Goal: Task Accomplishment & Management: Use online tool/utility

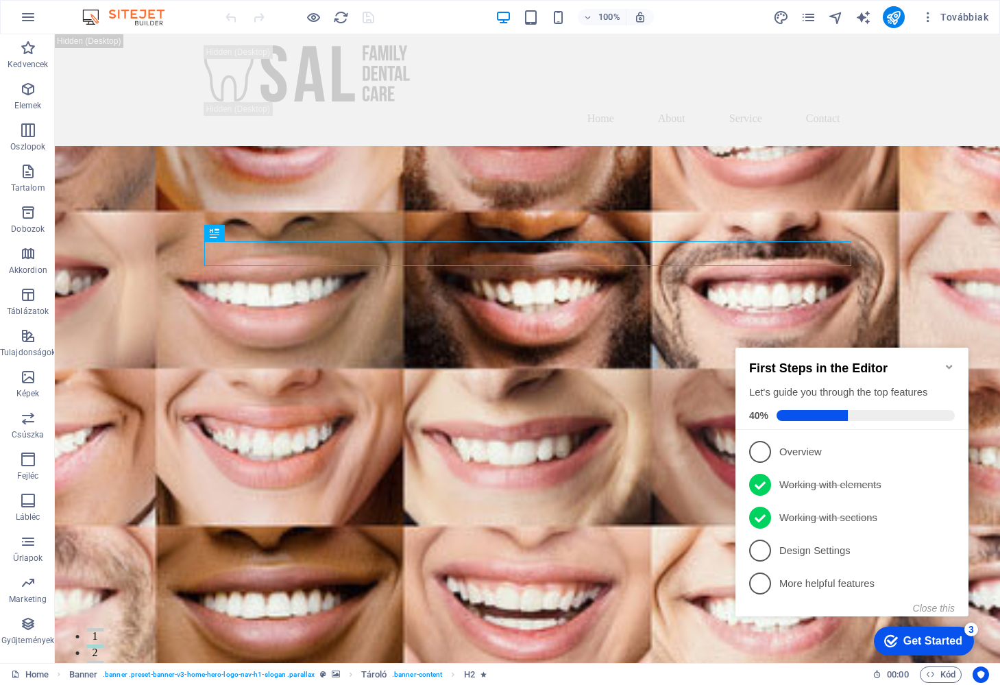
click at [760, 548] on span "4" at bounding box center [760, 551] width 22 height 22
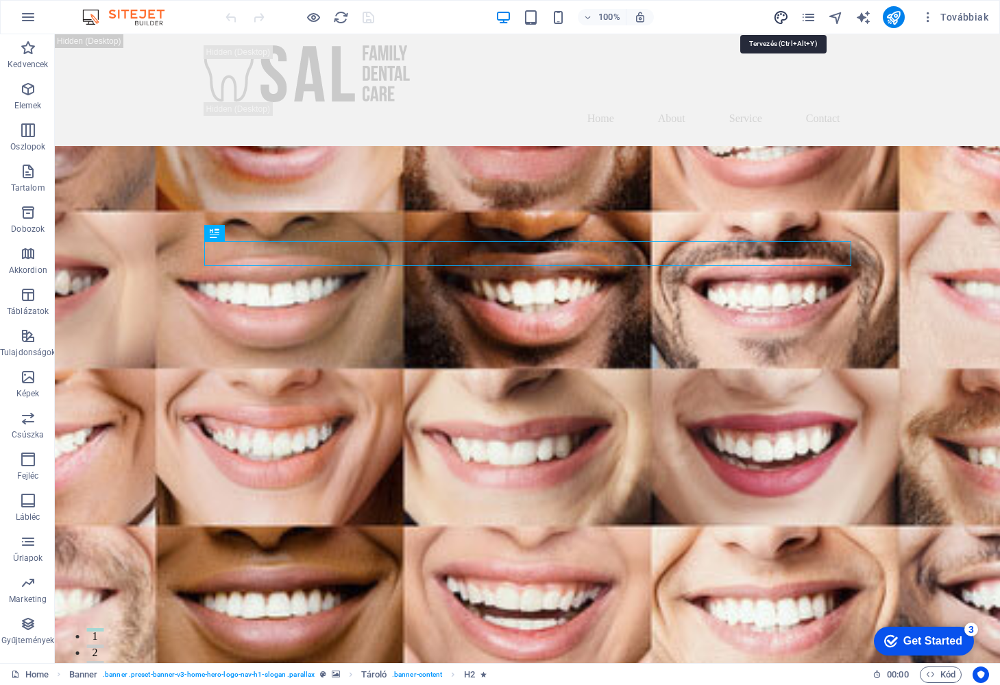
click at [784, 17] on icon "design" at bounding box center [781, 18] width 16 height 16
select select "ease-in-out"
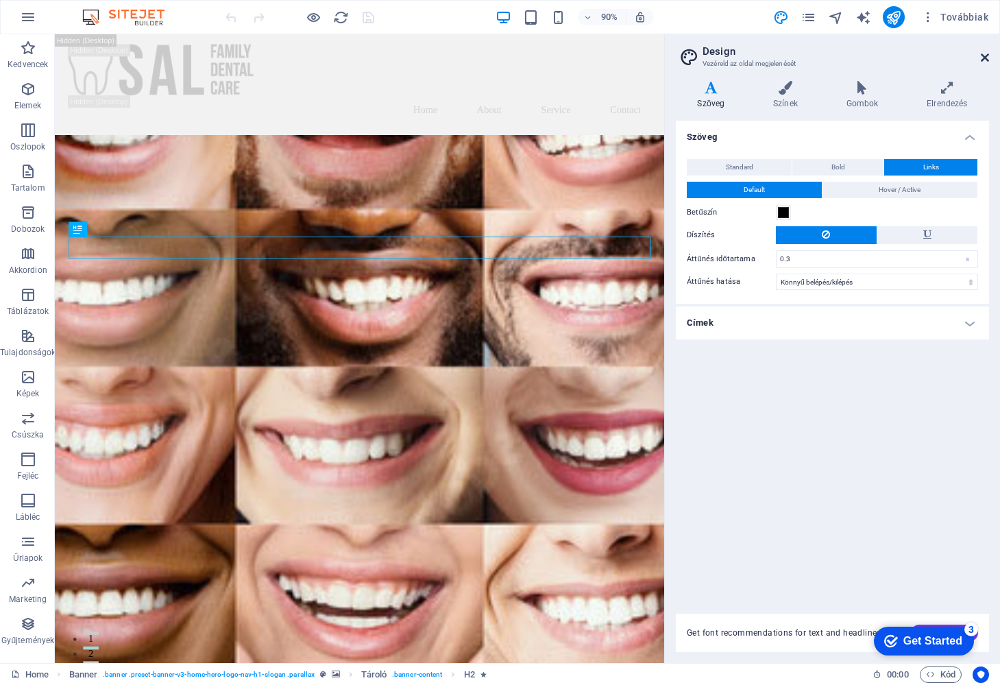
click at [982, 54] on icon at bounding box center [985, 57] width 8 height 11
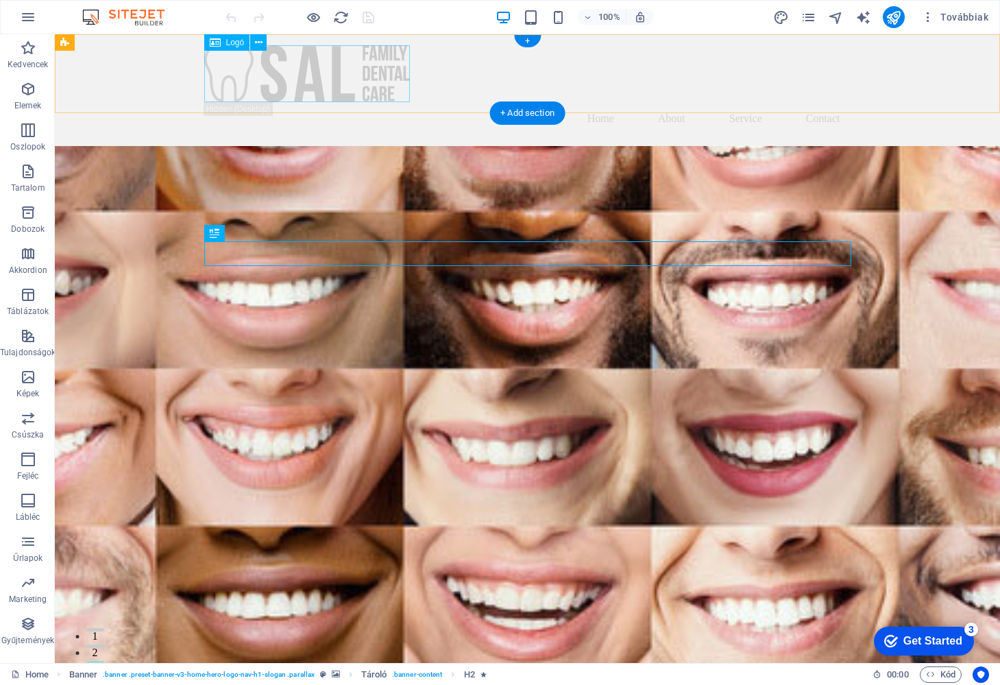
click at [298, 67] on div at bounding box center [527, 73] width 647 height 57
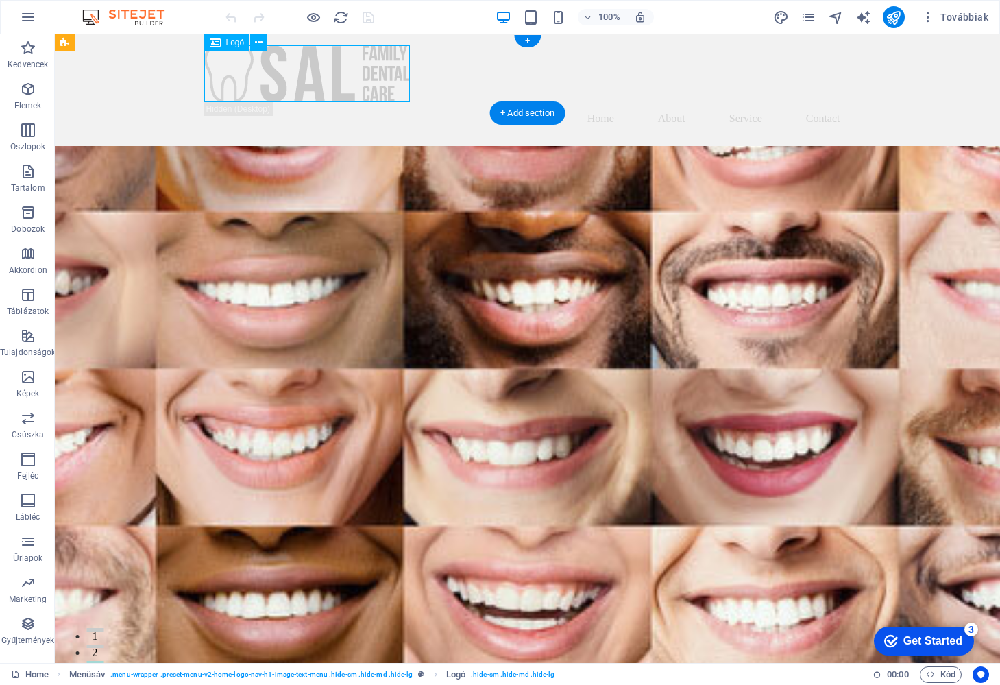
click at [298, 67] on div at bounding box center [527, 73] width 647 height 57
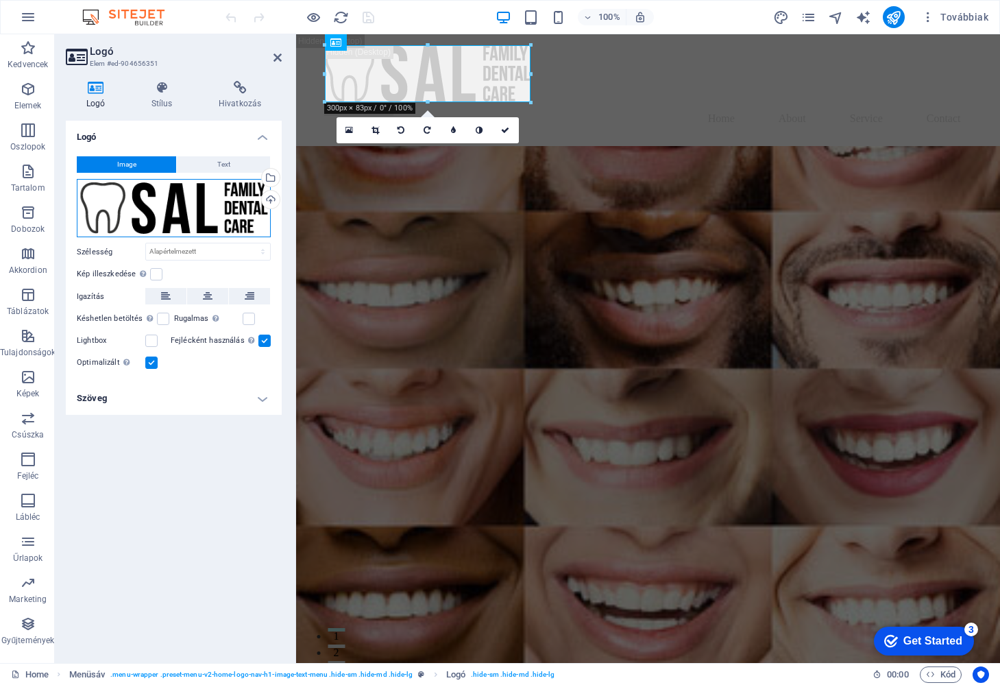
click at [138, 210] on div "Húzza ide a fájlokat, kattintson a fájlok kiválasztásához, vagy válasszon fájlo…" at bounding box center [174, 208] width 194 height 59
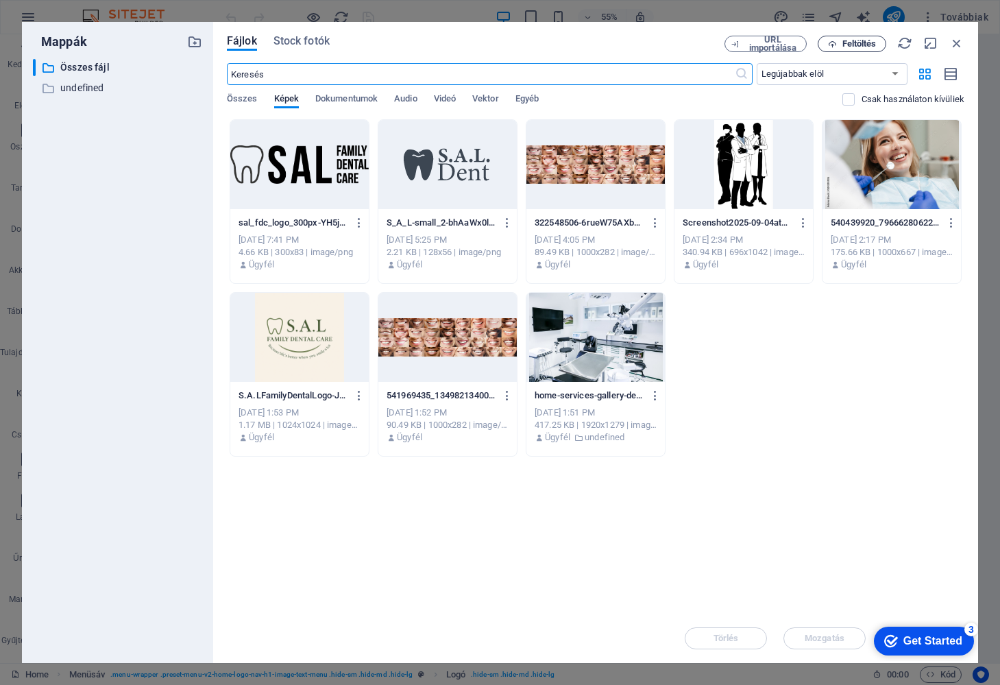
click at [857, 42] on span "Feltöltés" at bounding box center [860, 44] width 34 height 8
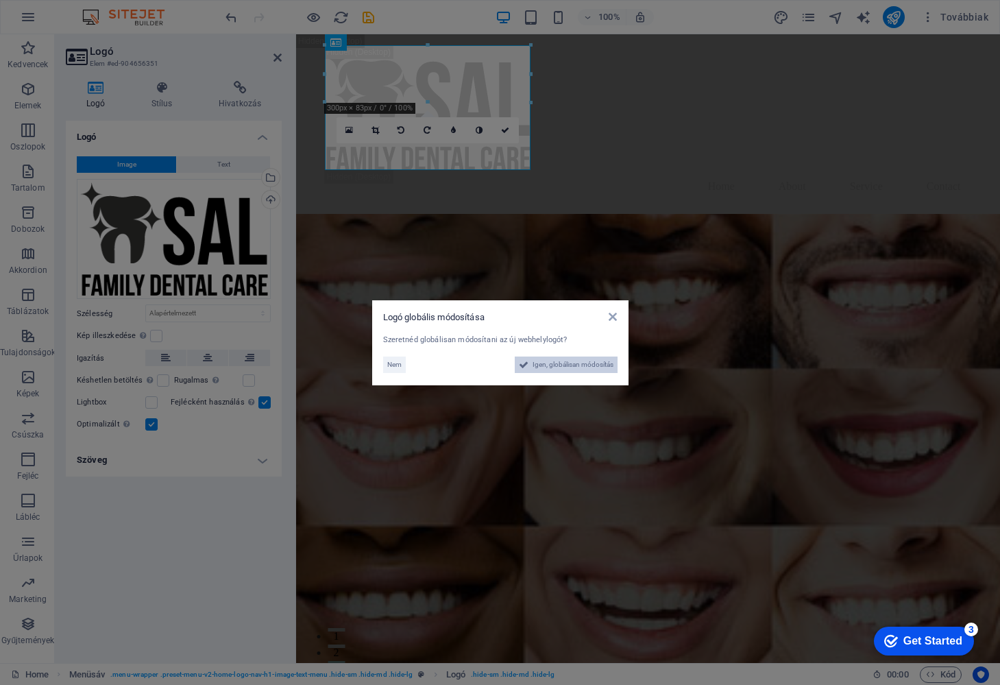
click at [570, 366] on span "Igen, globálisan módosítás" at bounding box center [573, 364] width 81 height 16
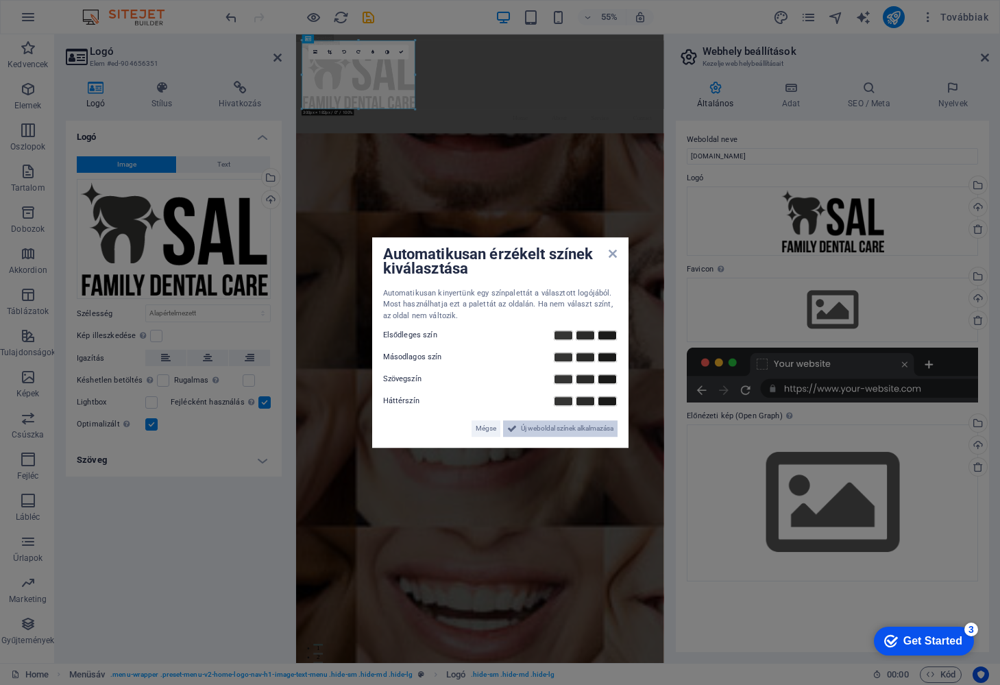
click at [583, 430] on span "Új weboldal színek alkalmazása" at bounding box center [567, 428] width 93 height 16
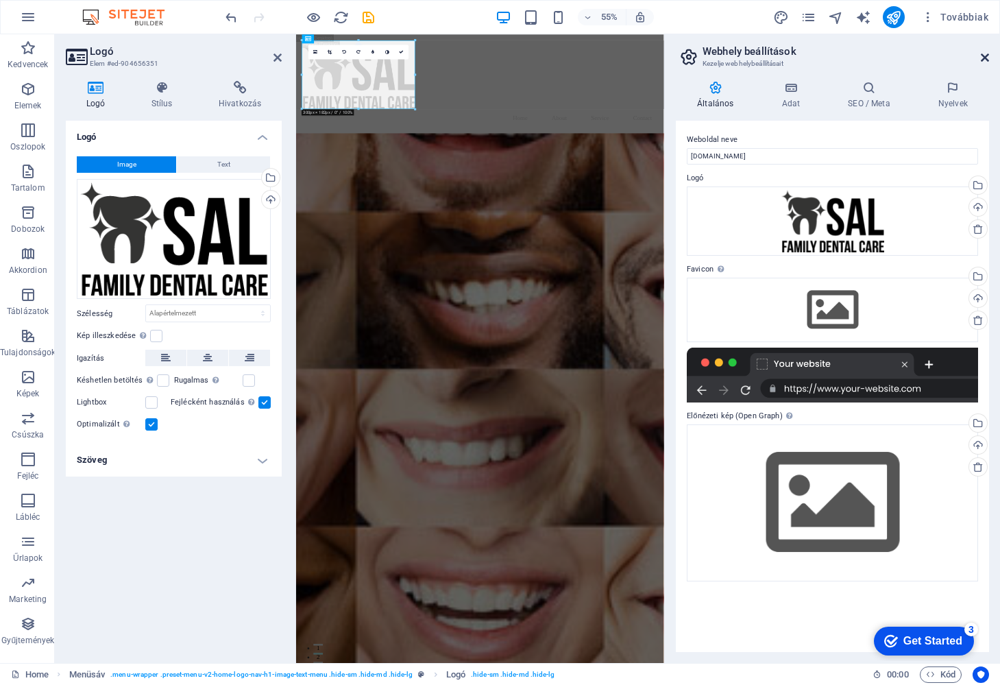
click at [982, 56] on icon at bounding box center [985, 57] width 8 height 11
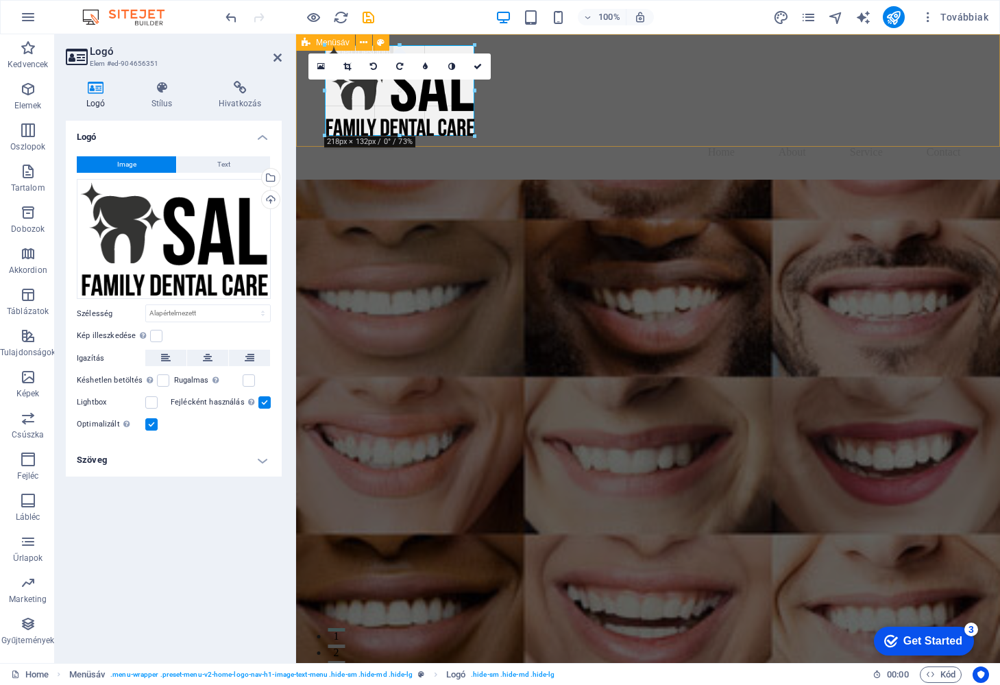
drag, startPoint x: 528, startPoint y: 167, endPoint x: 464, endPoint y: 130, distance: 73.7
type input "218"
select select "px"
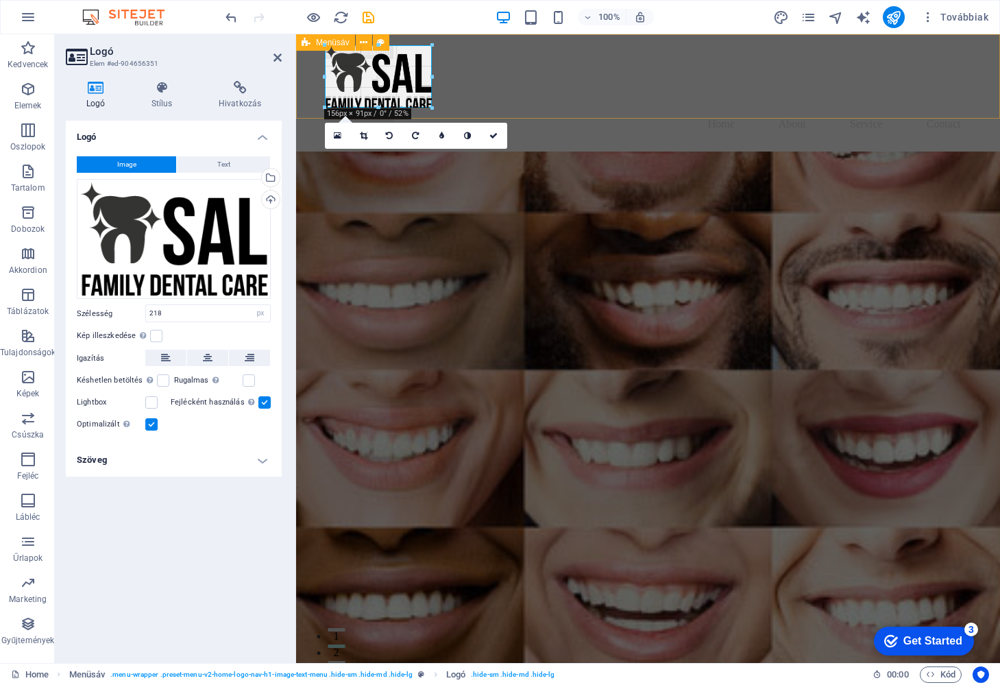
drag, startPoint x: 471, startPoint y: 134, endPoint x: 427, endPoint y: 103, distance: 53.6
type input "156"
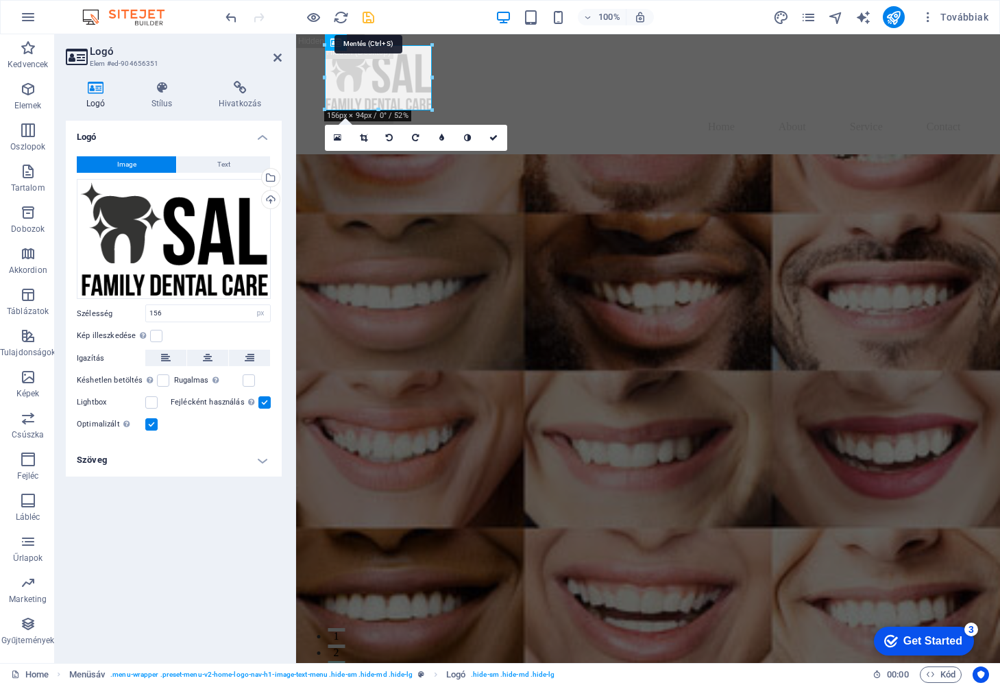
click at [365, 16] on icon "save" at bounding box center [369, 18] width 16 height 16
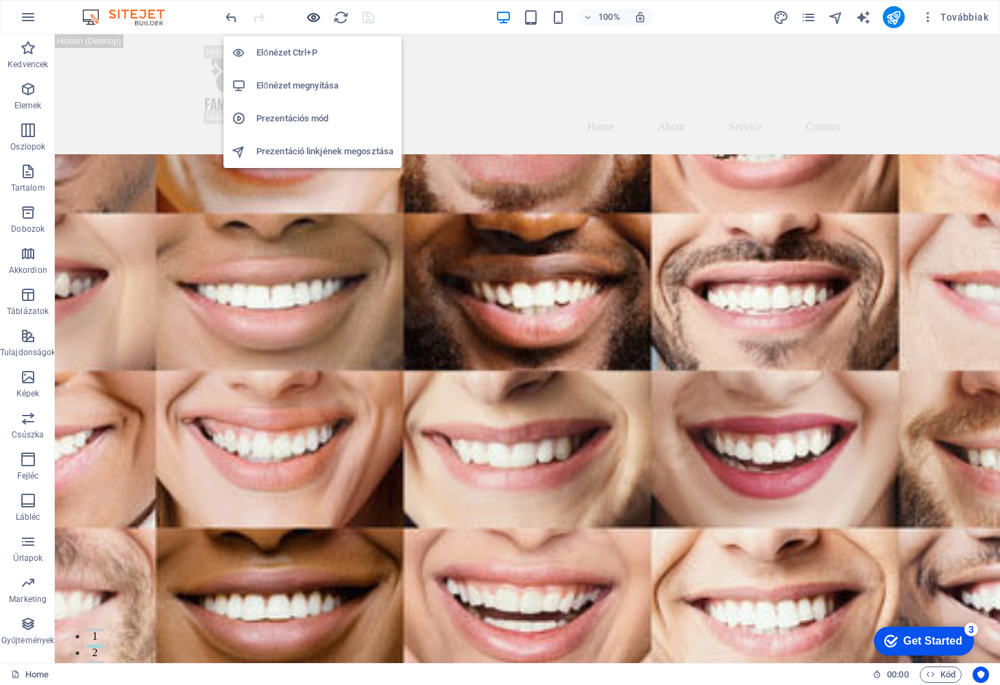
click at [0, 0] on icon "button" at bounding box center [0, 0] width 0 height 0
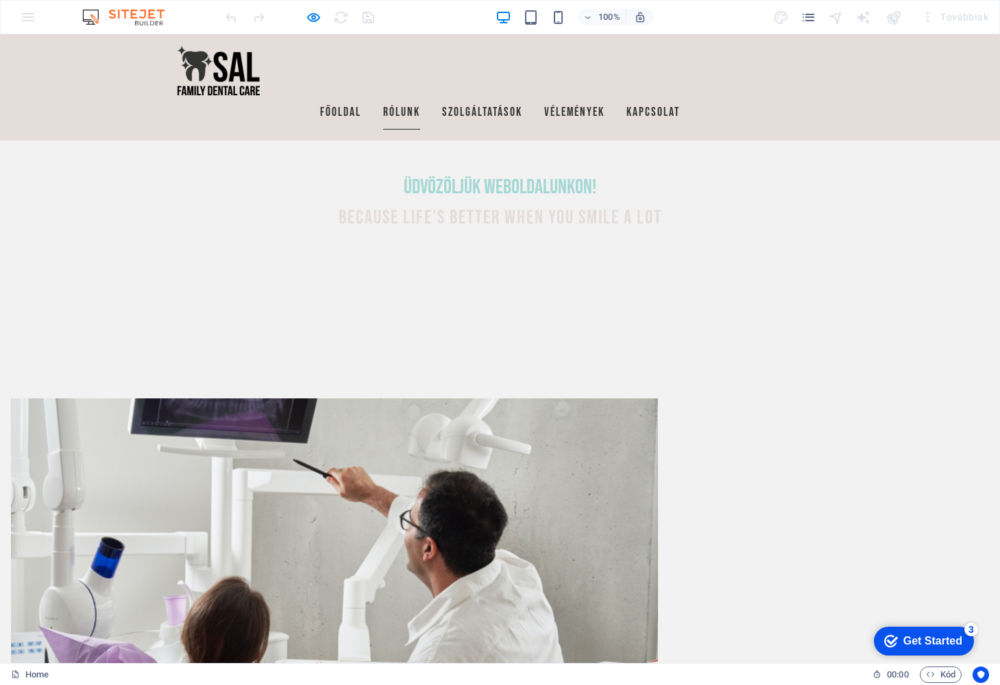
scroll to position [629, 0]
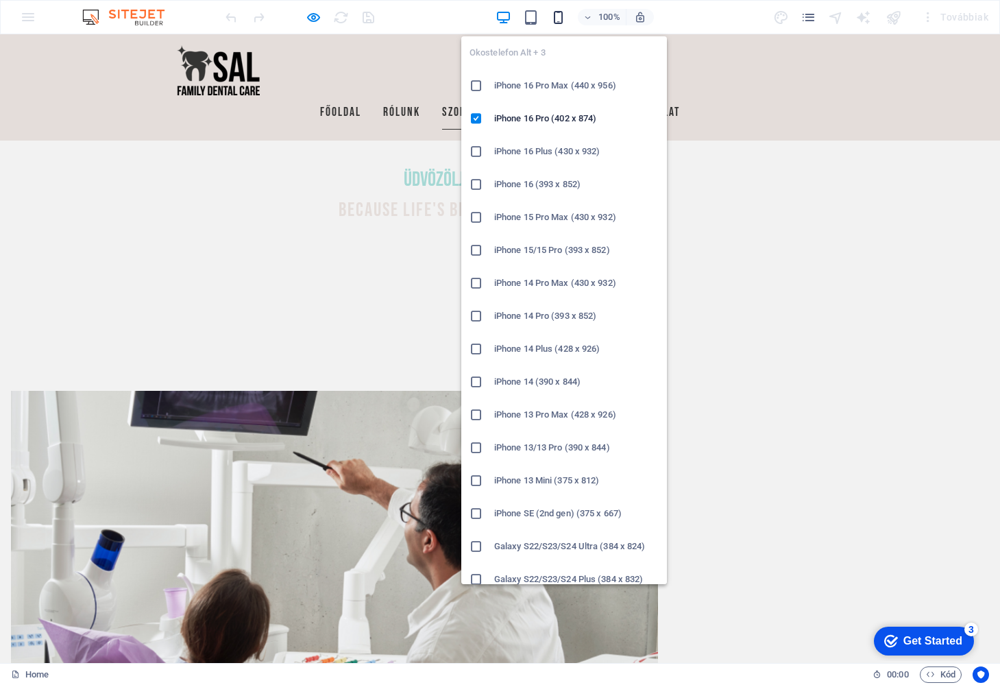
click at [0, 0] on icon "button" at bounding box center [0, 0] width 0 height 0
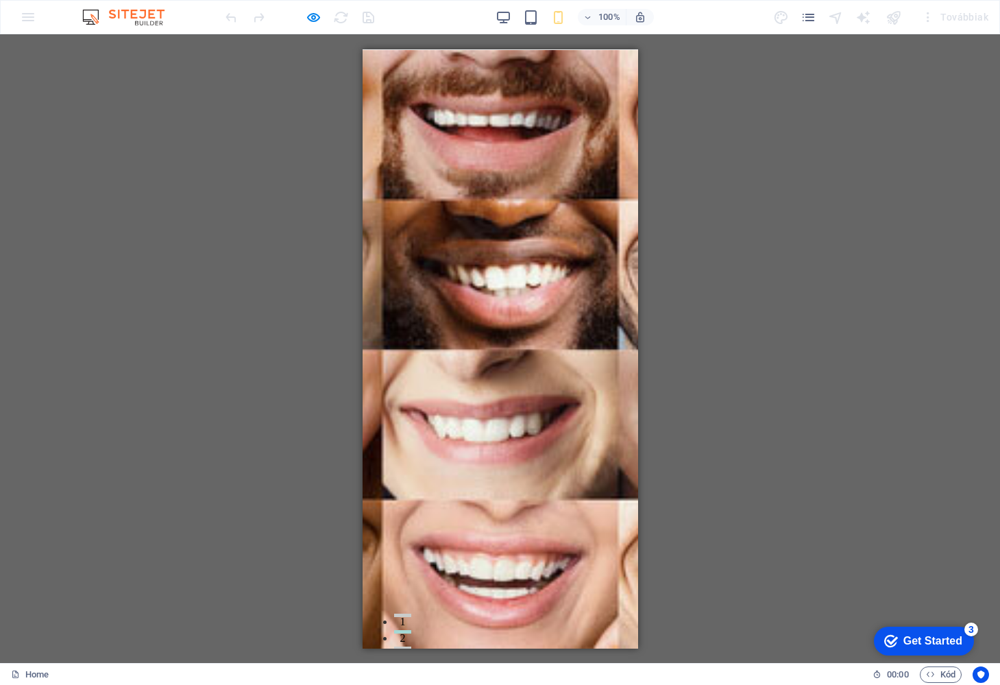
scroll to position [0, 0]
click at [400, 676] on div at bounding box center [390, 677] width 21 height 2
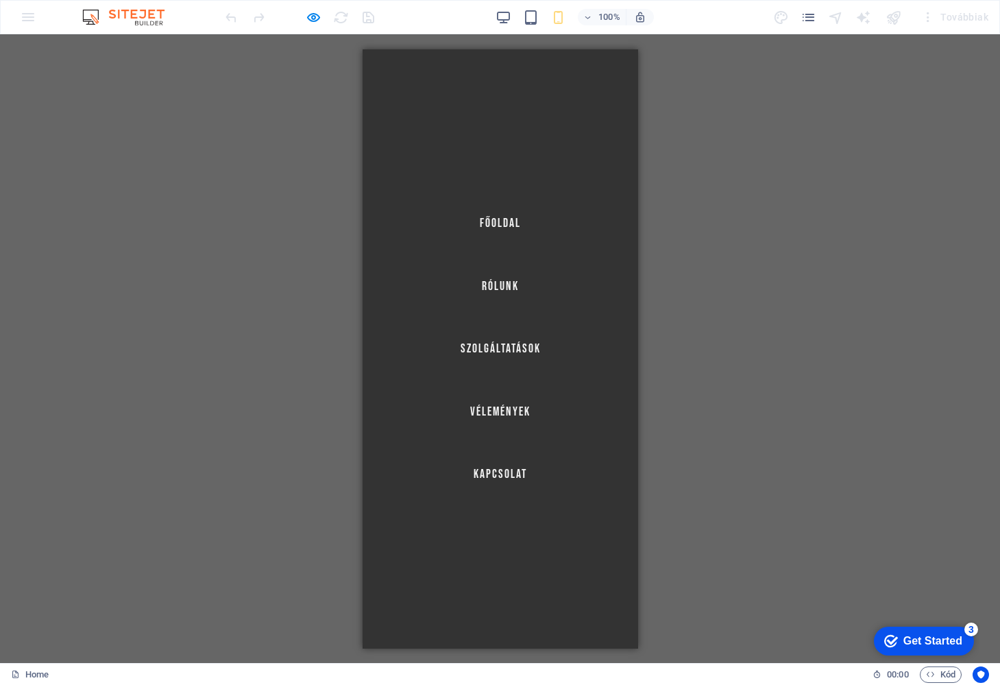
click at [400, 676] on div at bounding box center [390, 684] width 21 height 17
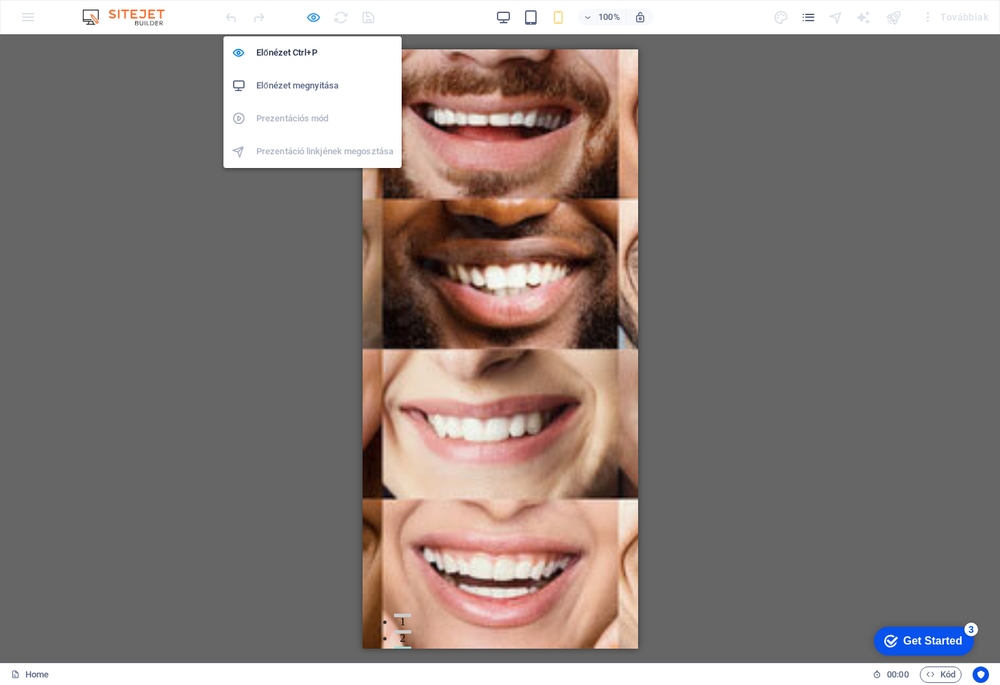
click at [0, 0] on icon "button" at bounding box center [0, 0] width 0 height 0
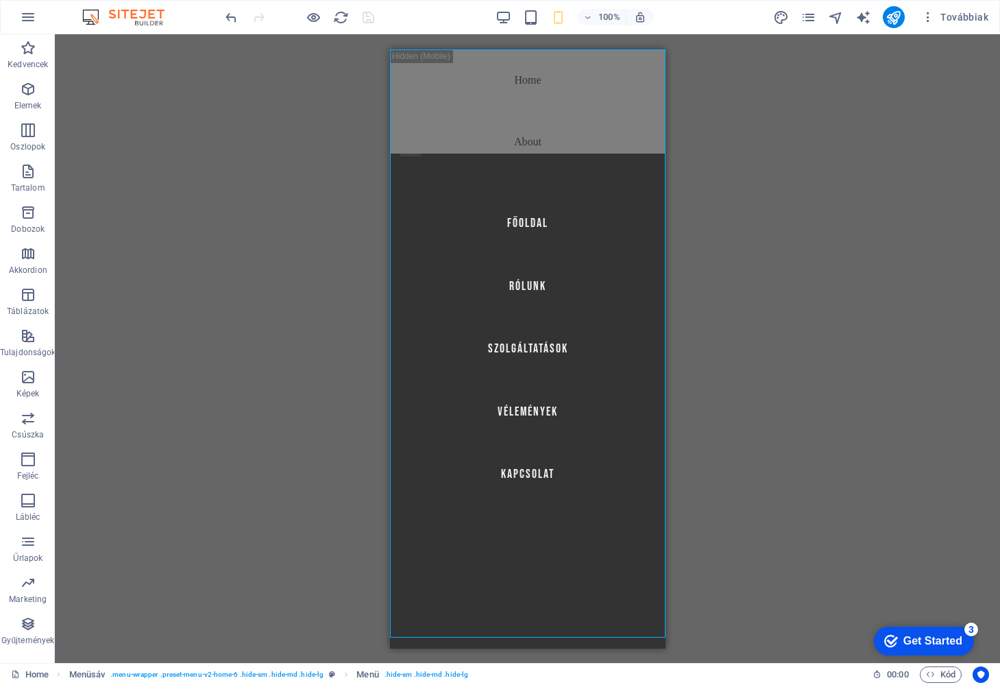
click at [741, 195] on div "H2 Banner Tároló Menüsáv Menü Menü Menüsáv Logó Teljes képernyős szöveg háttérr…" at bounding box center [527, 348] width 945 height 629
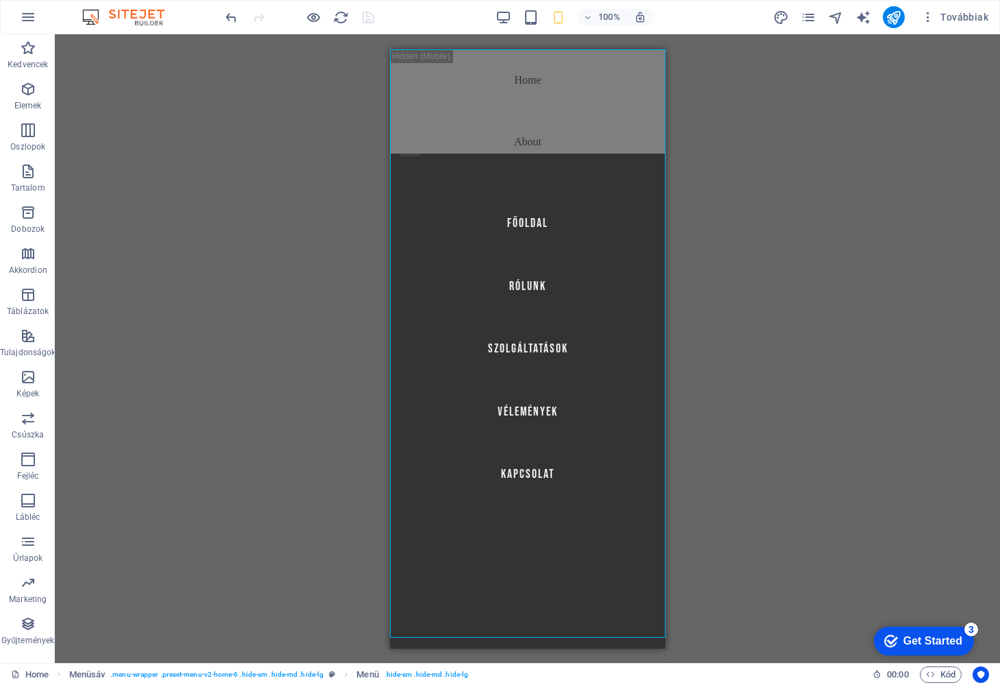
click at [741, 195] on div "H2 Banner Tároló Menüsáv Menü Menü Menüsáv Logó Teljes képernyős szöveg háttérr…" at bounding box center [527, 348] width 945 height 629
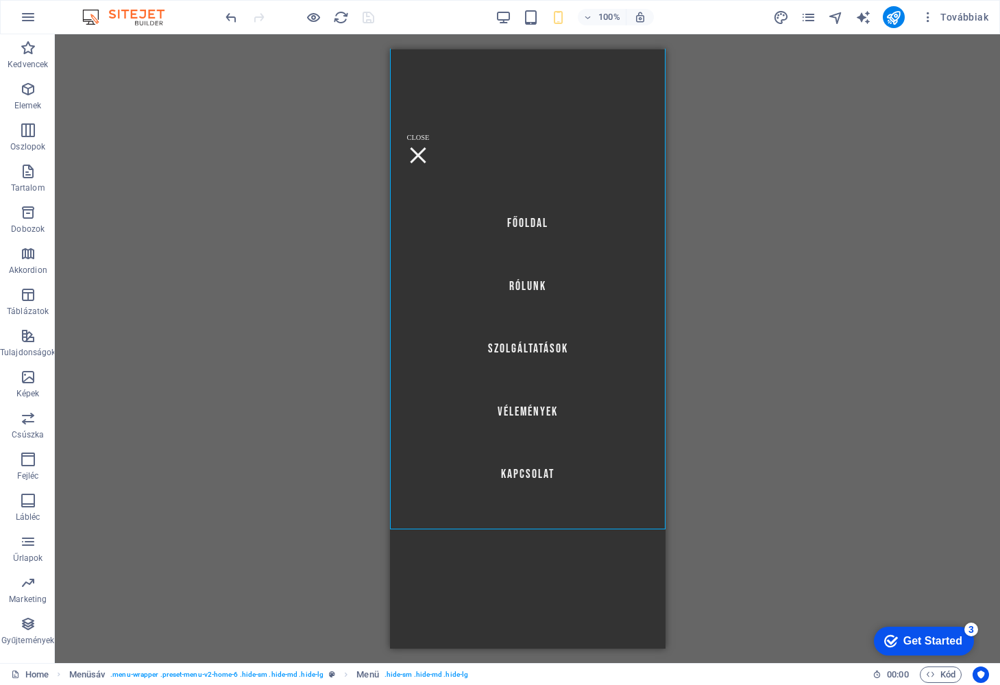
scroll to position [675, 0]
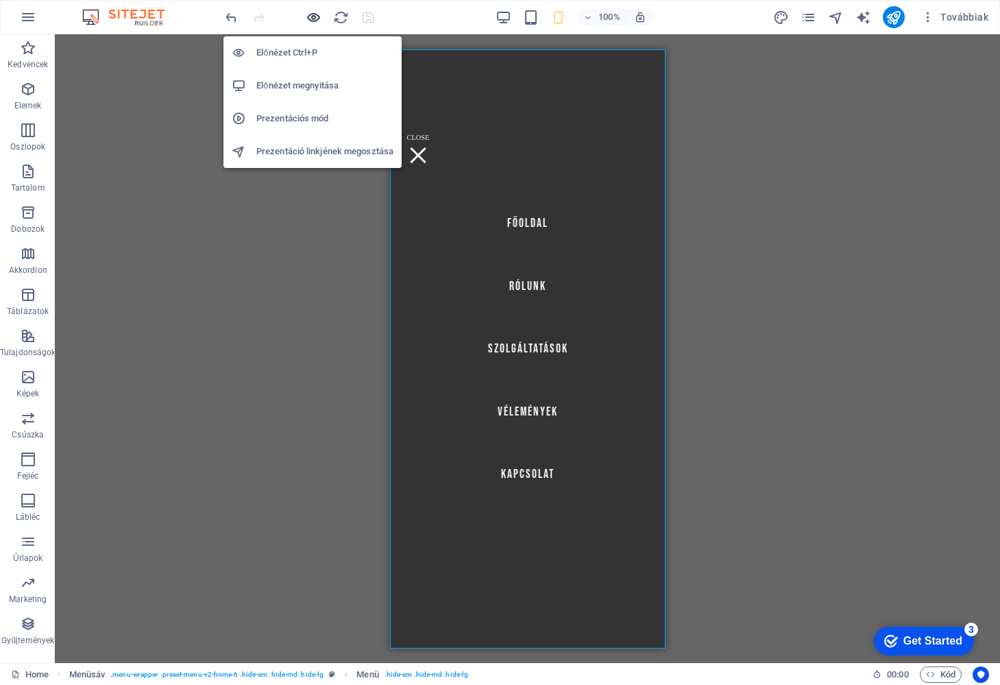
click at [0, 0] on icon "button" at bounding box center [0, 0] width 0 height 0
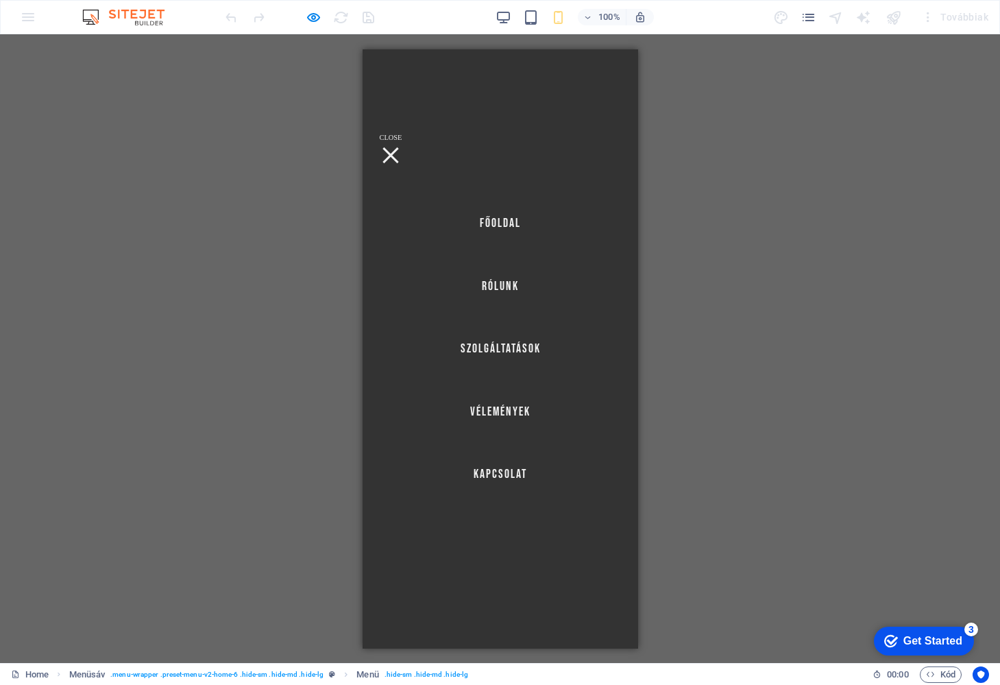
click at [398, 147] on div at bounding box center [390, 155] width 16 height 16
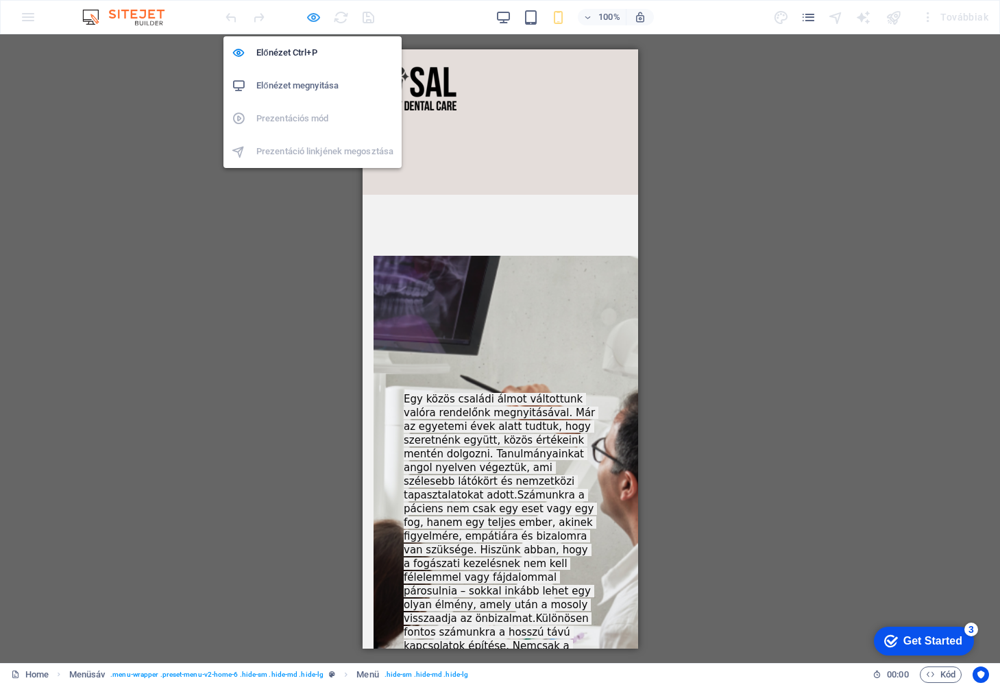
click at [0, 0] on icon "button" at bounding box center [0, 0] width 0 height 0
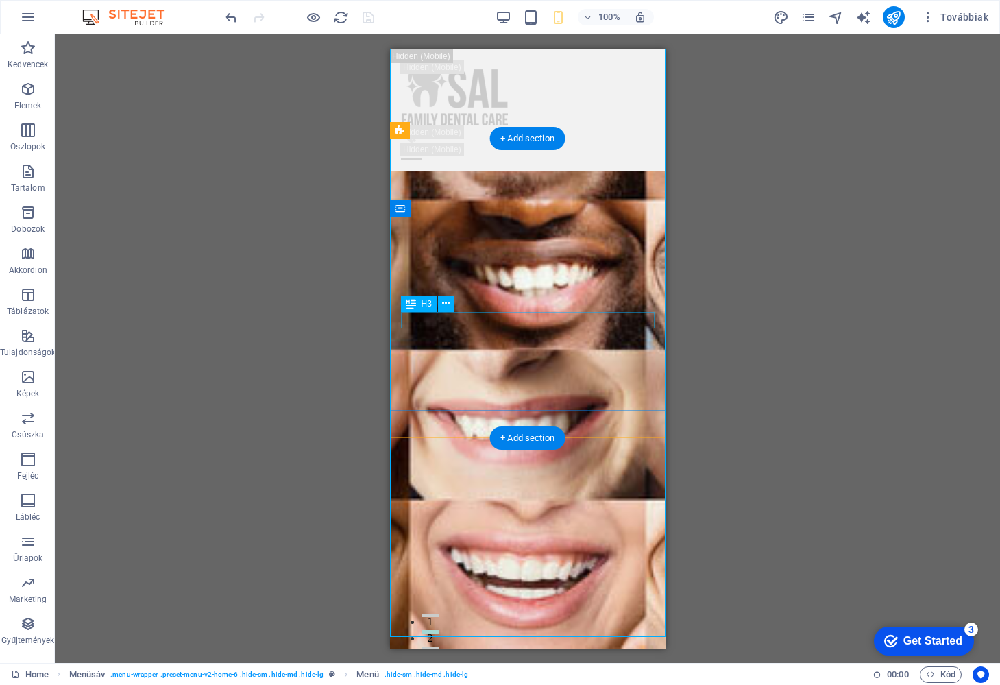
scroll to position [0, 0]
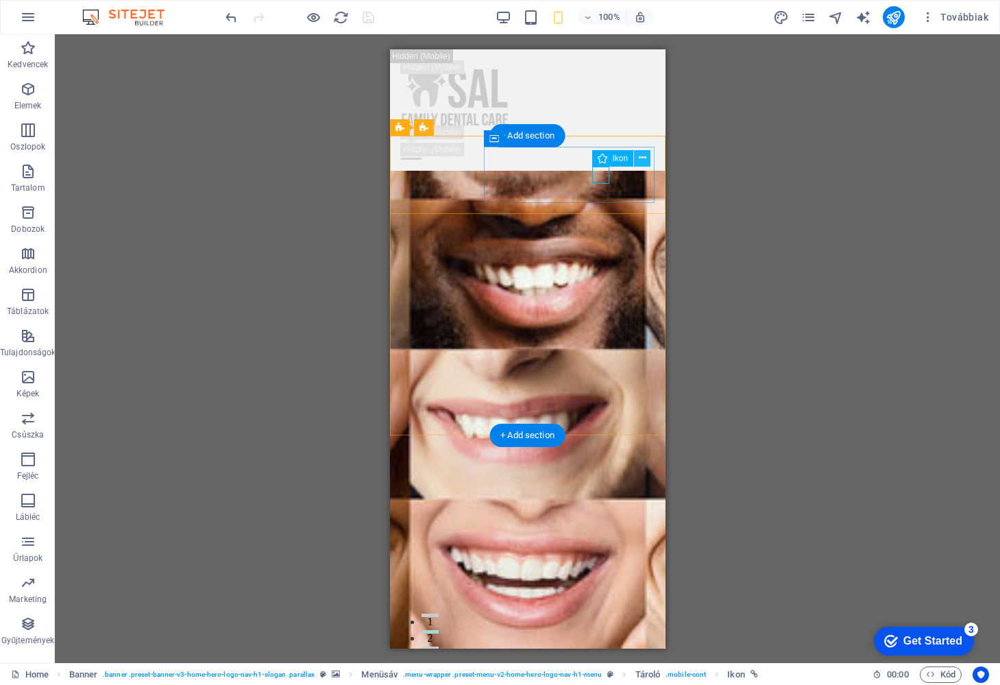
click at [644, 156] on icon at bounding box center [643, 158] width 8 height 14
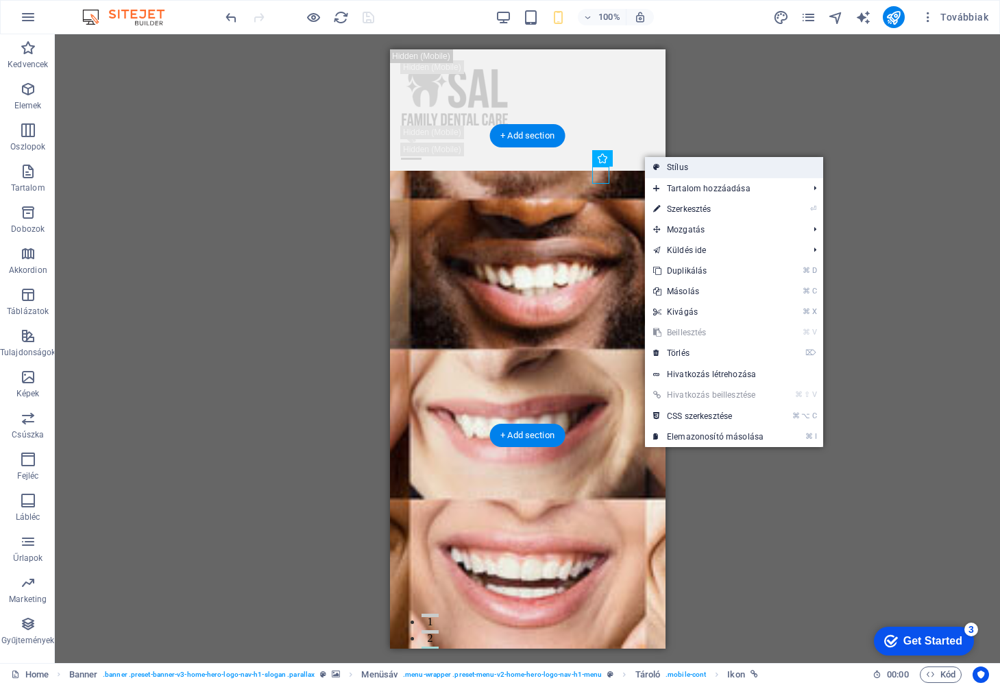
click at [668, 169] on link "Stílus" at bounding box center [734, 167] width 178 height 21
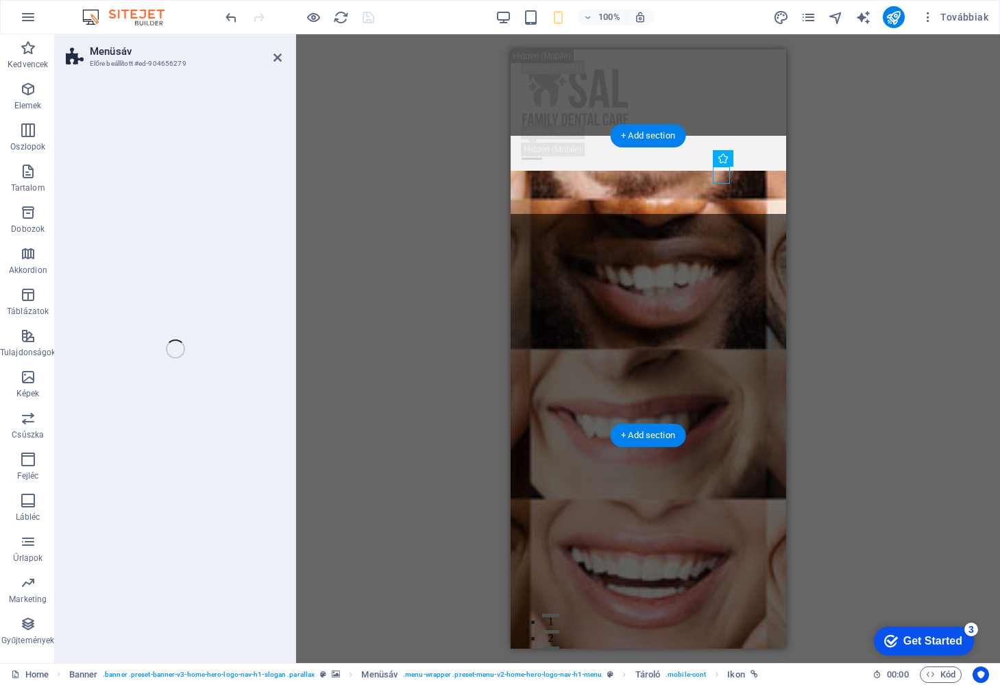
select select "rem"
select select "preset-menu-v2-home-hero-logo-nav-h1-menu"
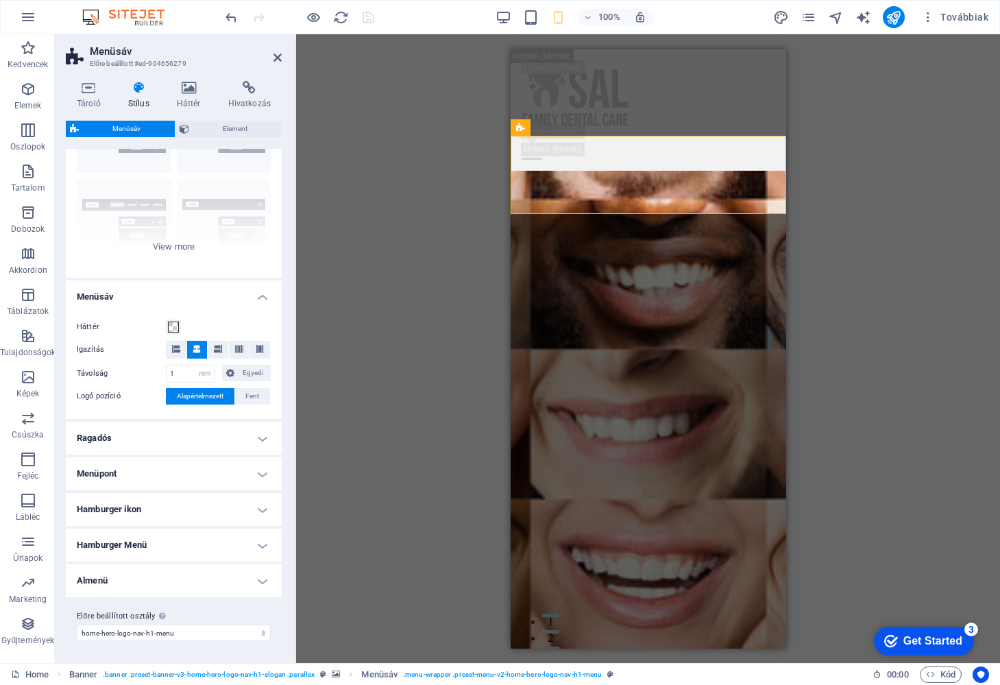
scroll to position [101, 0]
click at [180, 125] on icon at bounding box center [185, 129] width 10 height 16
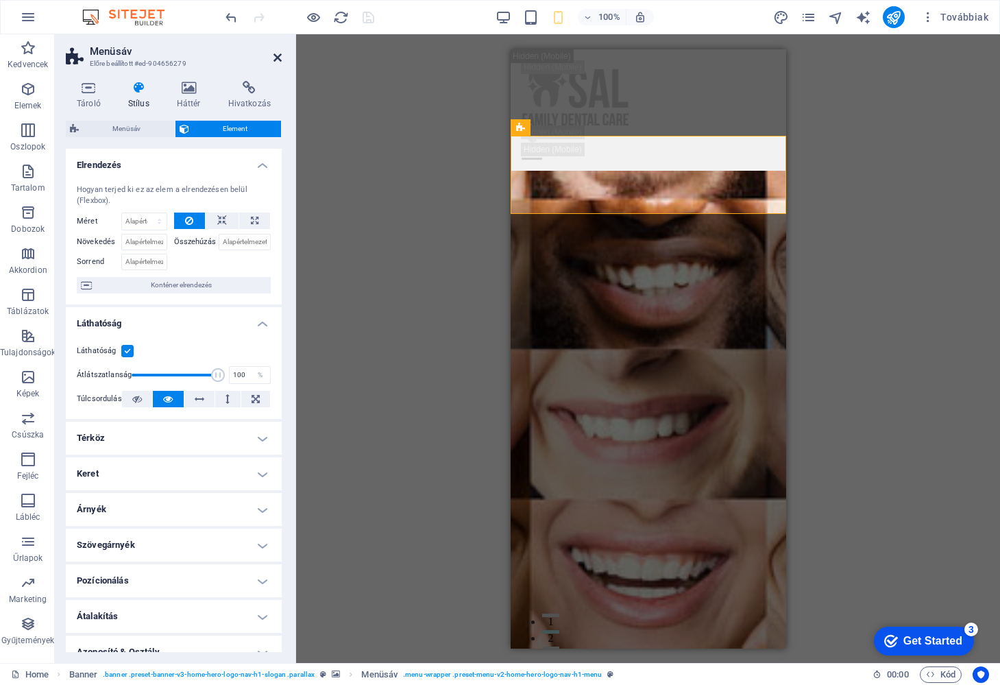
click at [278, 58] on icon at bounding box center [278, 57] width 8 height 11
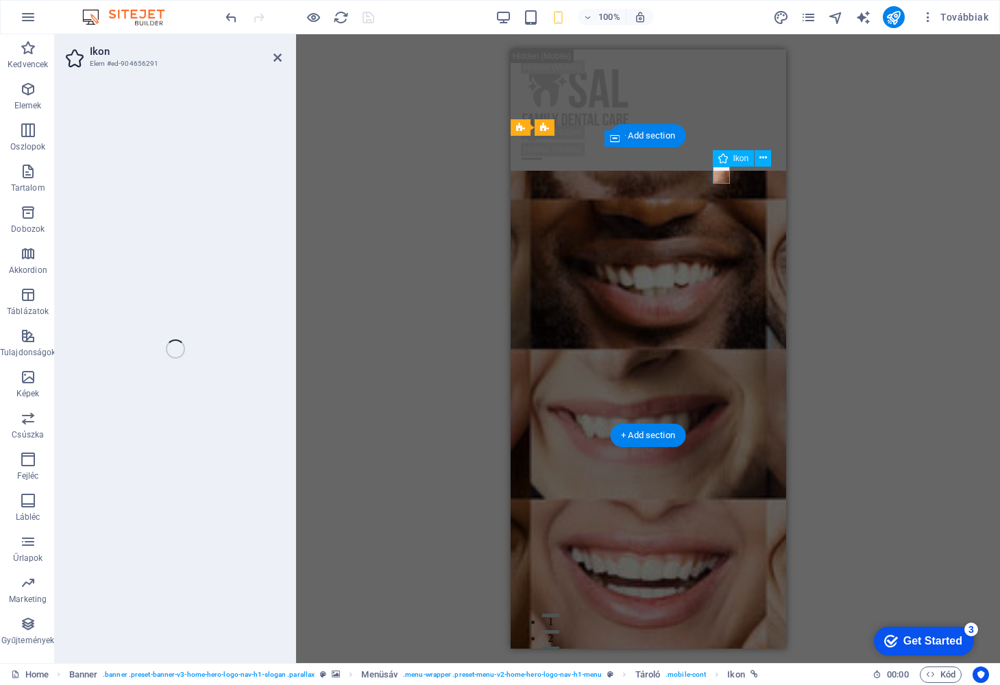
select select "xMidYMid"
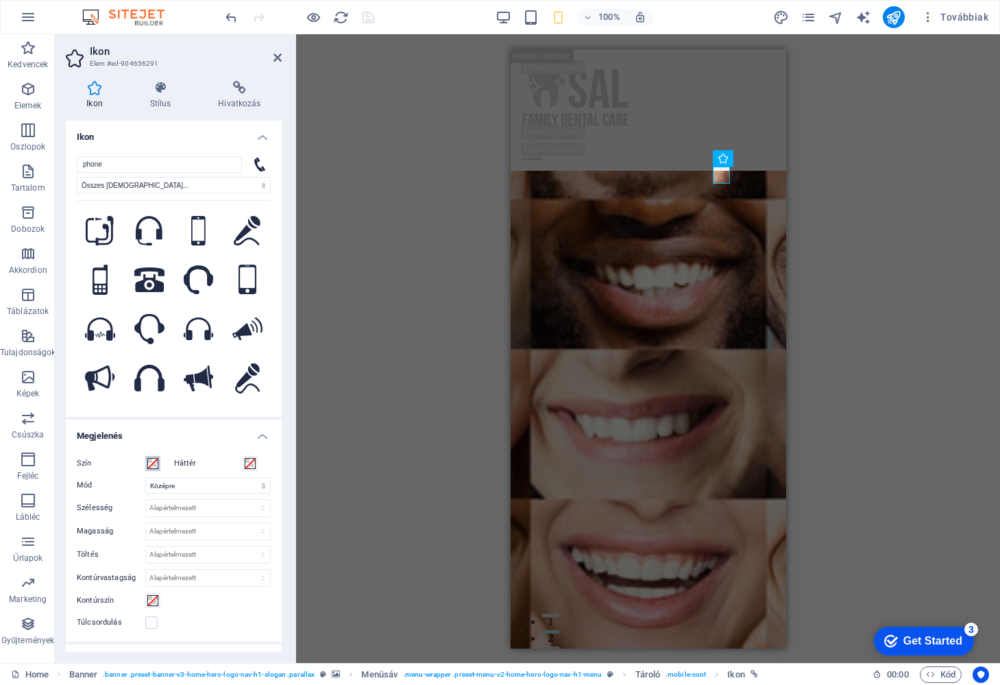
click at [151, 463] on span at bounding box center [152, 463] width 11 height 11
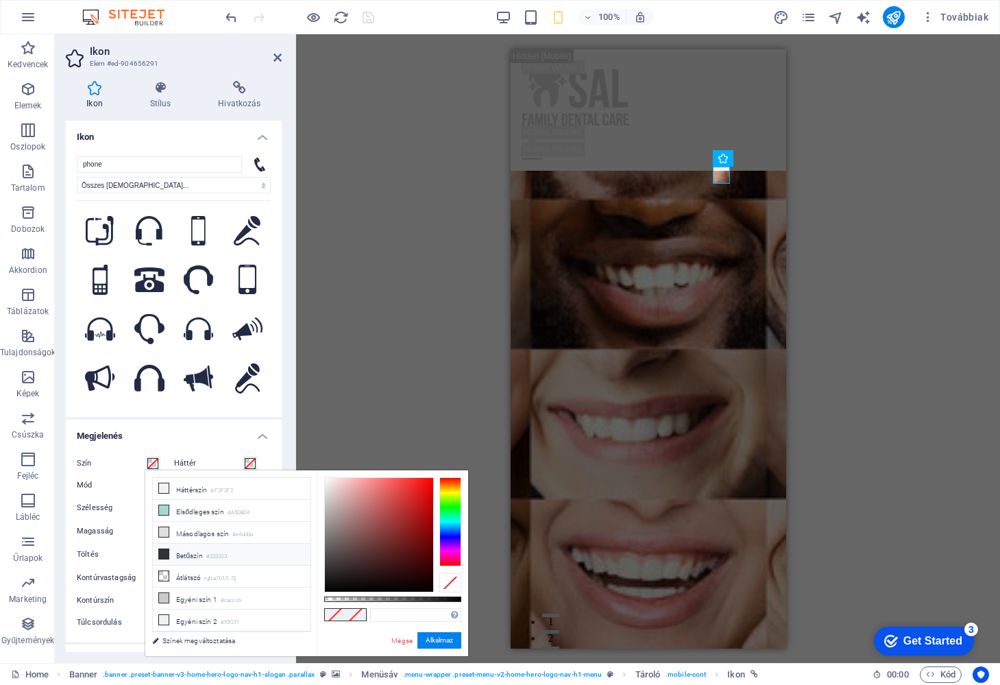
click at [160, 553] on icon at bounding box center [164, 554] width 10 height 10
type input "#333333"
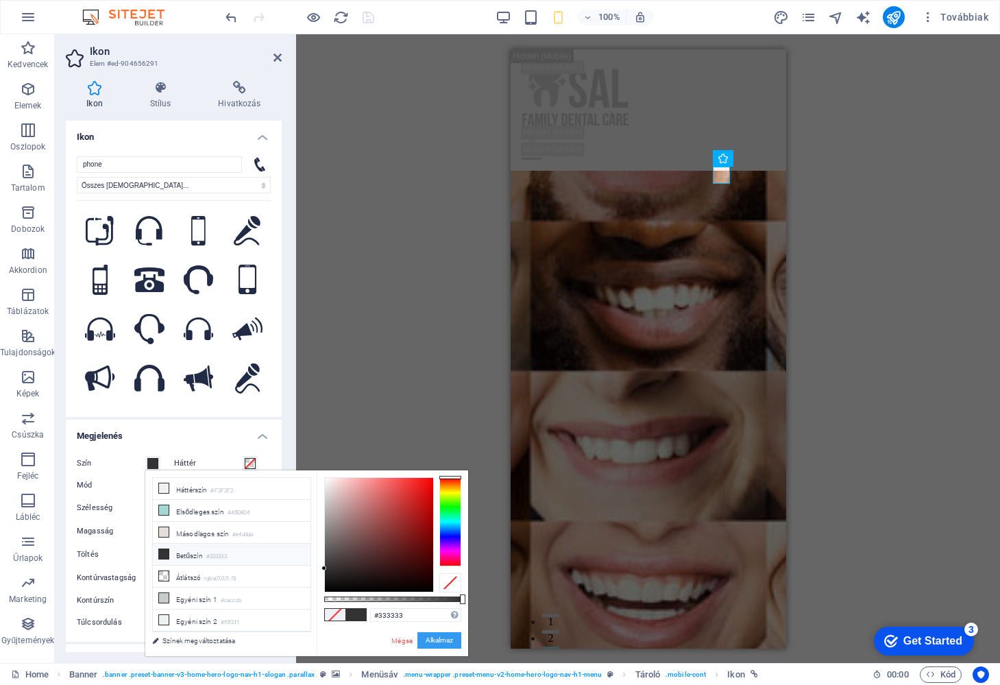
click at [437, 641] on button "Alkalmaz" at bounding box center [439, 640] width 44 height 16
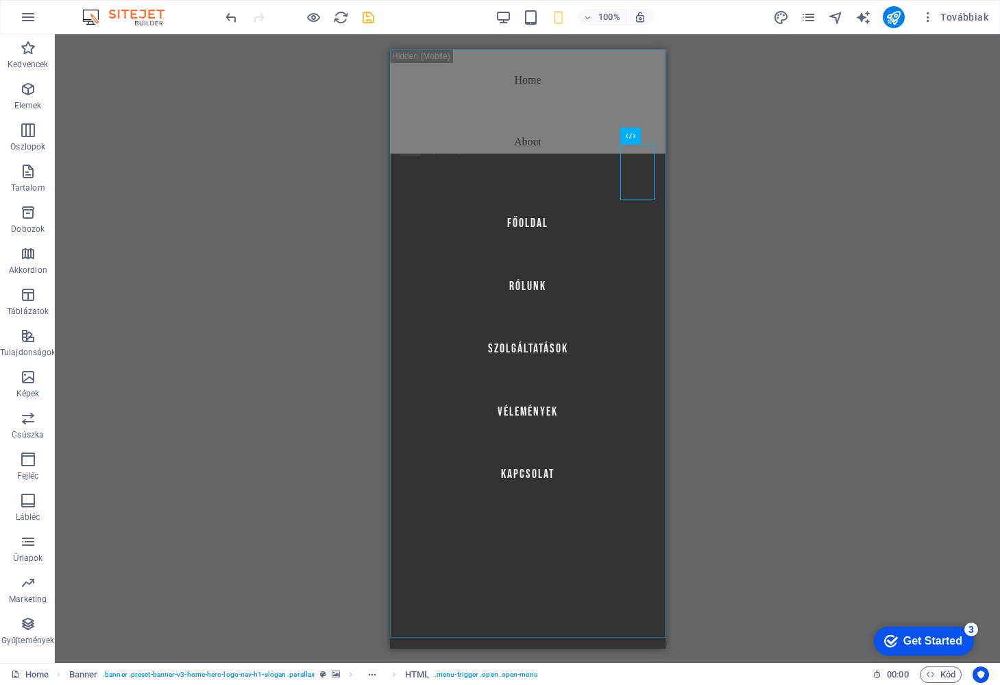
select select
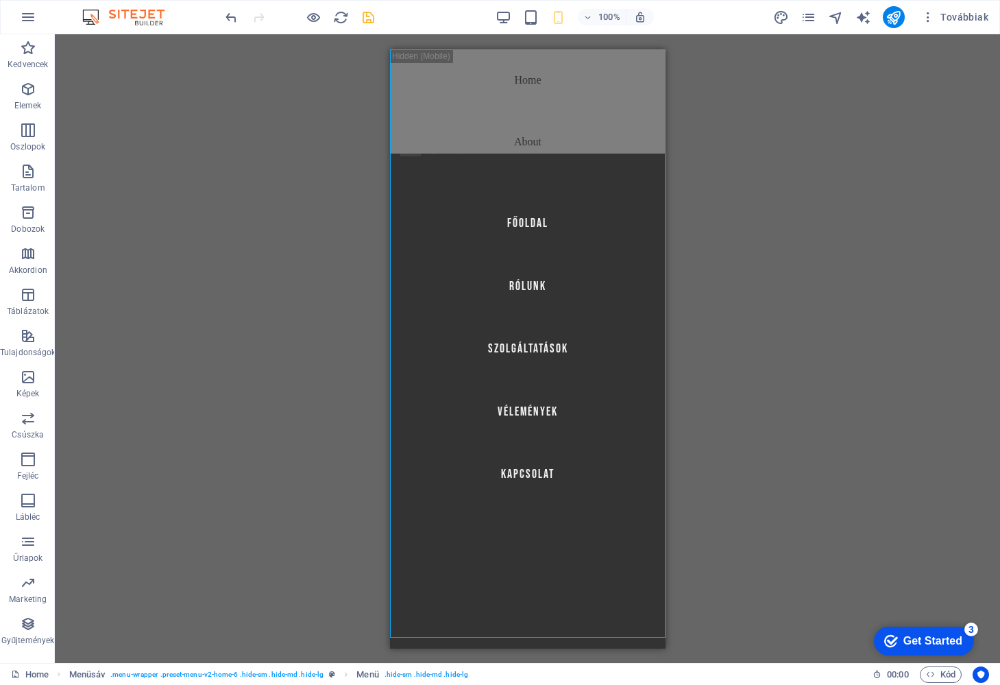
select select
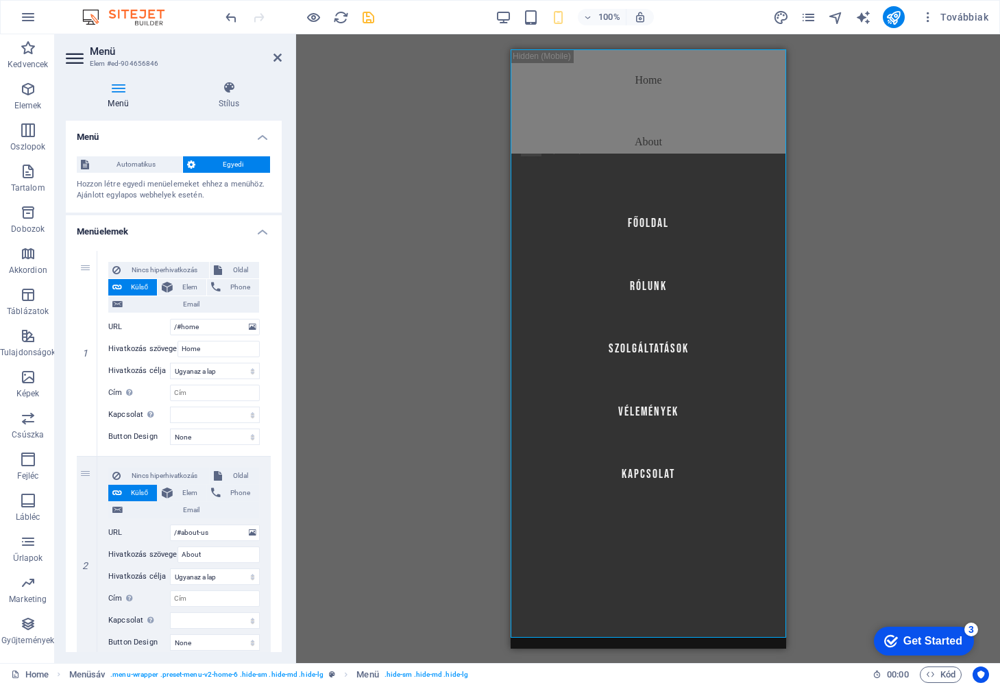
click at [367, 18] on icon "save" at bounding box center [369, 18] width 16 height 16
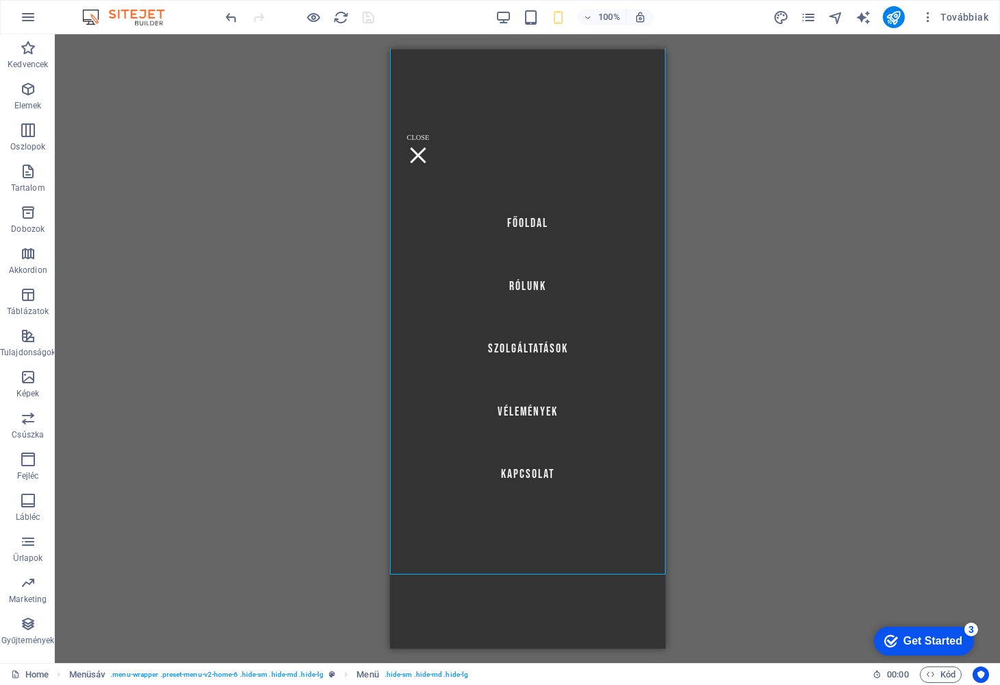
scroll to position [773, 0]
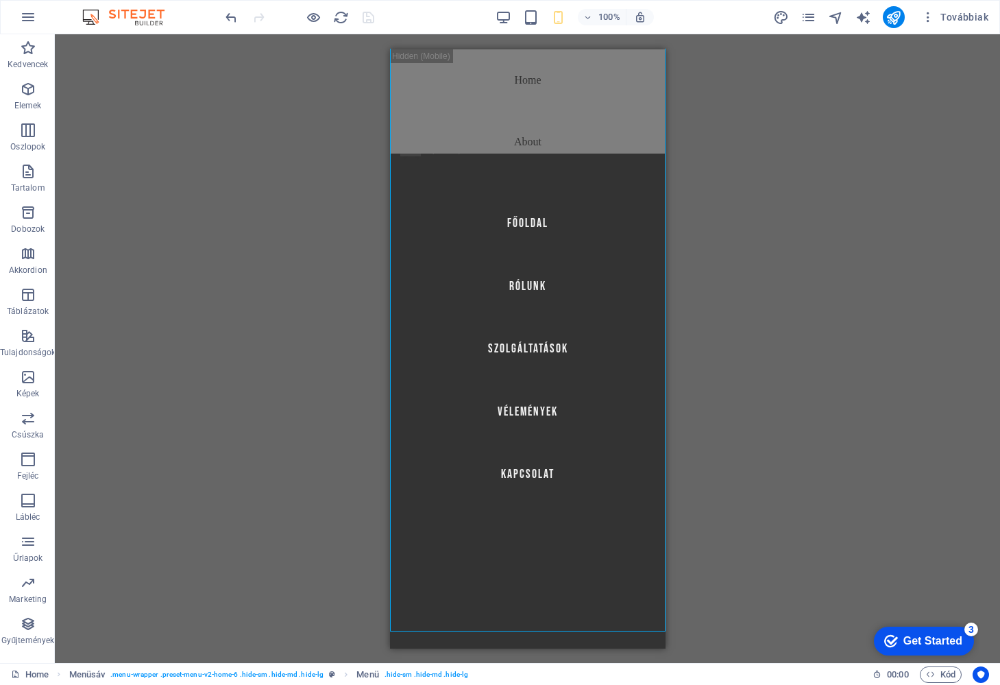
scroll to position [0, 0]
select select
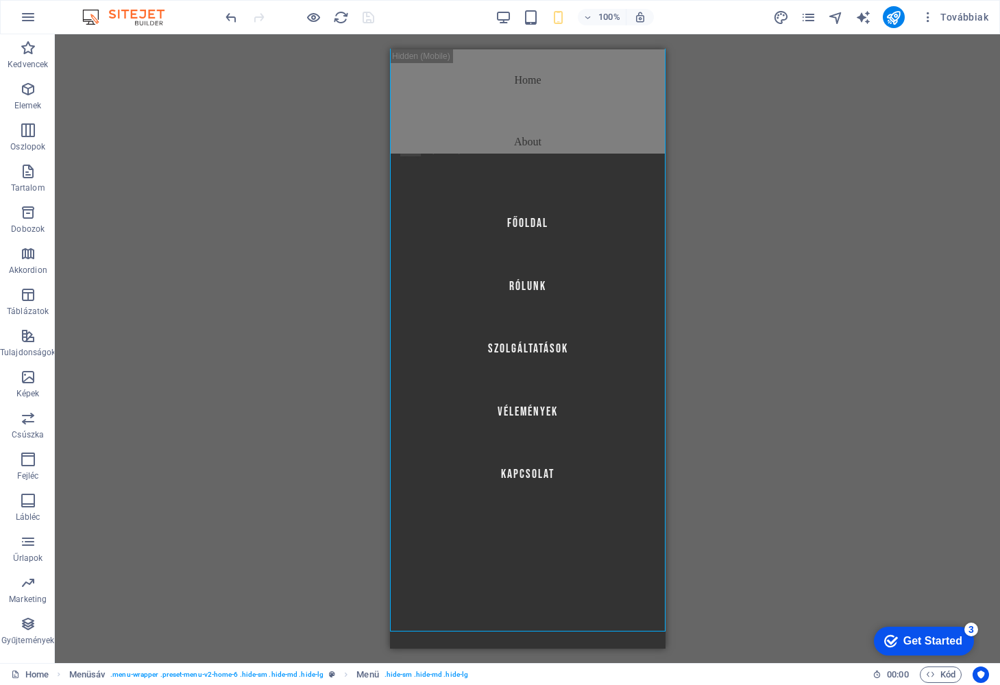
select select
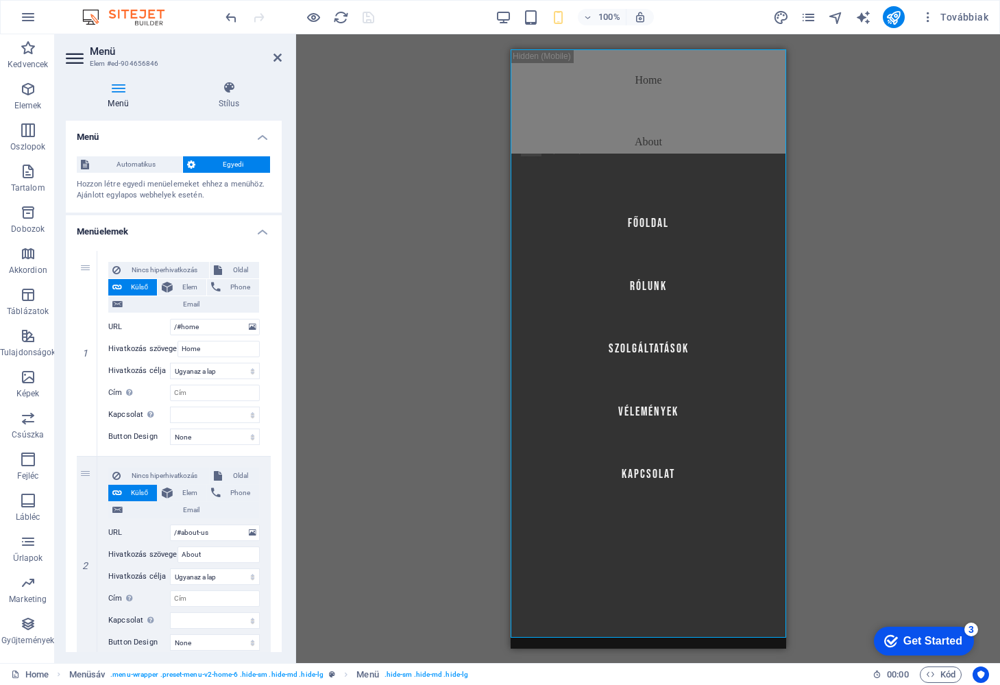
click at [276, 59] on icon at bounding box center [278, 57] width 8 height 11
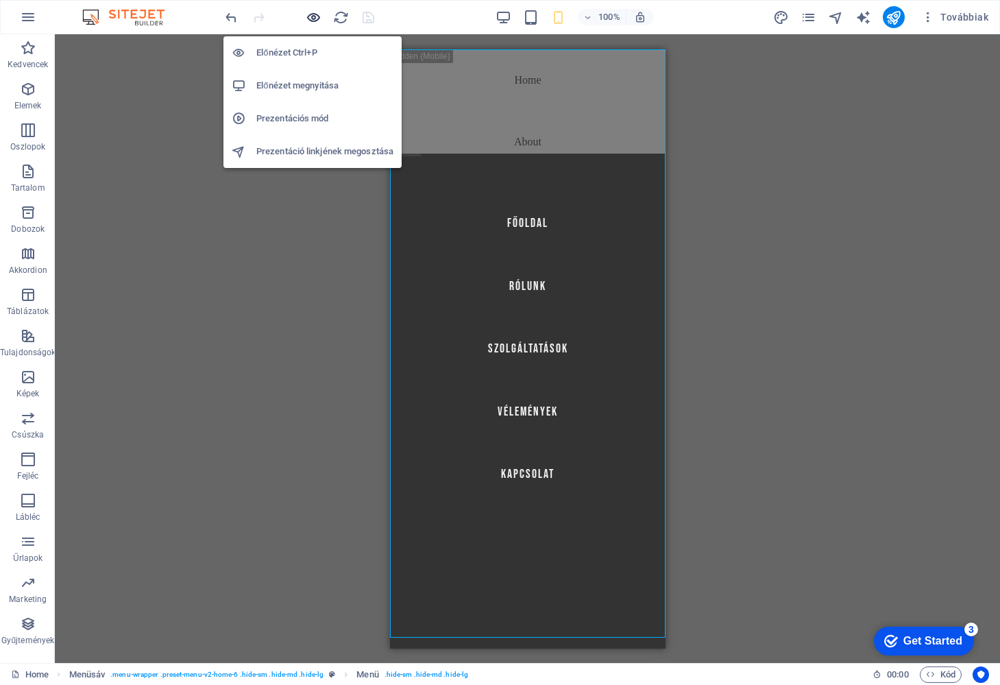
click at [0, 0] on icon "button" at bounding box center [0, 0] width 0 height 0
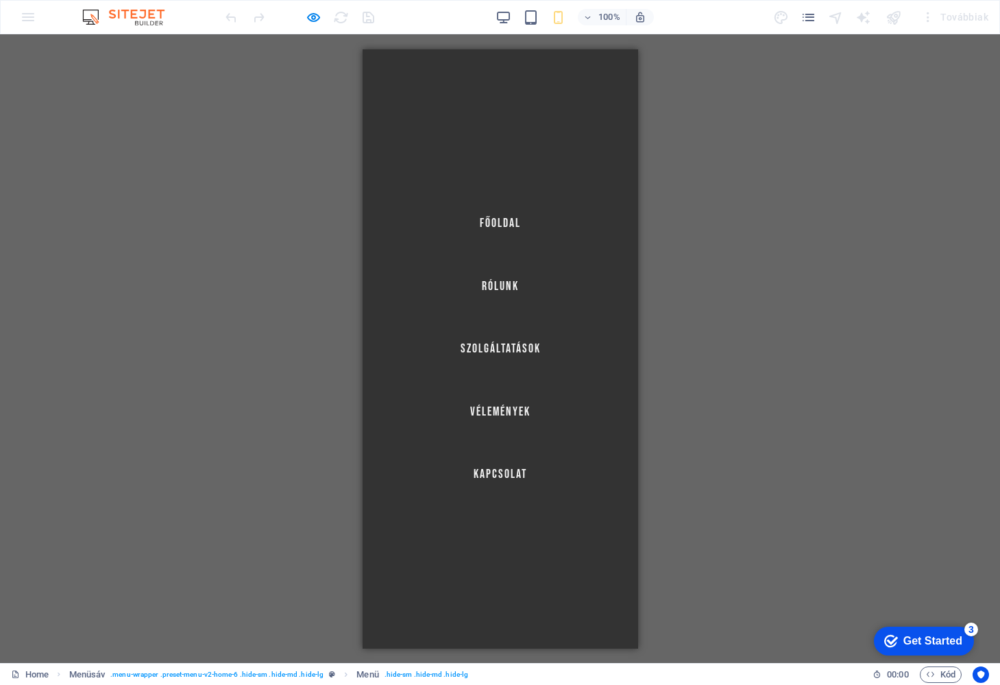
click at [398, 671] on div at bounding box center [390, 679] width 16 height 16
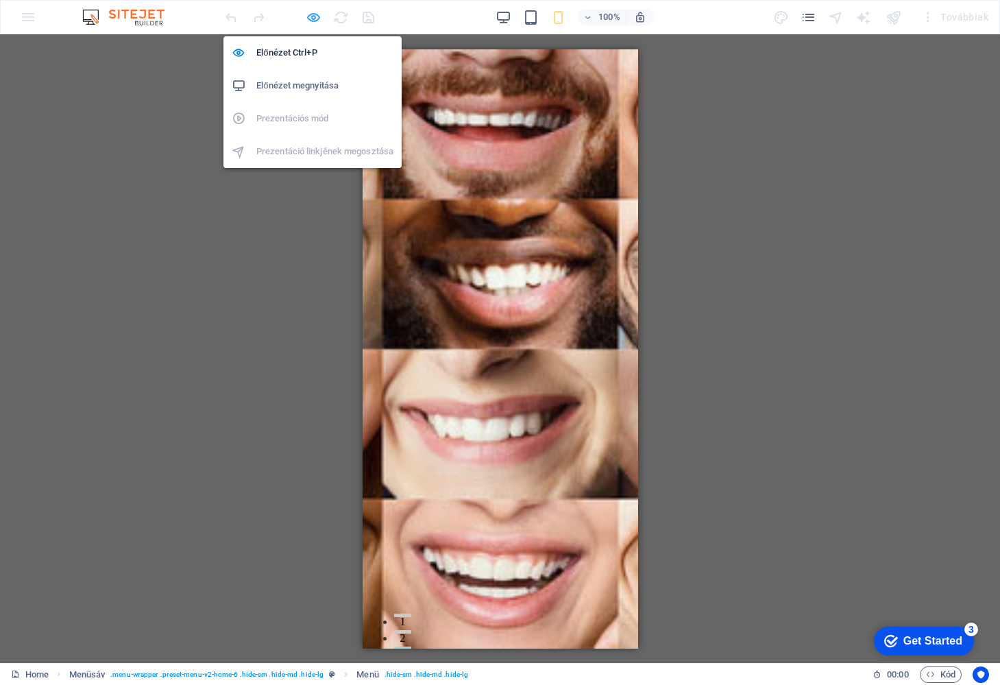
click at [0, 0] on icon "button" at bounding box center [0, 0] width 0 height 0
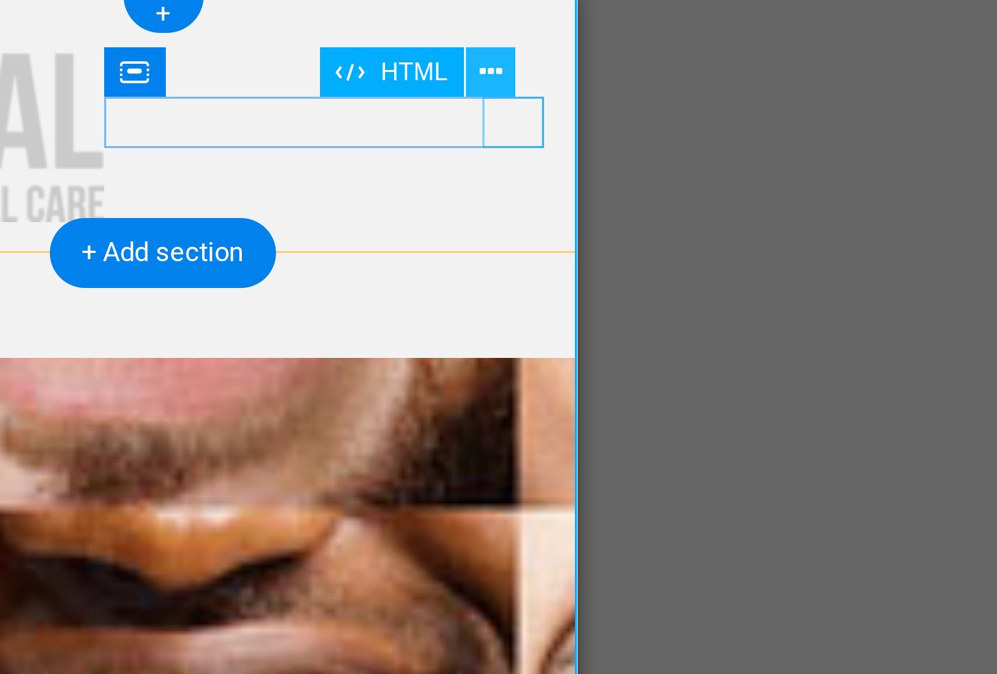
click at [632, 63] on icon at bounding box center [636, 70] width 8 height 14
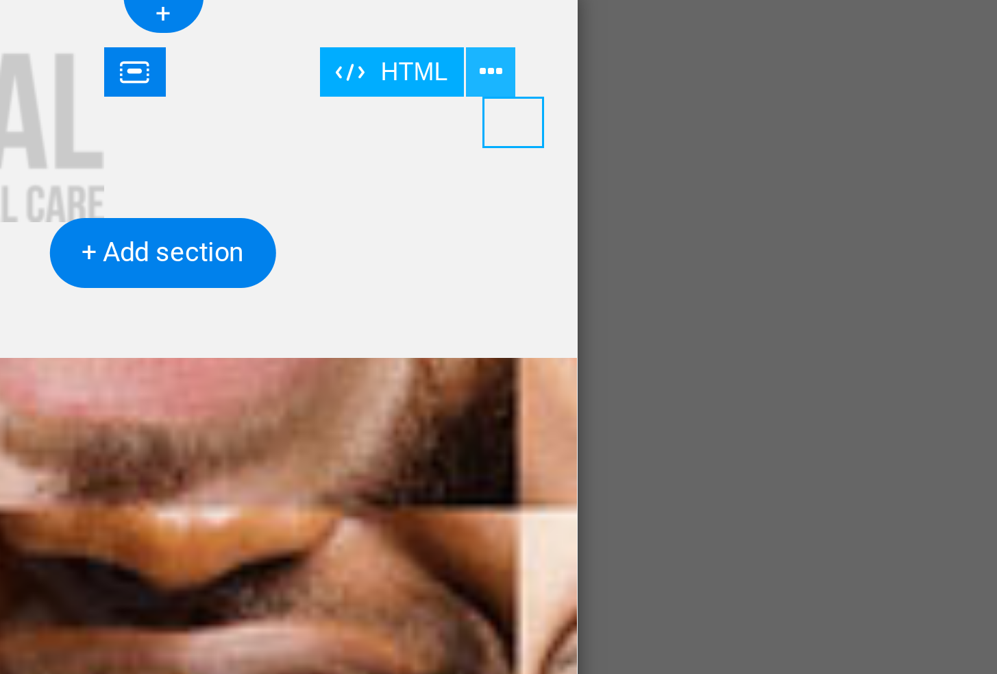
click at [632, 63] on icon at bounding box center [636, 70] width 8 height 14
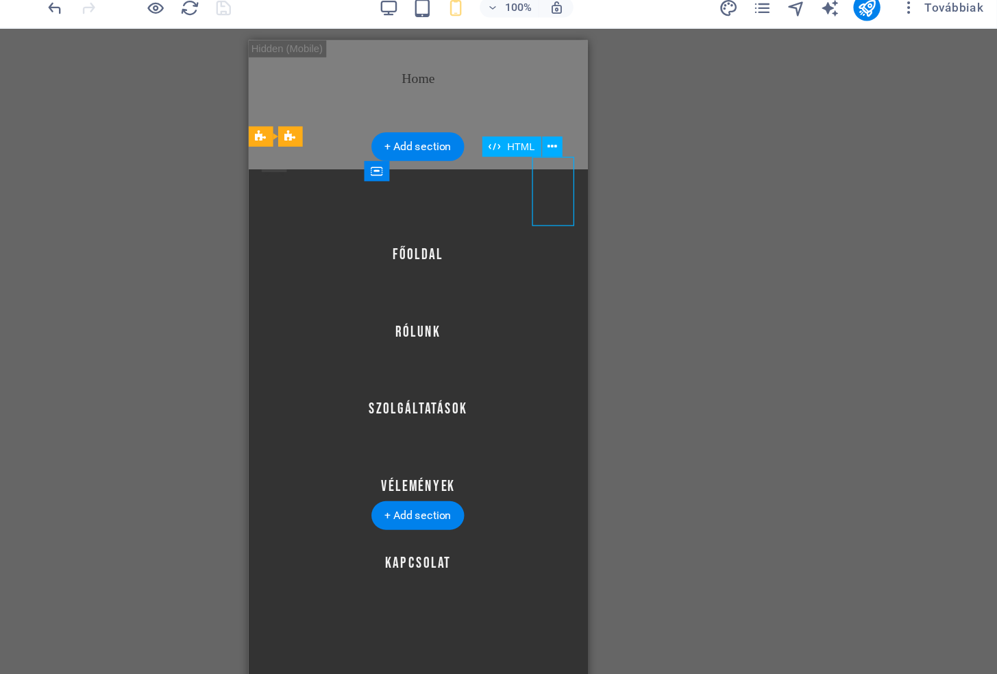
select select
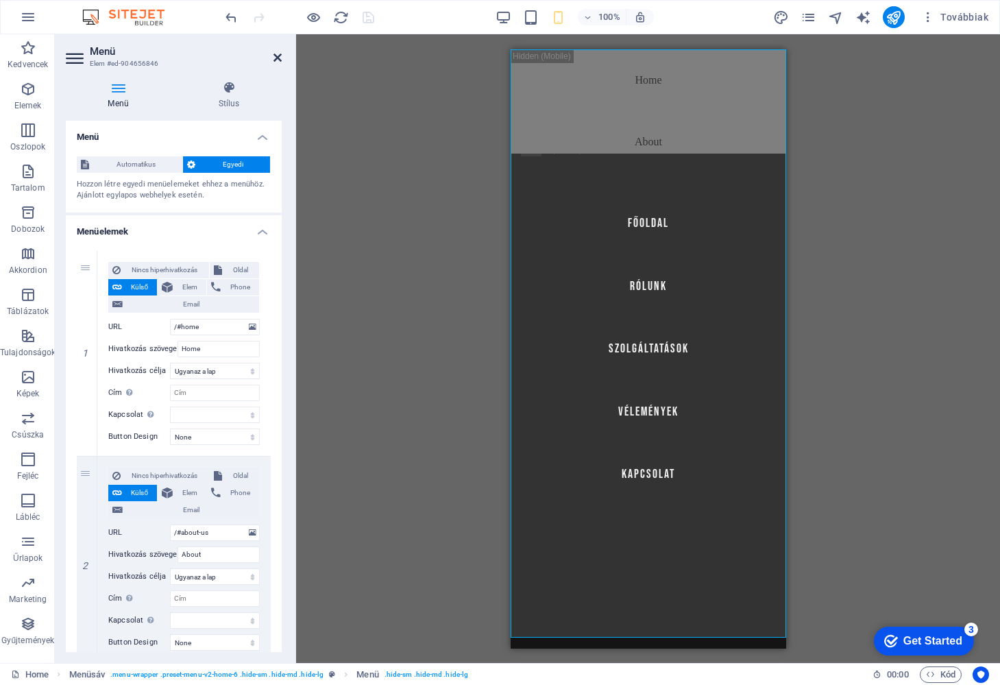
click at [276, 56] on icon at bounding box center [278, 57] width 8 height 11
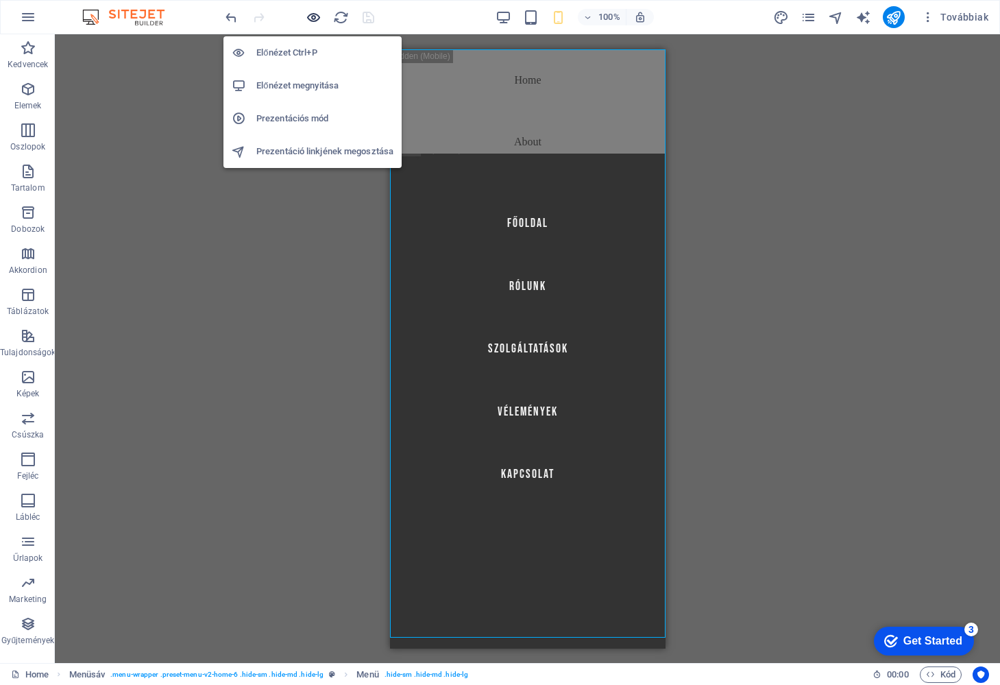
click at [0, 0] on icon "button" at bounding box center [0, 0] width 0 height 0
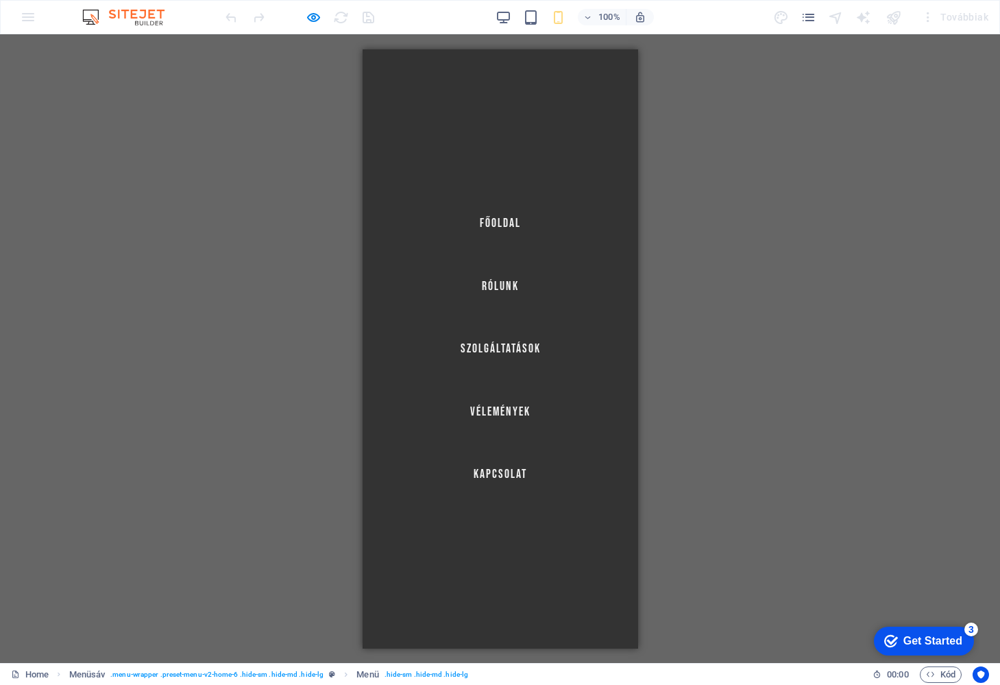
click at [398, 671] on div at bounding box center [390, 679] width 16 height 16
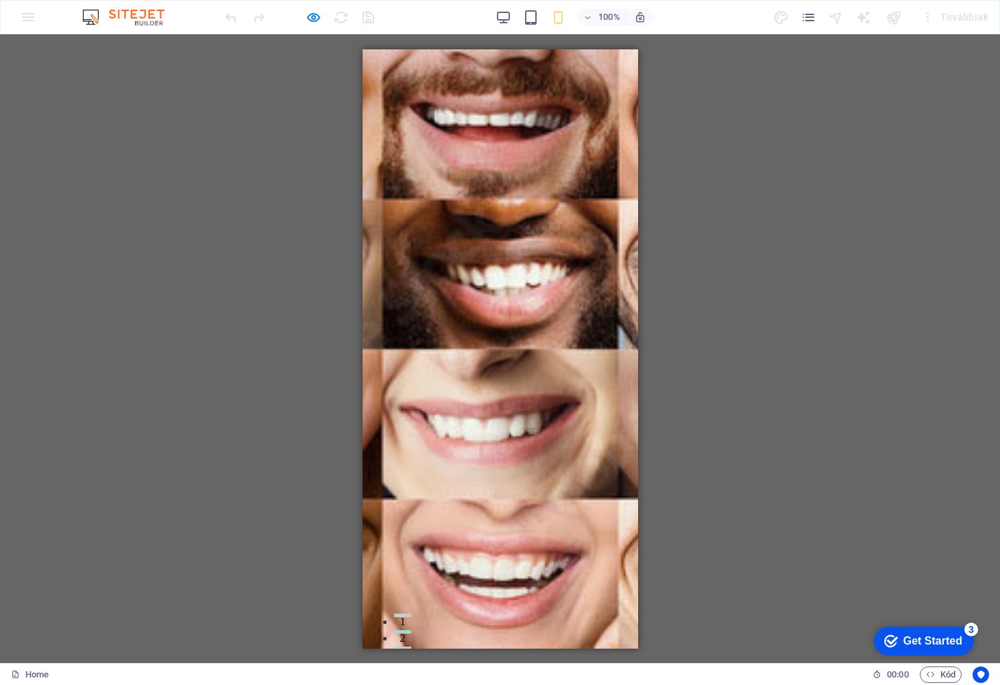
click at [513, 634] on div at bounding box center [500, 670] width 254 height 73
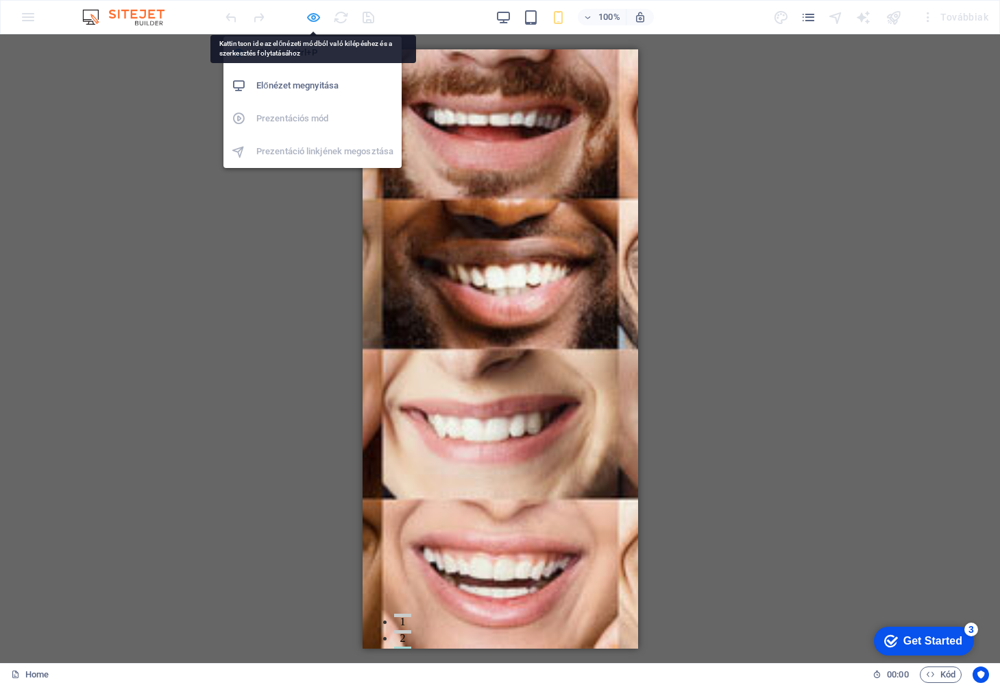
click at [0, 0] on icon "button" at bounding box center [0, 0] width 0 height 0
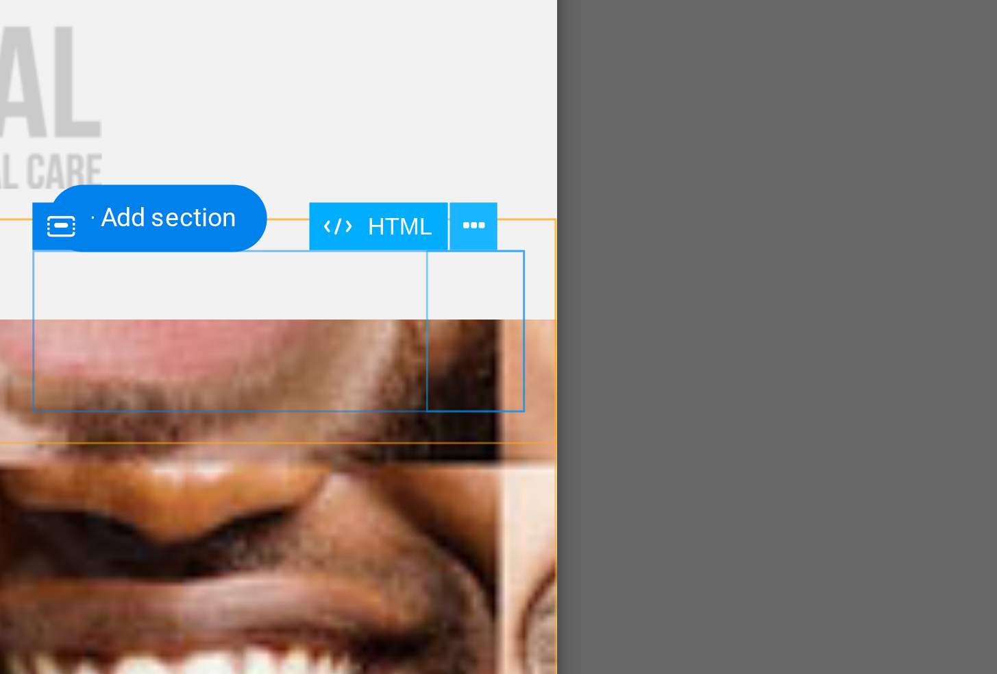
click at [632, 126] on icon at bounding box center [636, 133] width 8 height 14
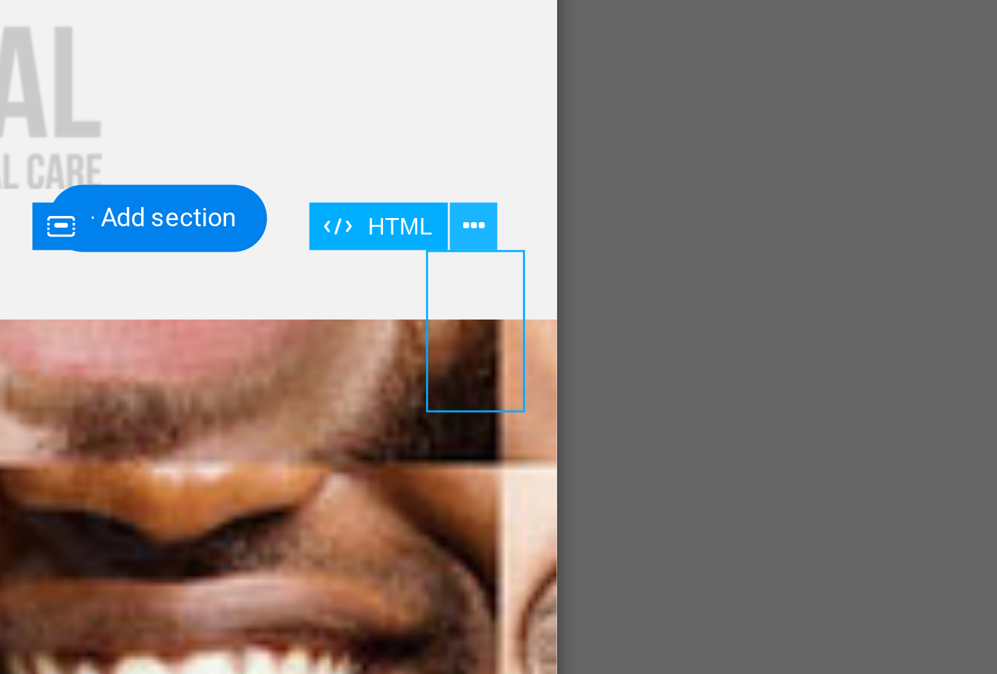
click at [632, 126] on icon at bounding box center [636, 133] width 8 height 14
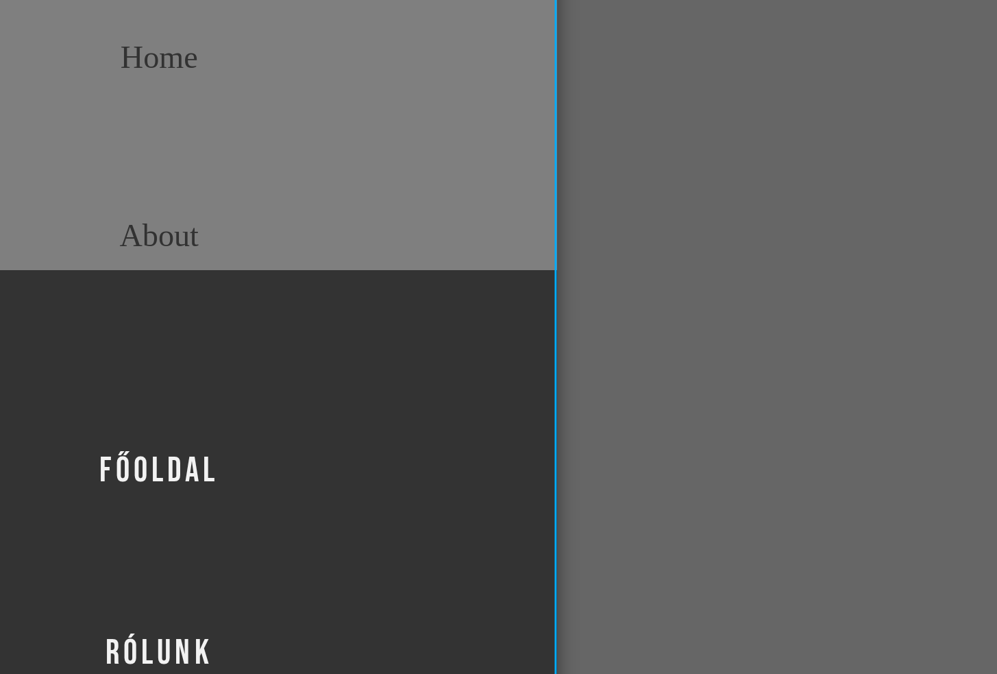
select select
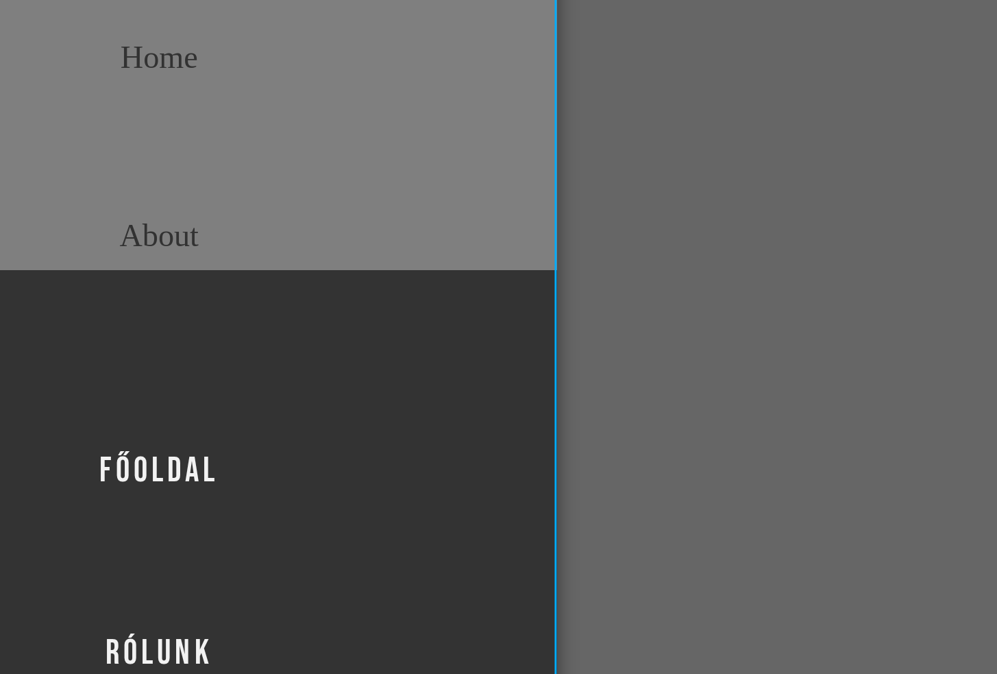
select select
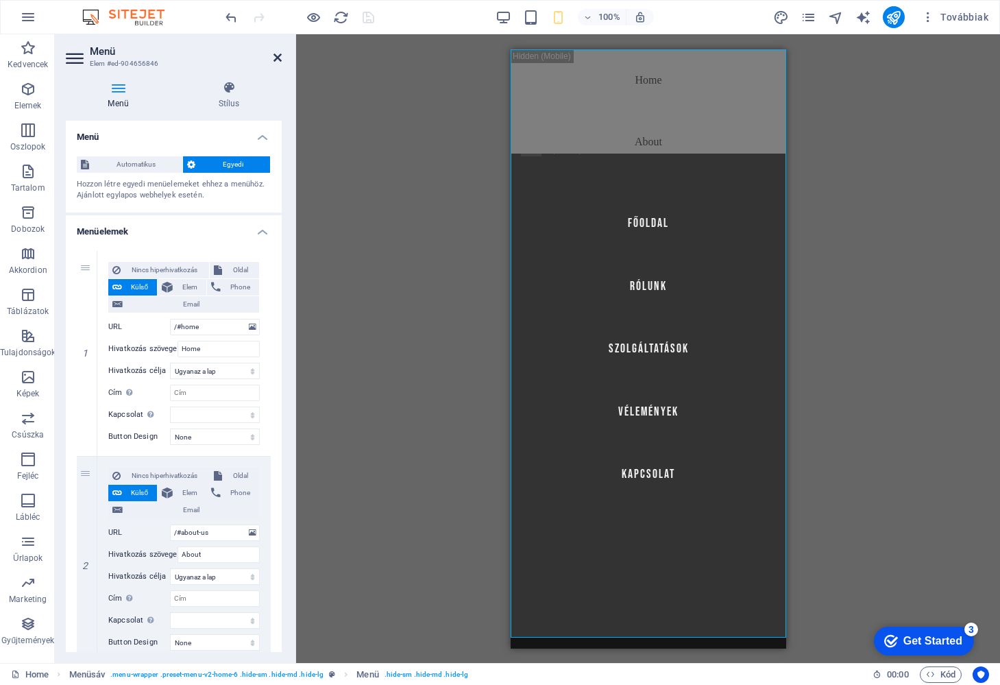
click at [278, 63] on link at bounding box center [278, 58] width 8 height 12
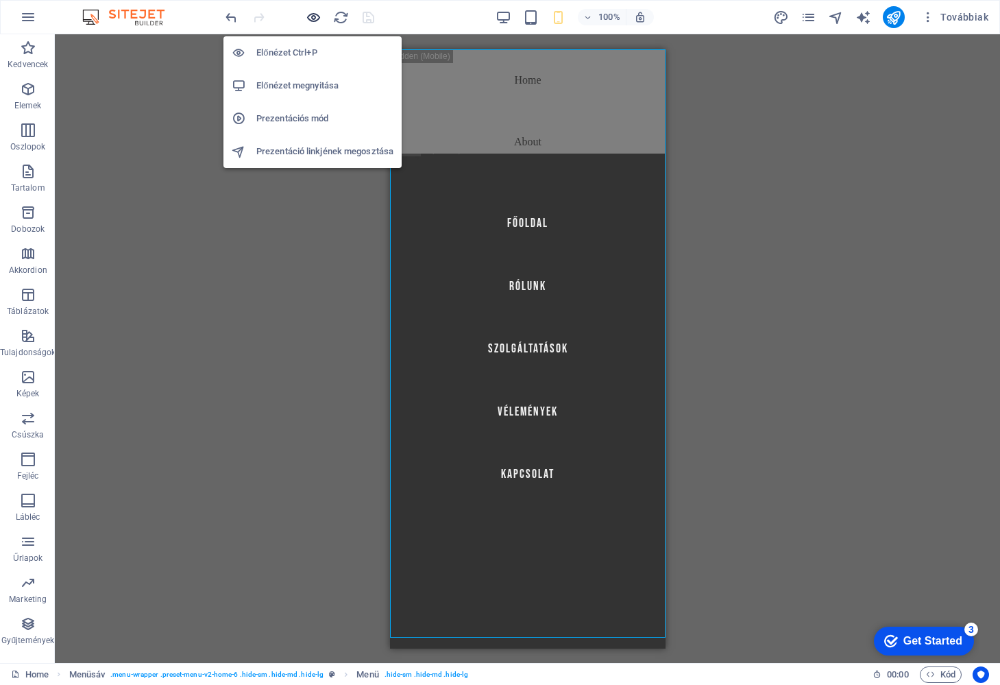
click at [0, 0] on icon "button" at bounding box center [0, 0] width 0 height 0
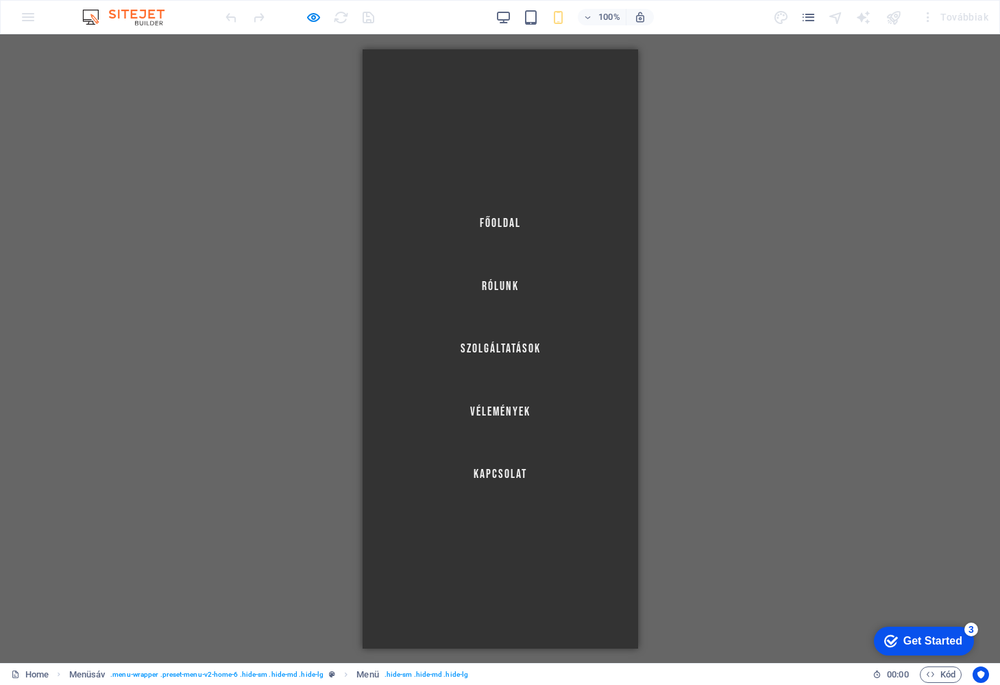
click at [400, 670] on div at bounding box center [390, 678] width 21 height 17
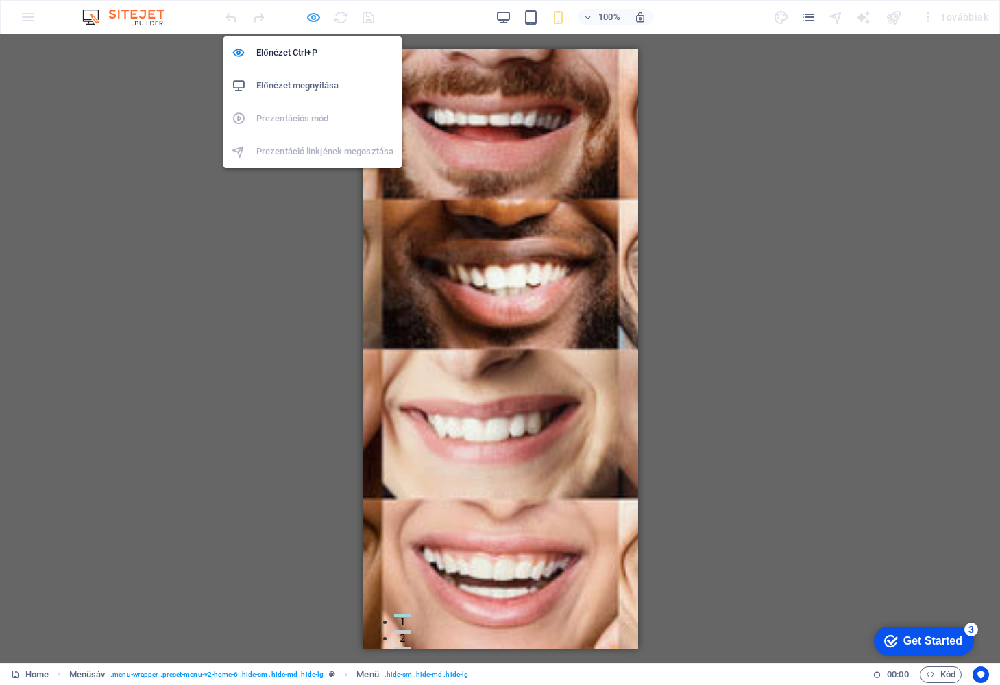
click at [0, 0] on icon "button" at bounding box center [0, 0] width 0 height 0
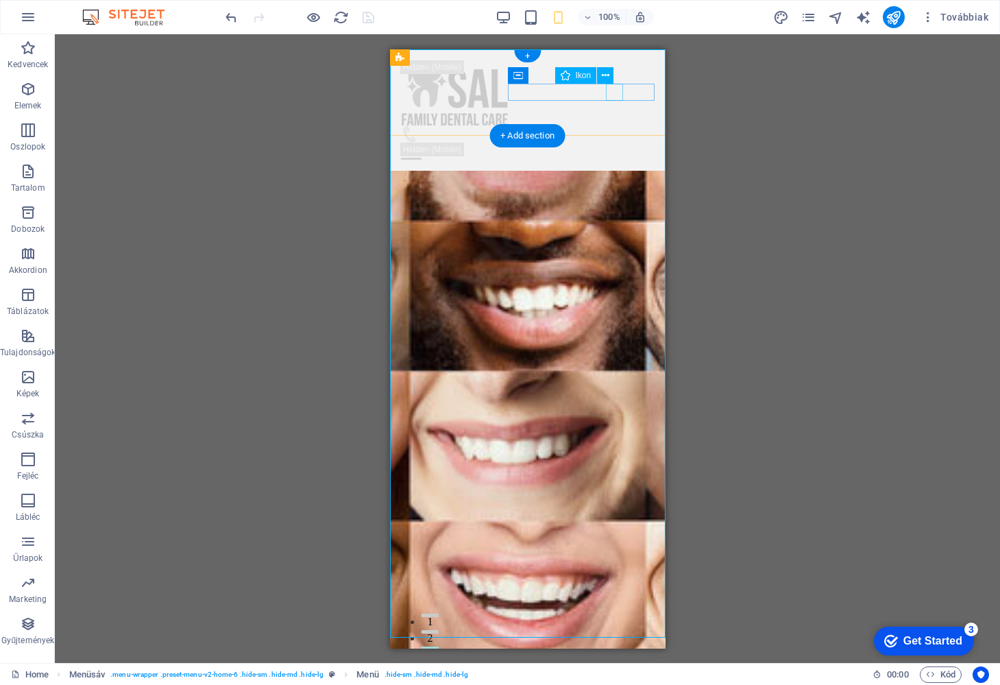
click at [614, 125] on figure at bounding box center [521, 133] width 243 height 17
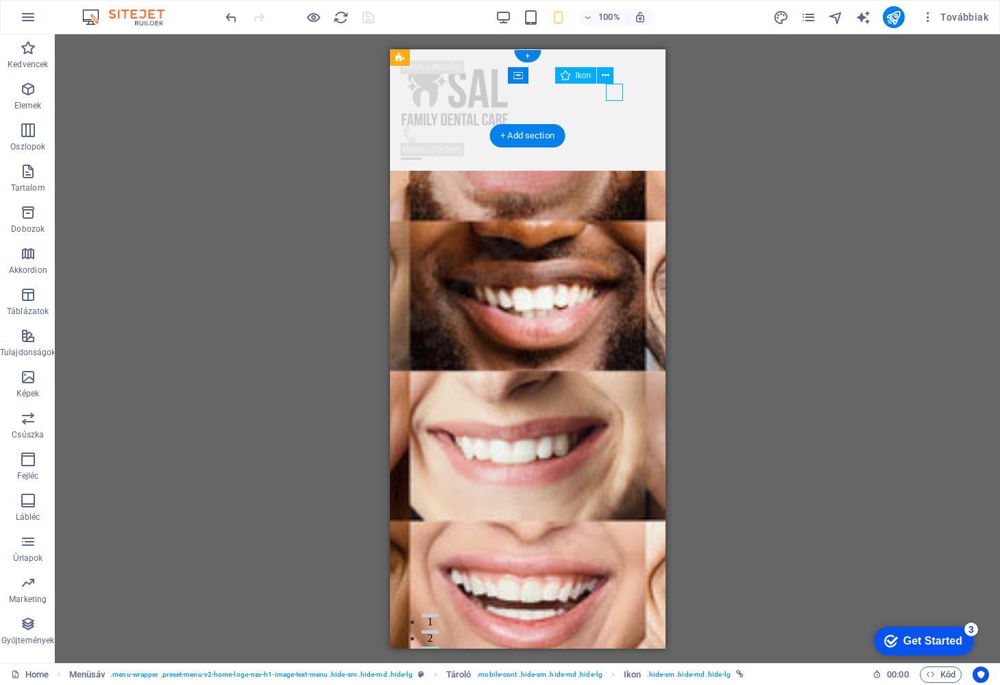
click at [614, 125] on figure at bounding box center [521, 133] width 243 height 17
select select "xMidYMid"
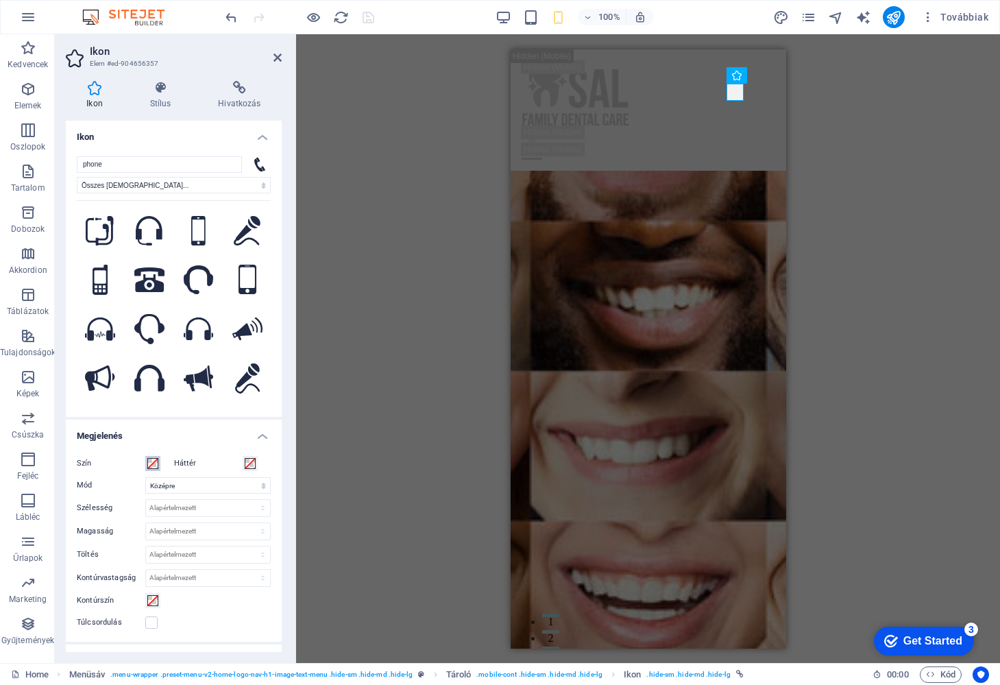
click at [152, 463] on span at bounding box center [152, 463] width 11 height 11
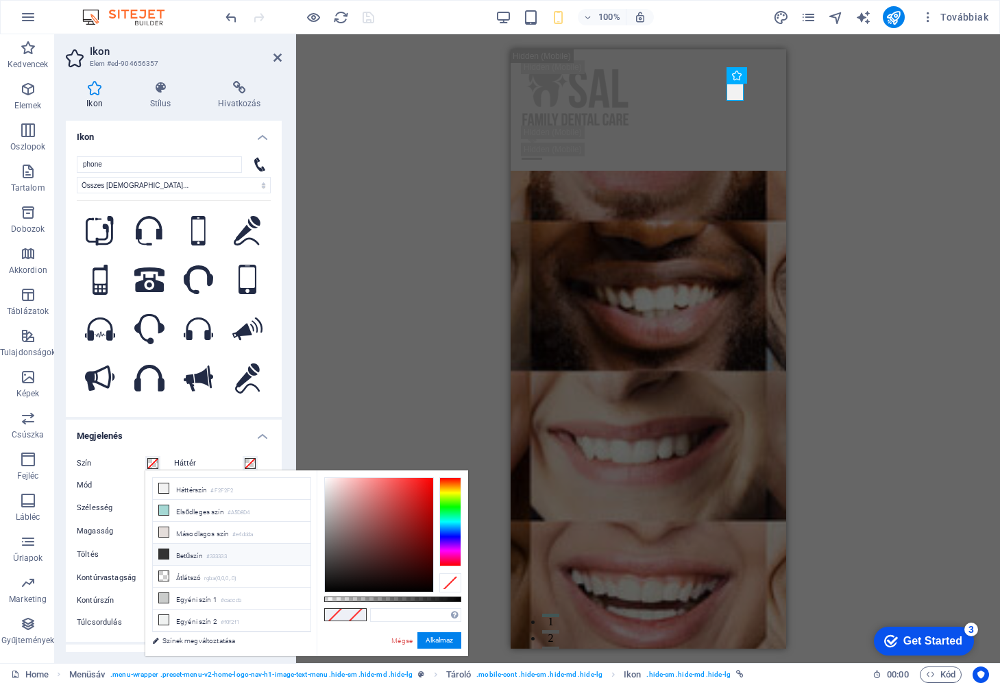
click at [185, 557] on li "Betűszín #333333" at bounding box center [232, 555] width 158 height 22
type input "#333333"
click at [449, 642] on button "Alkalmaz" at bounding box center [439, 640] width 44 height 16
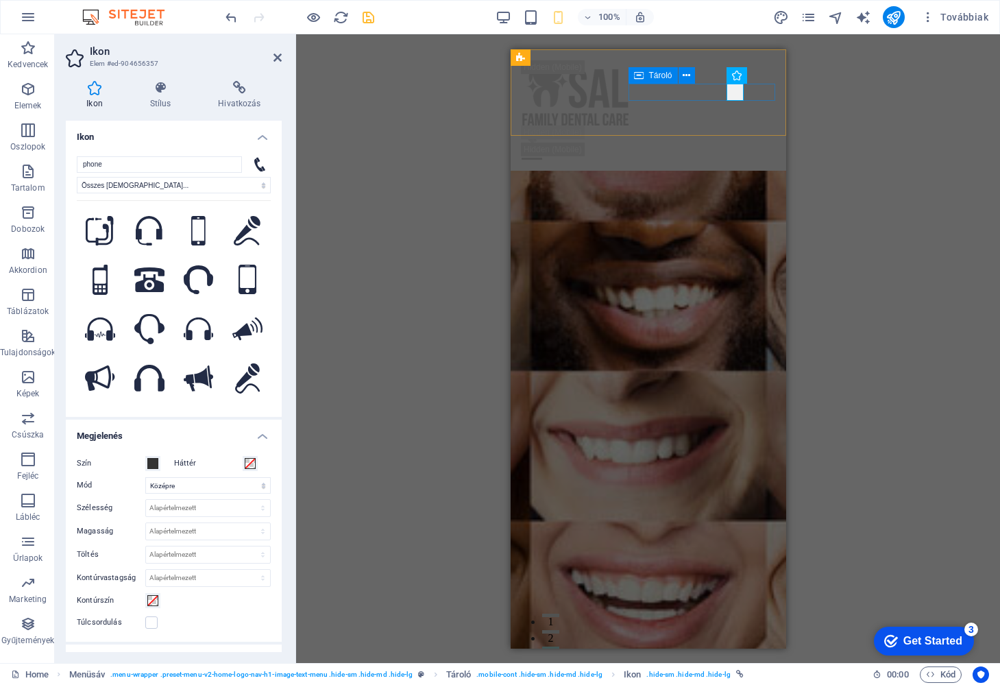
click at [675, 125] on div at bounding box center [648, 142] width 254 height 34
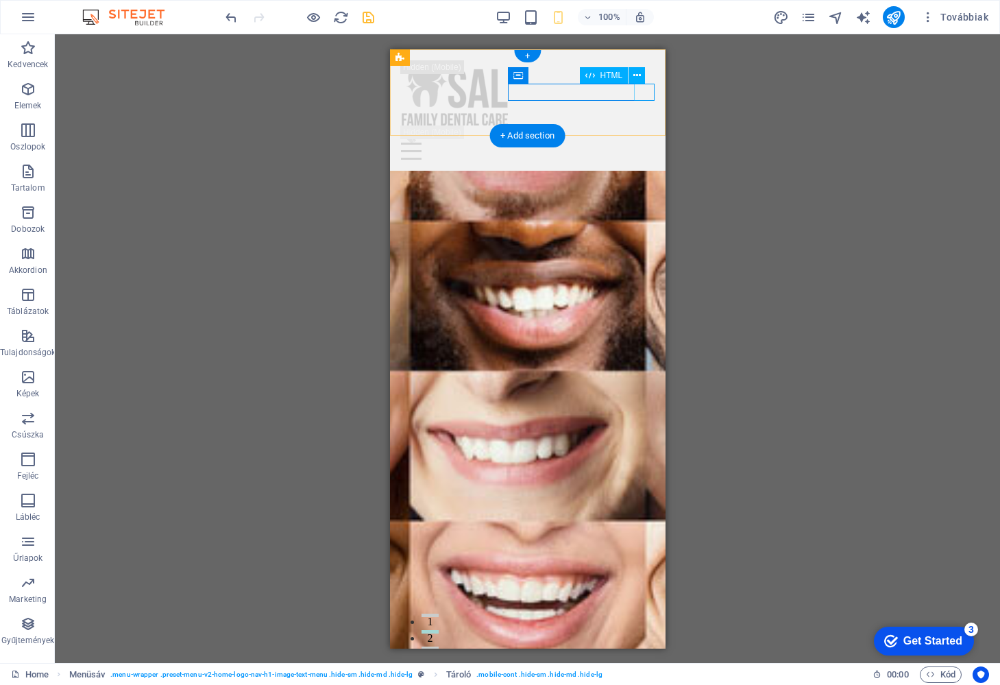
click at [642, 142] on div at bounding box center [527, 150] width 254 height 17
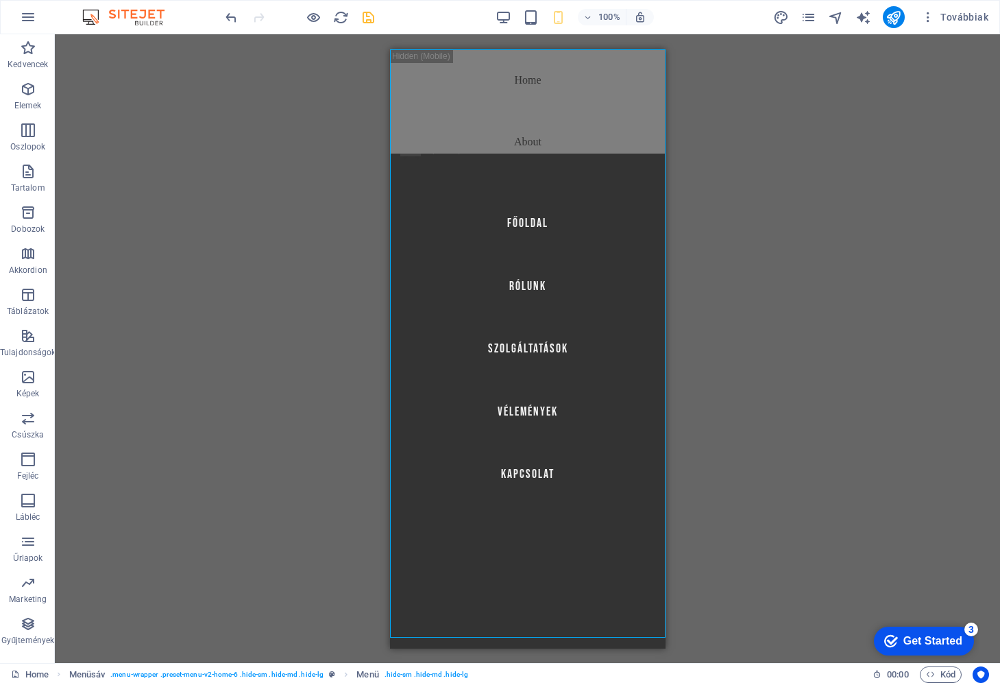
select select
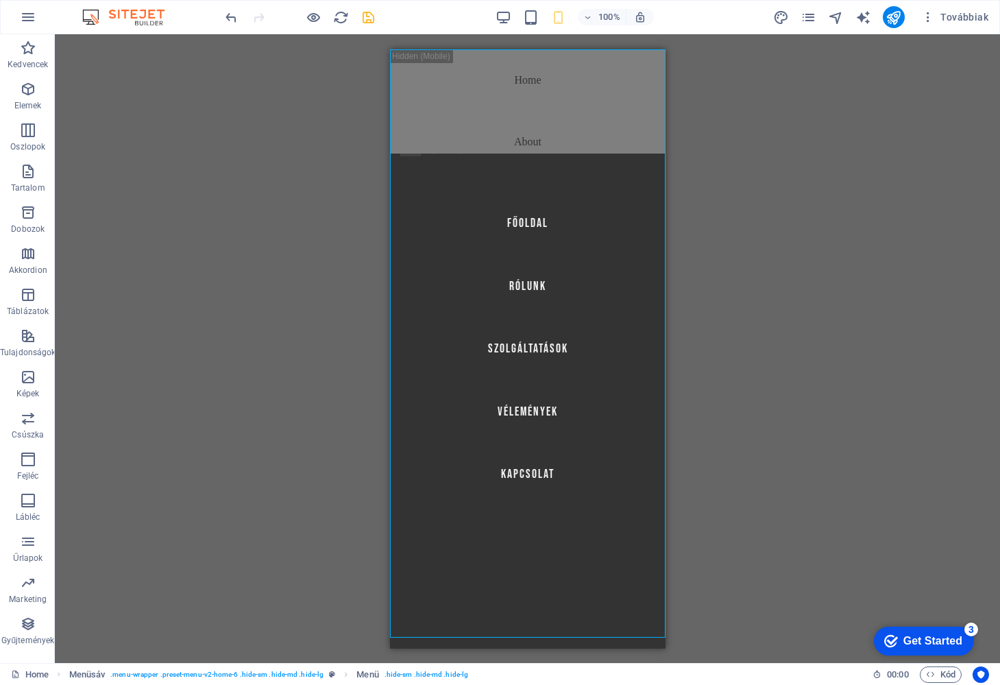
select select
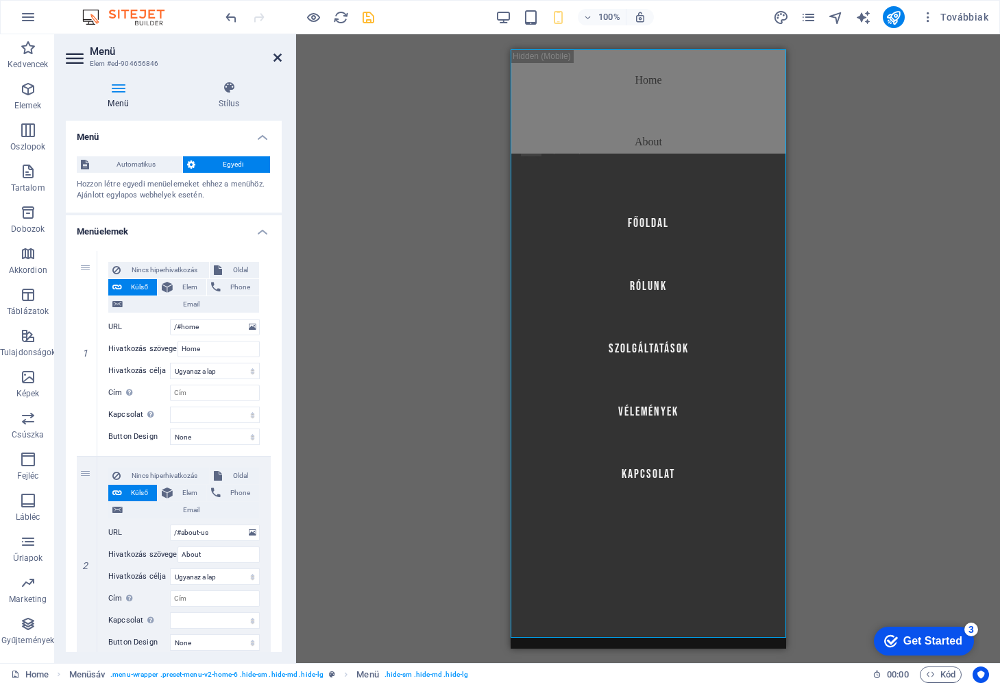
click at [280, 56] on icon at bounding box center [278, 57] width 8 height 11
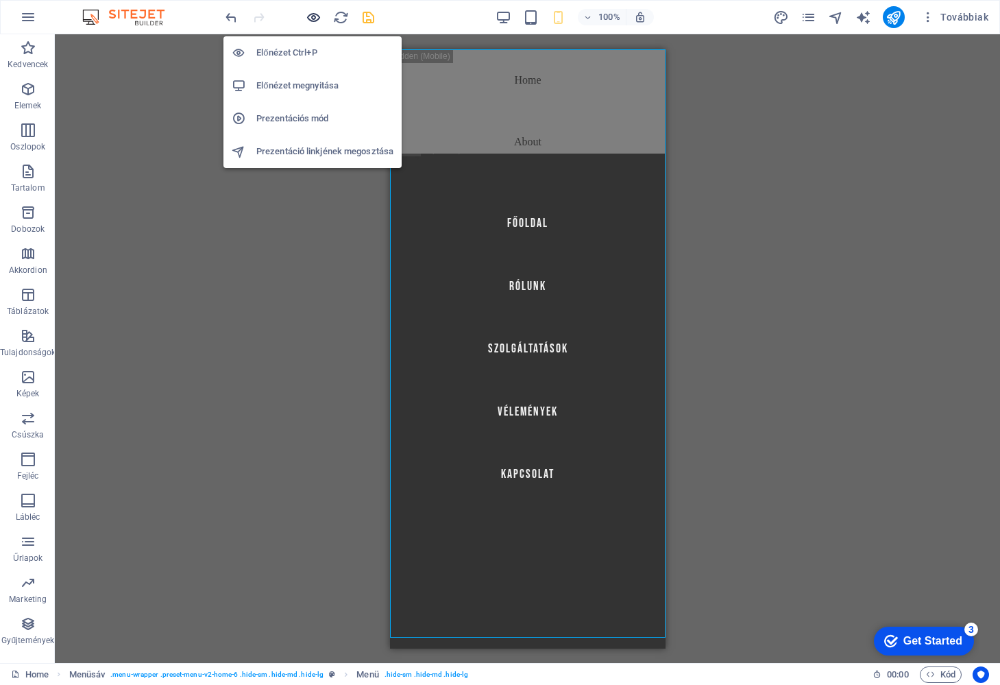
click at [0, 0] on icon "button" at bounding box center [0, 0] width 0 height 0
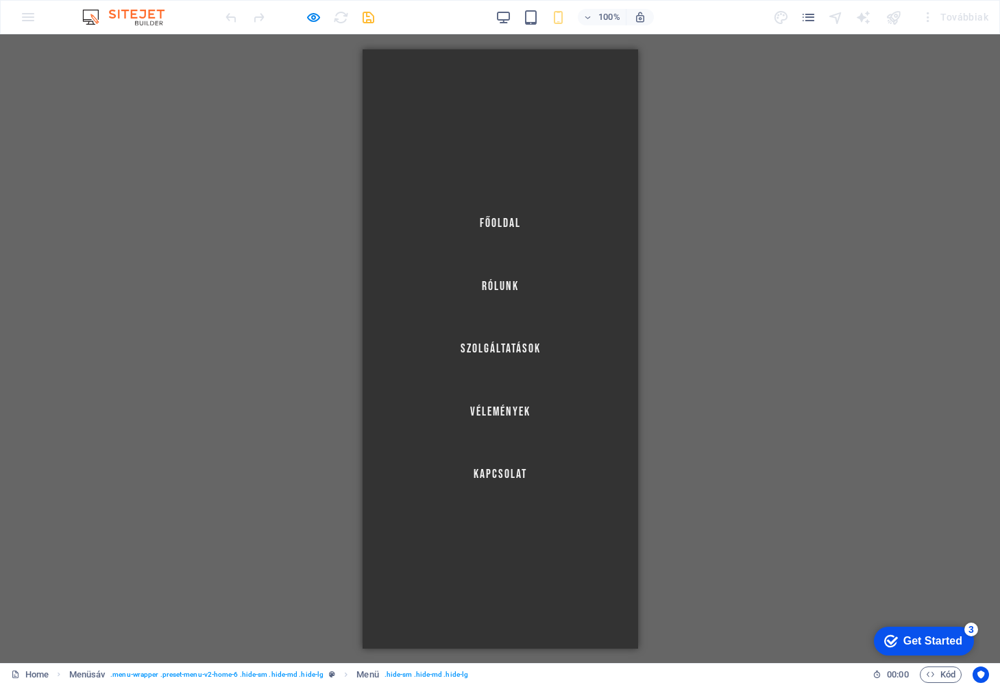
click at [398, 671] on div at bounding box center [390, 679] width 16 height 16
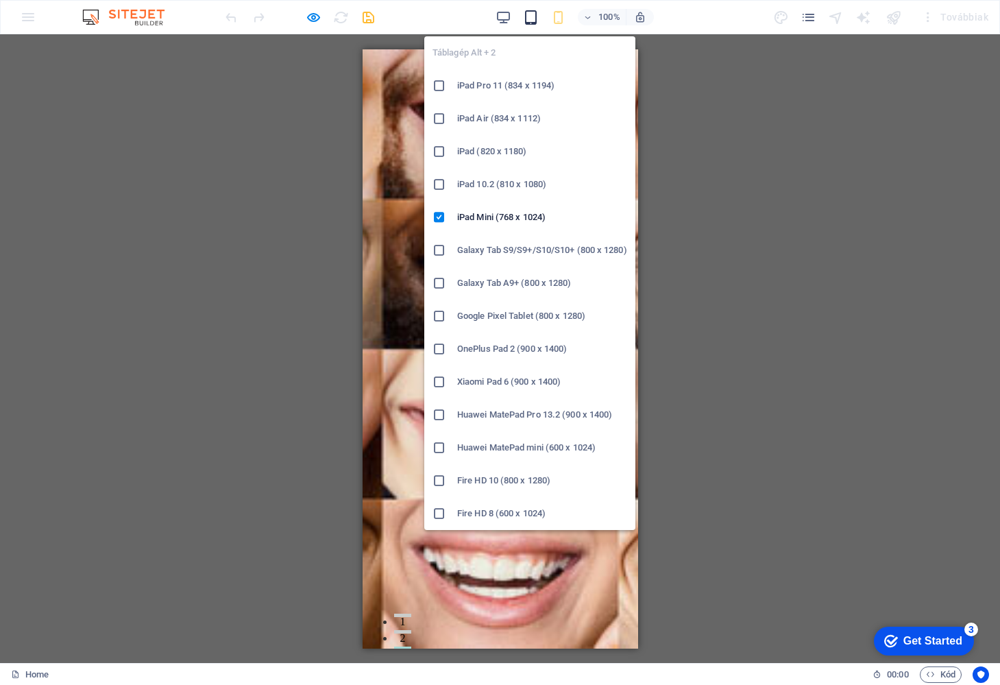
click at [0, 0] on icon "button" at bounding box center [0, 0] width 0 height 0
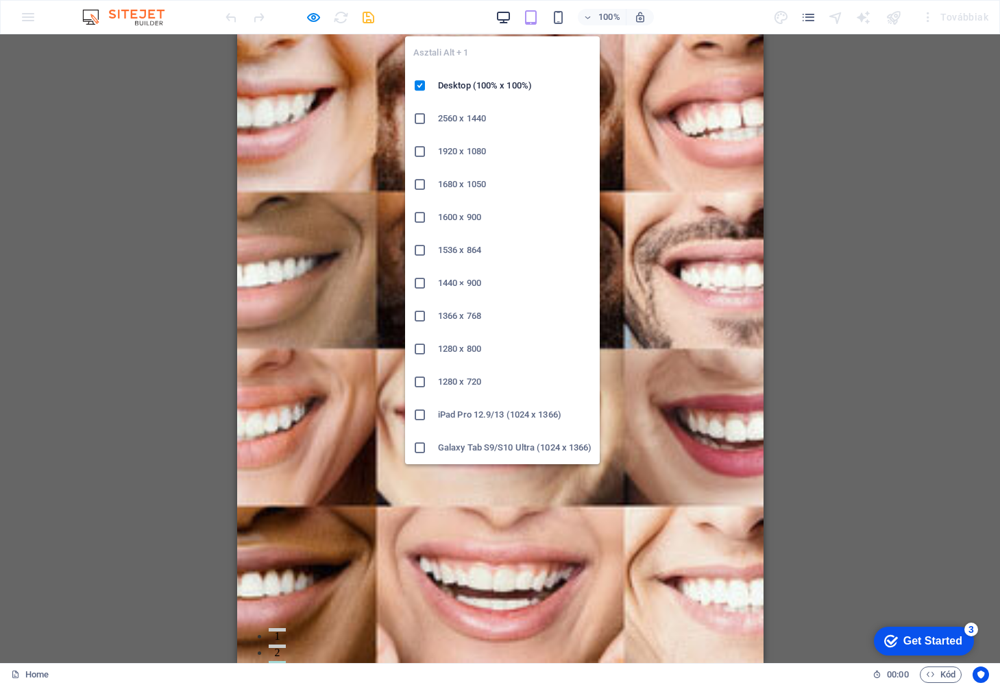
click at [0, 0] on icon "button" at bounding box center [0, 0] width 0 height 0
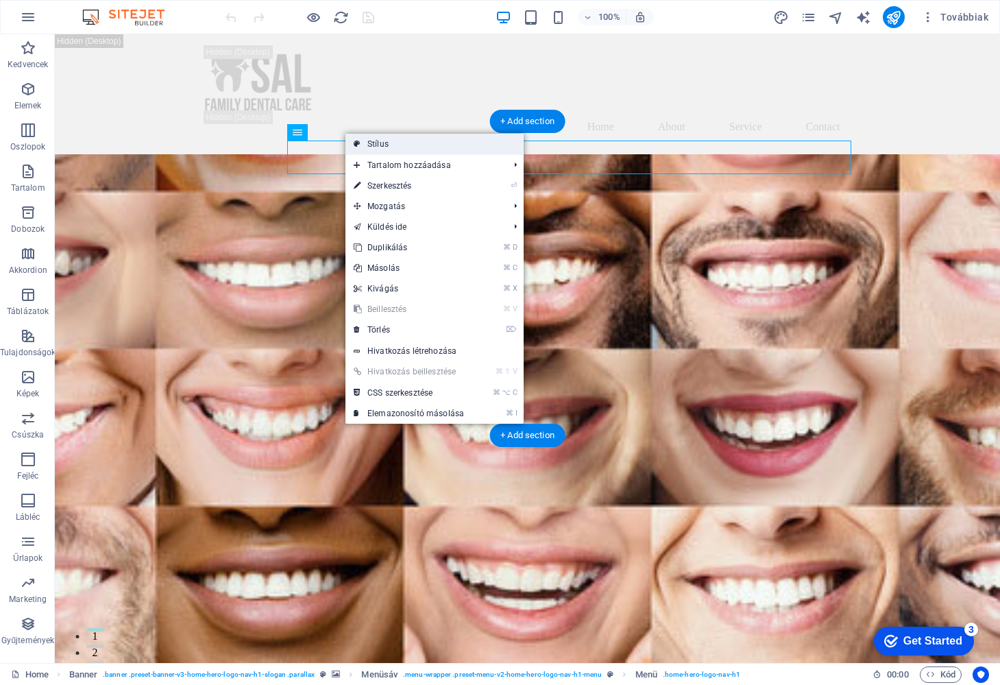
click at [385, 144] on link "Stílus" at bounding box center [435, 144] width 178 height 21
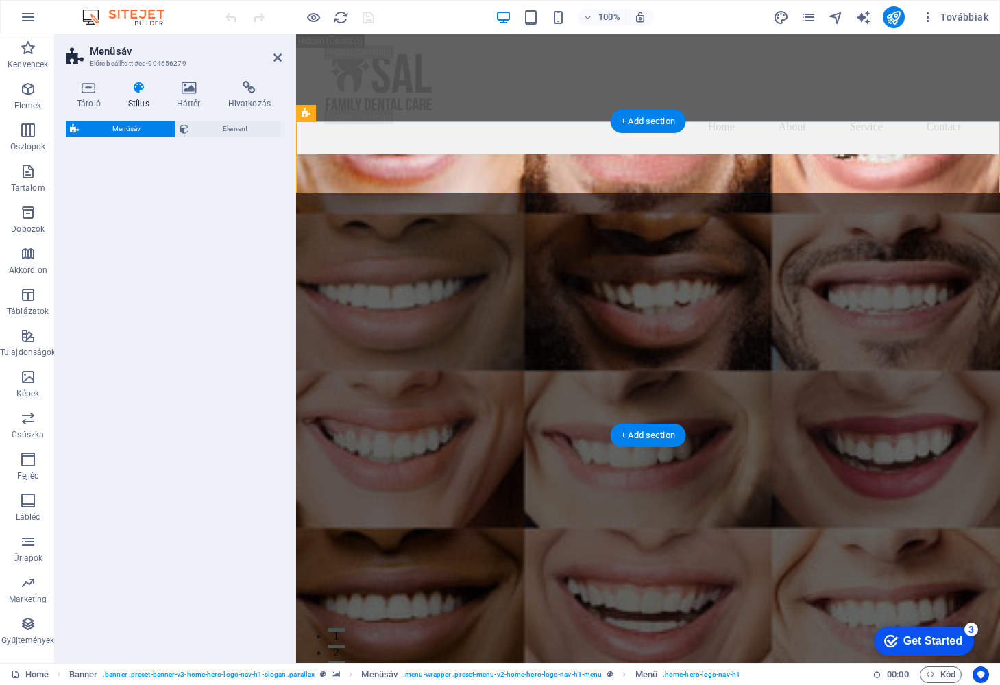
select select "rem"
select select "preset-menu-v2-home-hero-logo-nav-h1-menu"
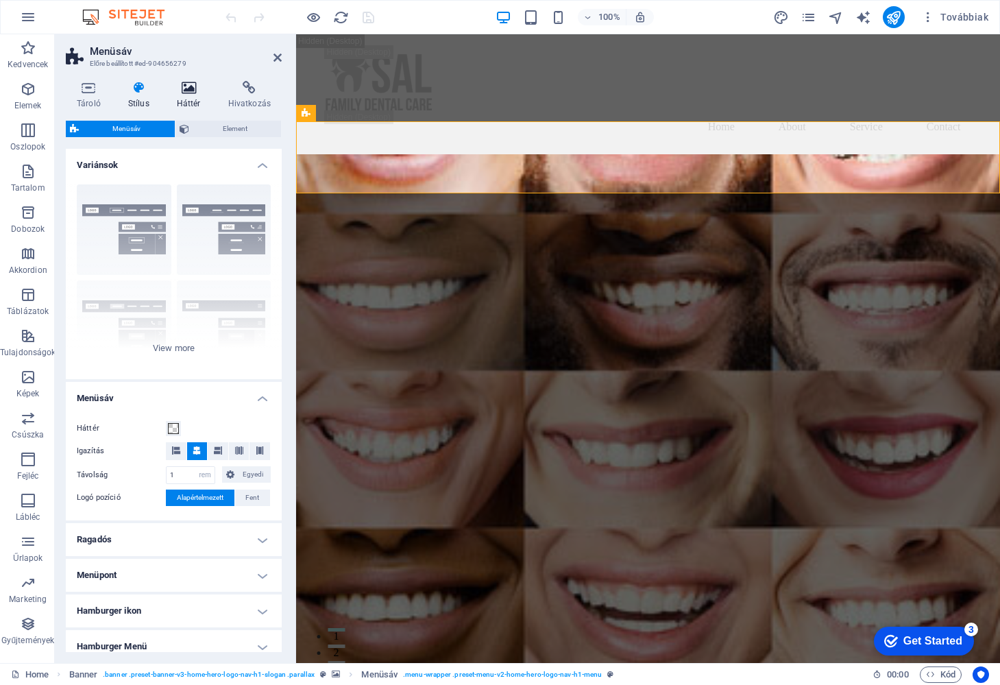
click at [191, 87] on icon at bounding box center [189, 88] width 46 height 14
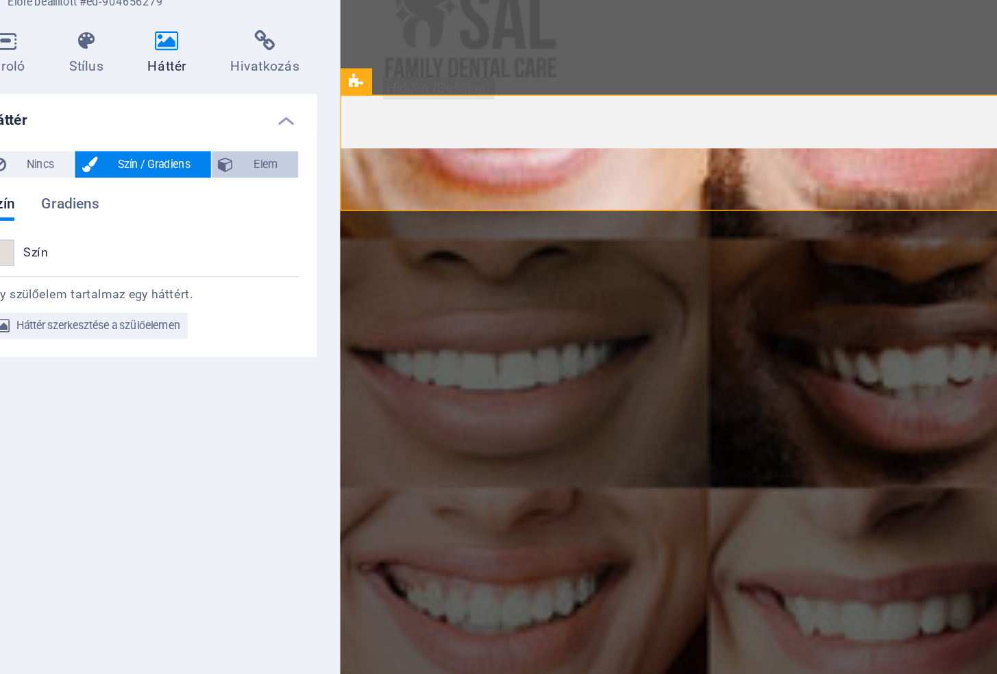
click at [221, 156] on icon at bounding box center [226, 164] width 10 height 16
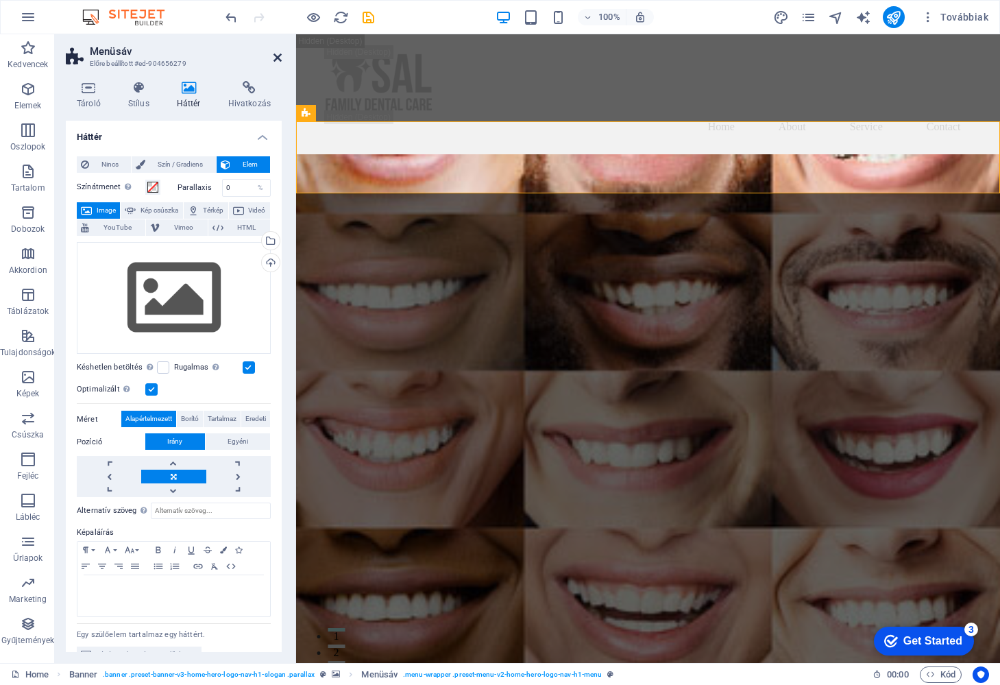
click at [278, 56] on icon at bounding box center [278, 57] width 8 height 11
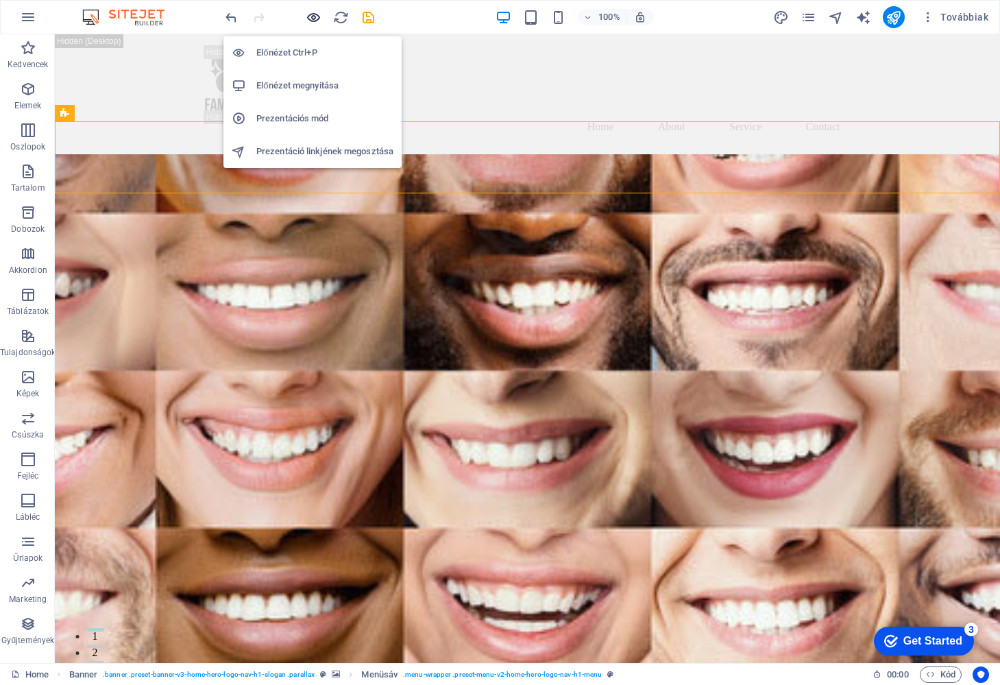
click at [0, 0] on icon "button" at bounding box center [0, 0] width 0 height 0
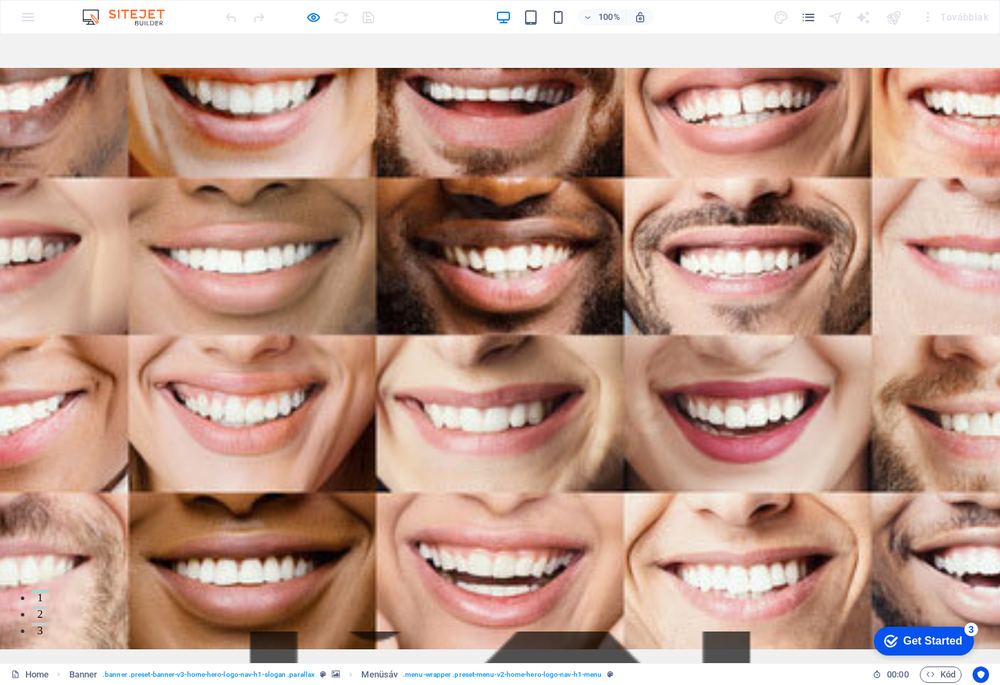
scroll to position [55, 0]
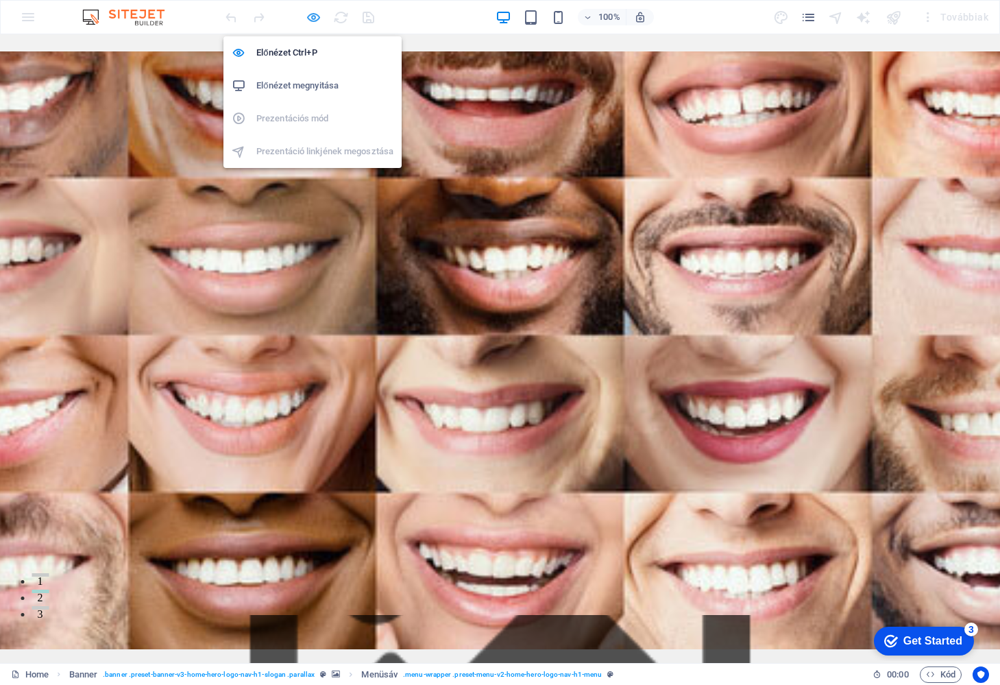
click at [0, 0] on icon "button" at bounding box center [0, 0] width 0 height 0
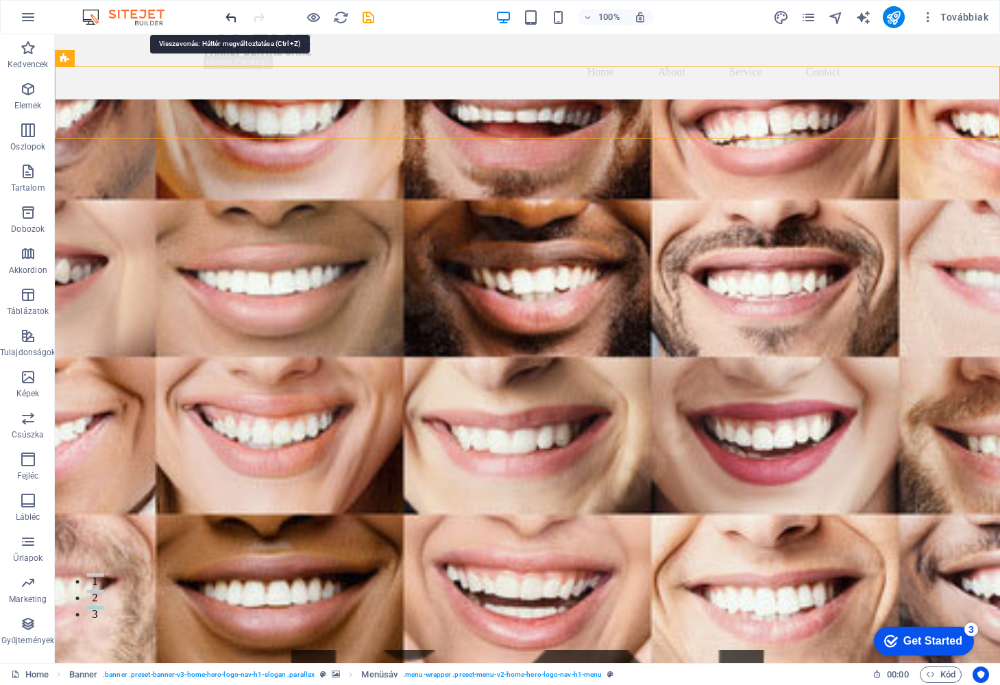
click at [0, 0] on icon "undo" at bounding box center [0, 0] width 0 height 0
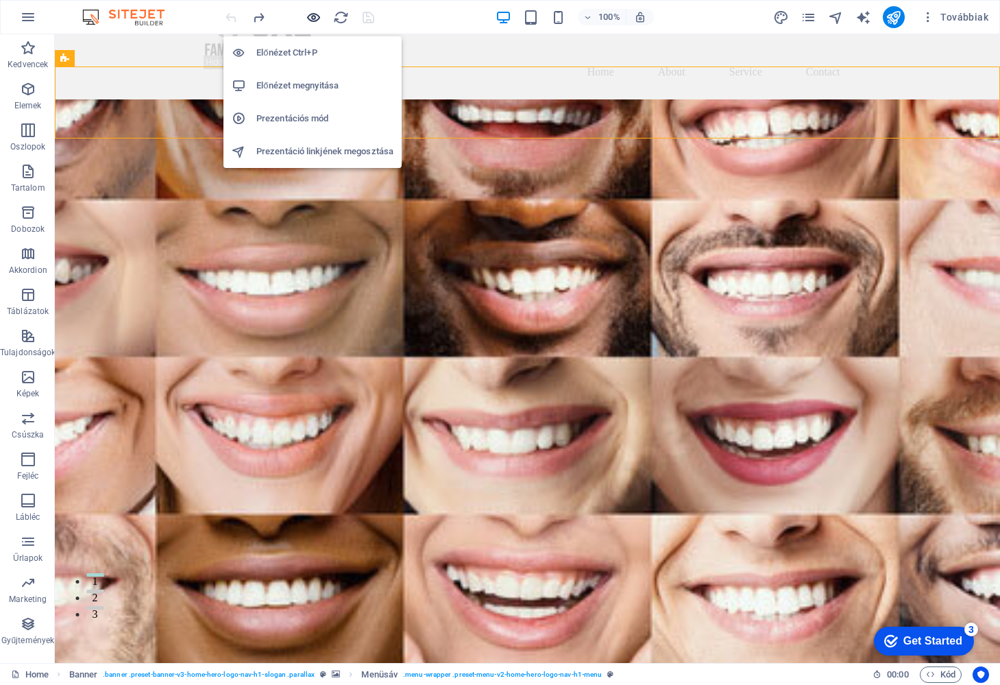
click at [0, 0] on icon "button" at bounding box center [0, 0] width 0 height 0
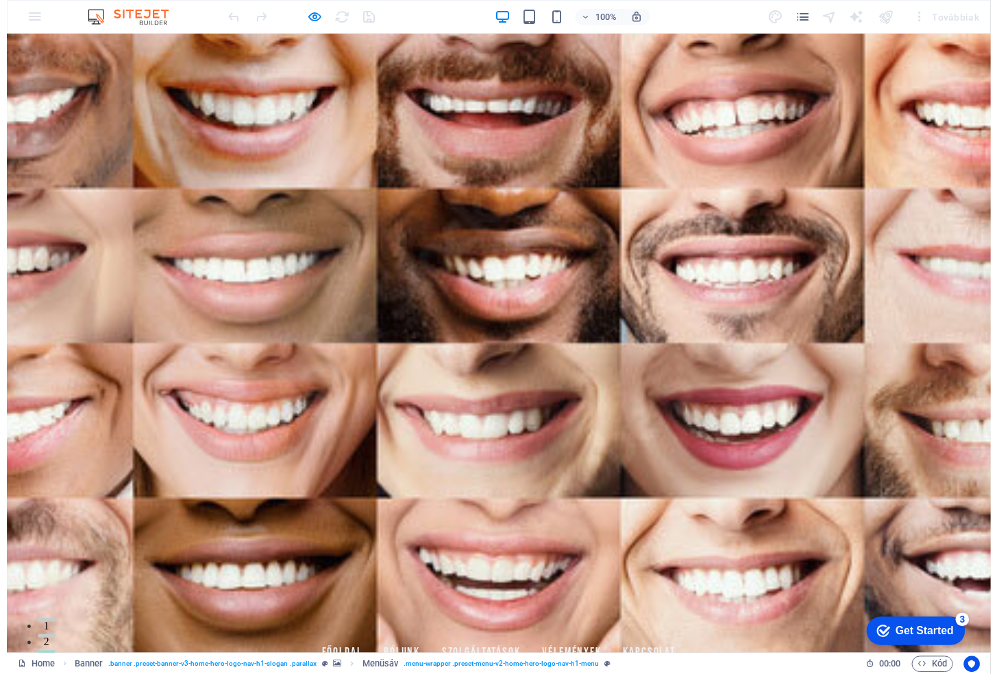
scroll to position [0, 0]
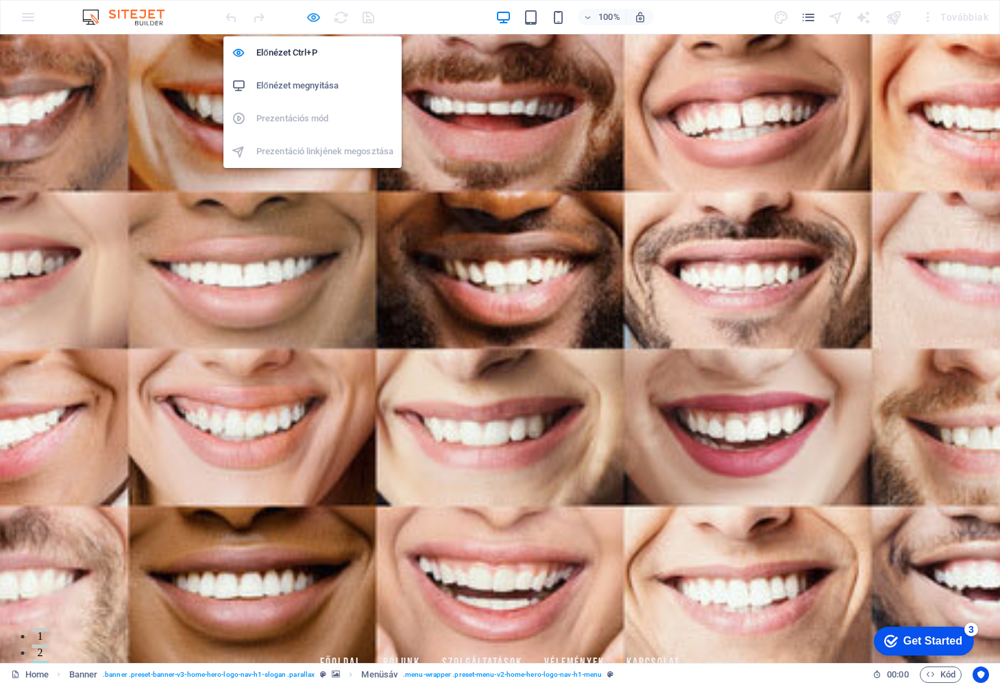
click at [0, 0] on icon "button" at bounding box center [0, 0] width 0 height 0
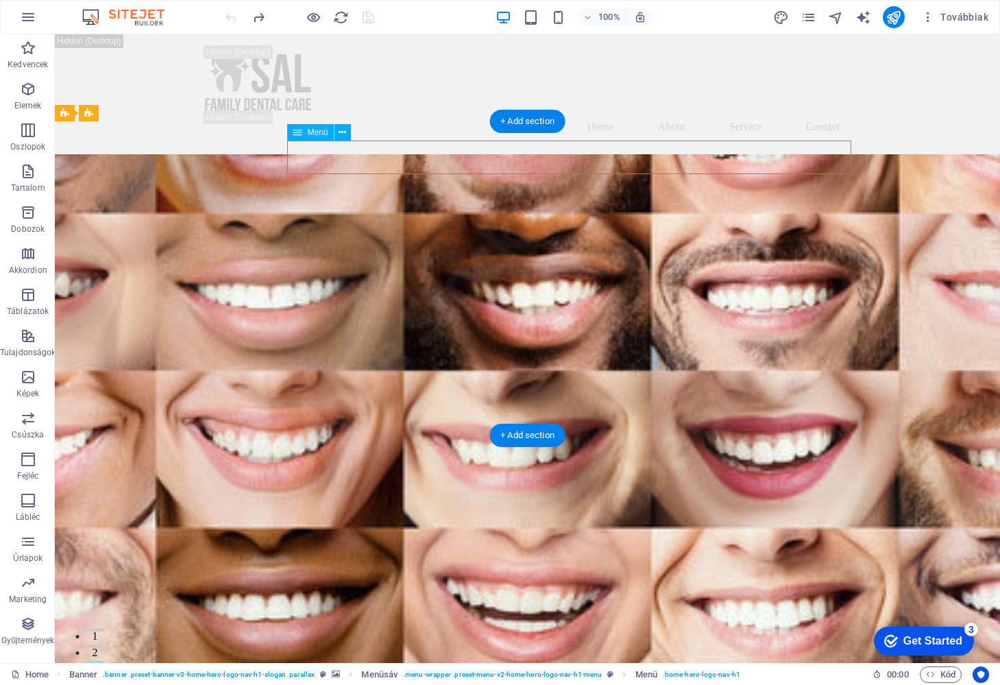
select select
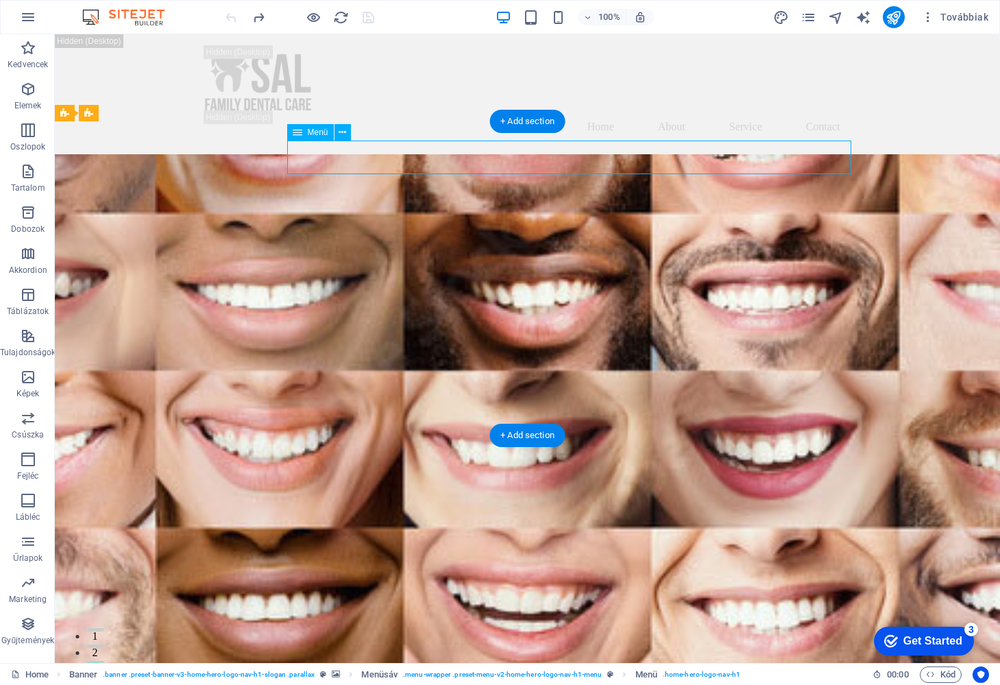
select select
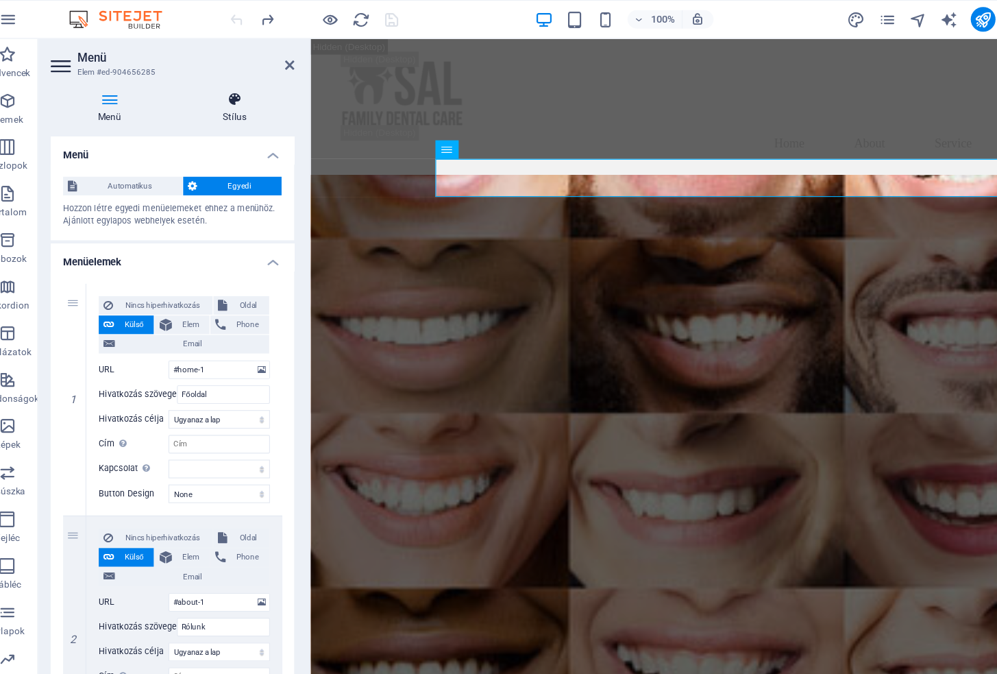
click at [206, 87] on icon at bounding box center [229, 88] width 106 height 14
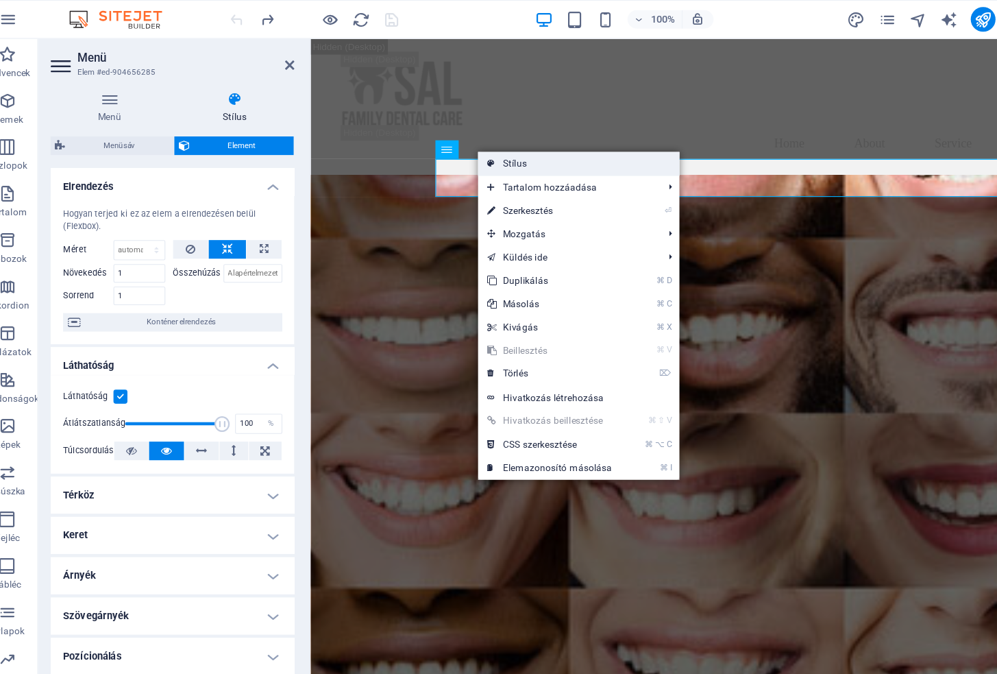
click at [450, 148] on link "Stílus" at bounding box center [533, 144] width 178 height 21
select select "rem"
select select "preset-menu-v2-home-hero-logo-nav-h1-menu"
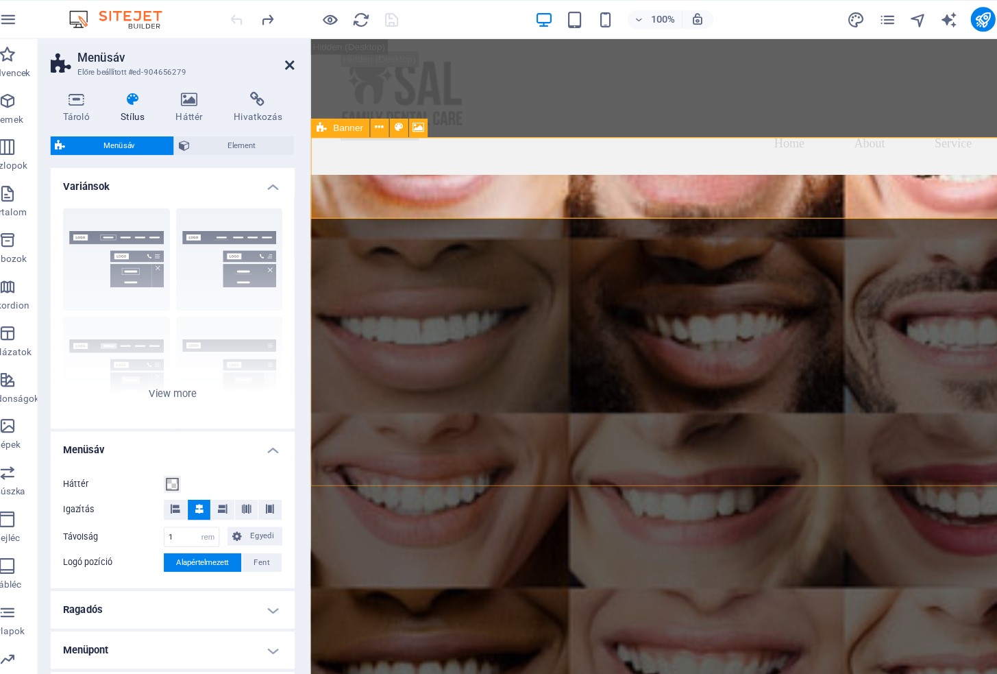
click at [274, 56] on icon at bounding box center [278, 57] width 8 height 11
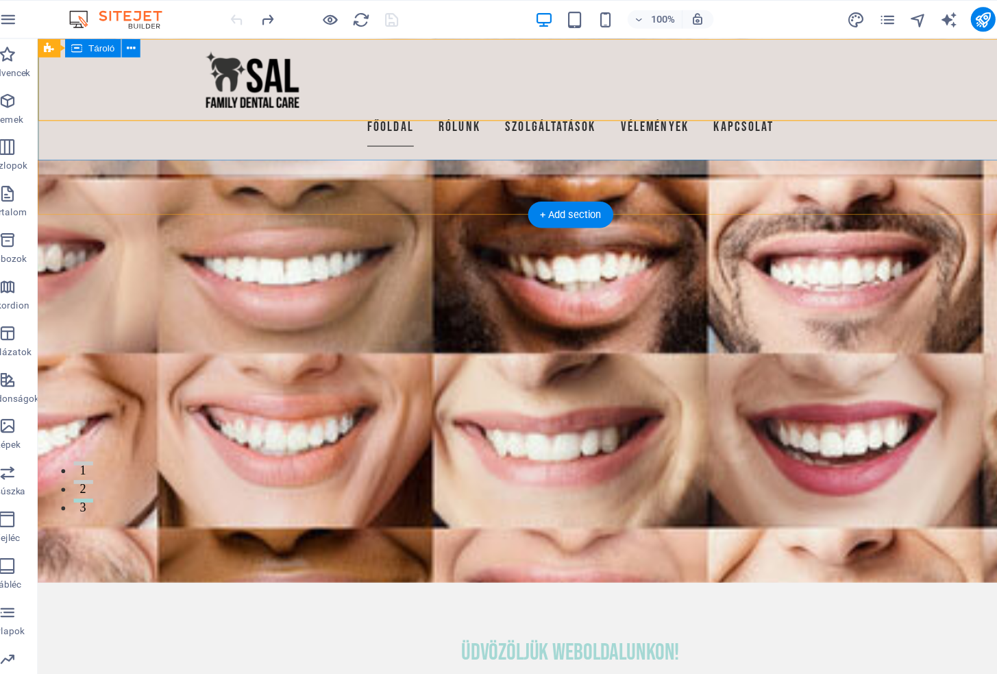
scroll to position [211, 0]
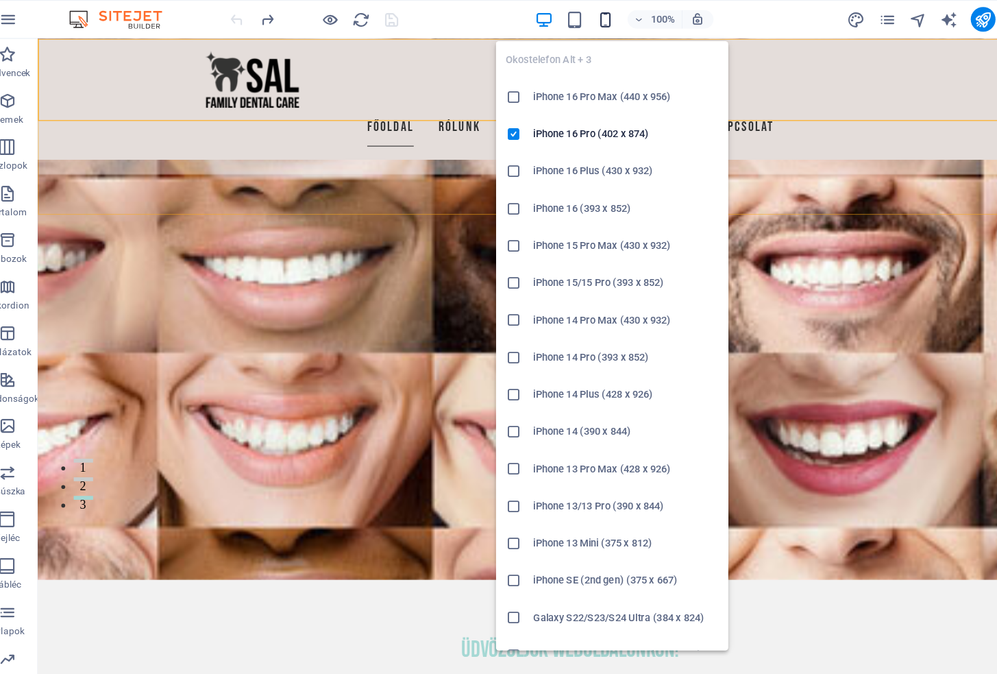
click at [0, 0] on icon "button" at bounding box center [0, 0] width 0 height 0
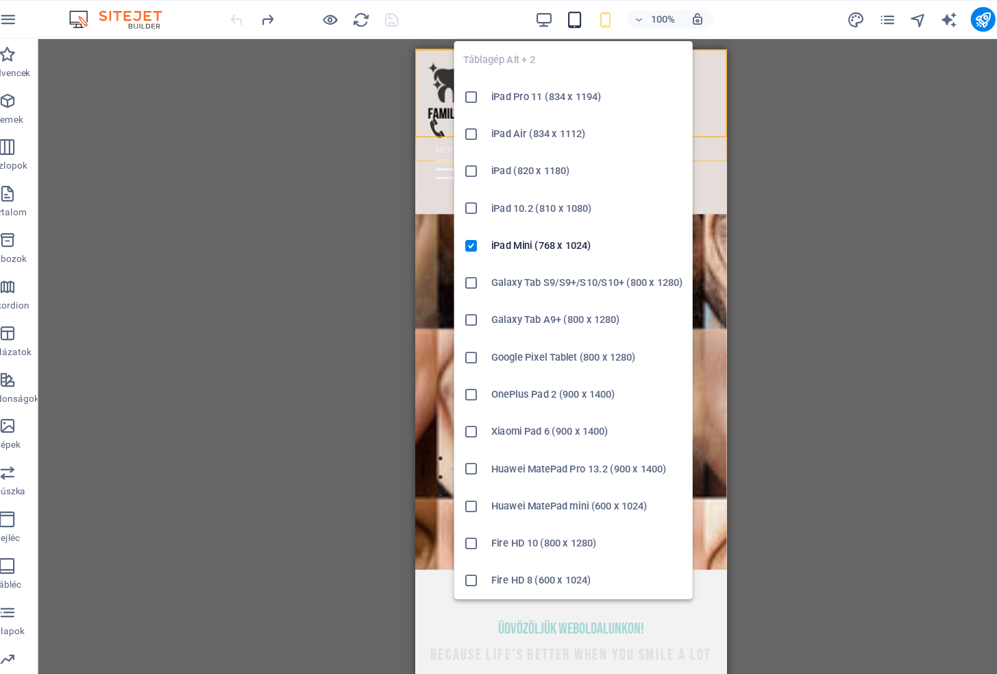
click at [522, 16] on icon "button" at bounding box center [530, 18] width 16 height 16
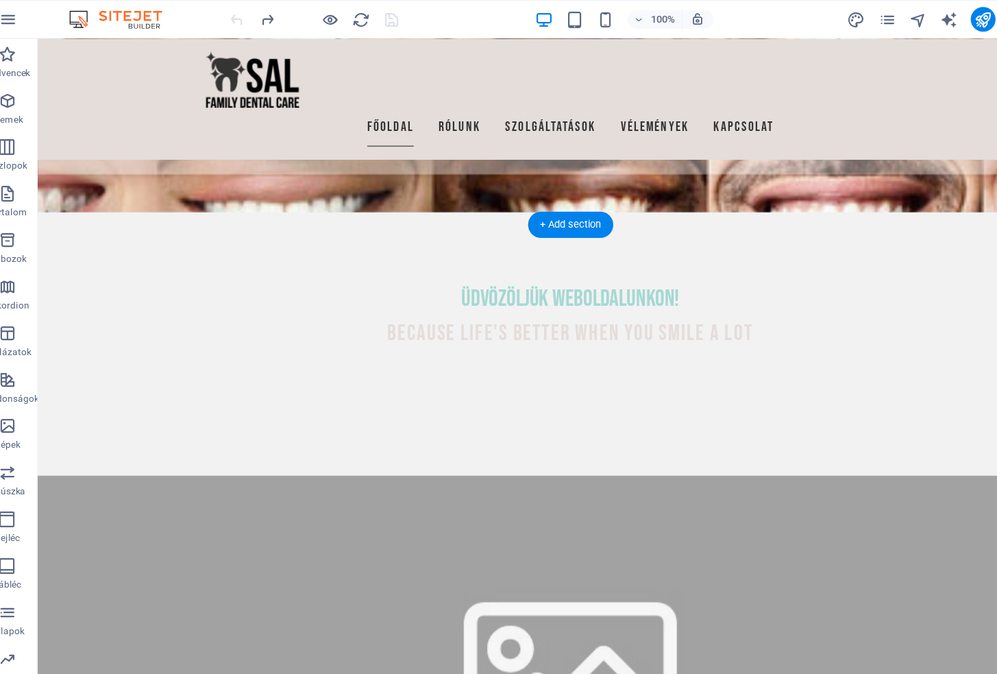
scroll to position [550, 0]
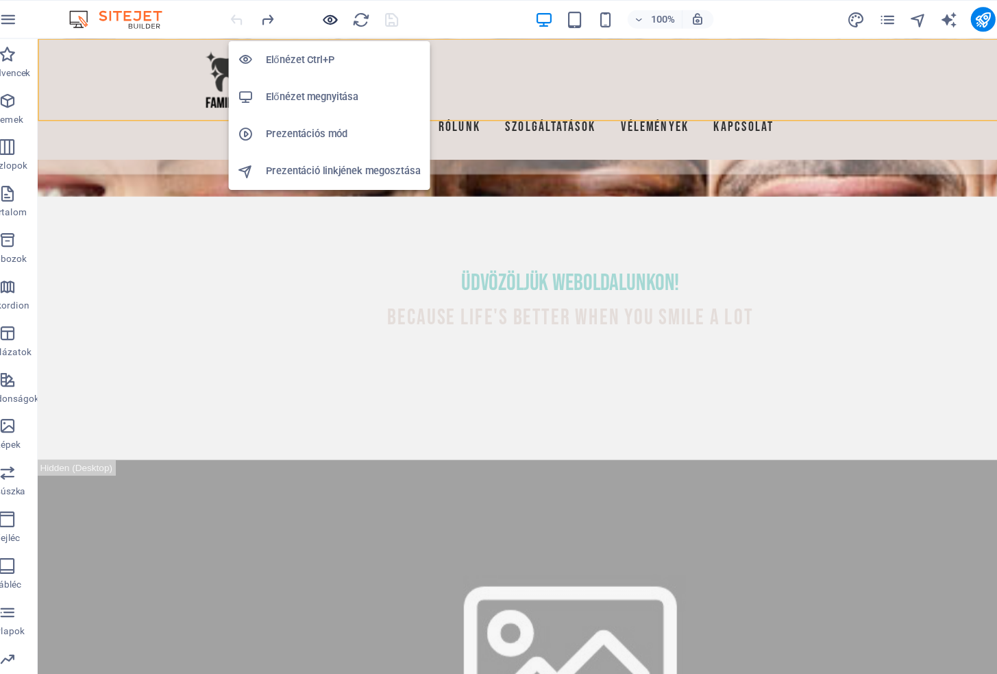
click at [0, 0] on icon "button" at bounding box center [0, 0] width 0 height 0
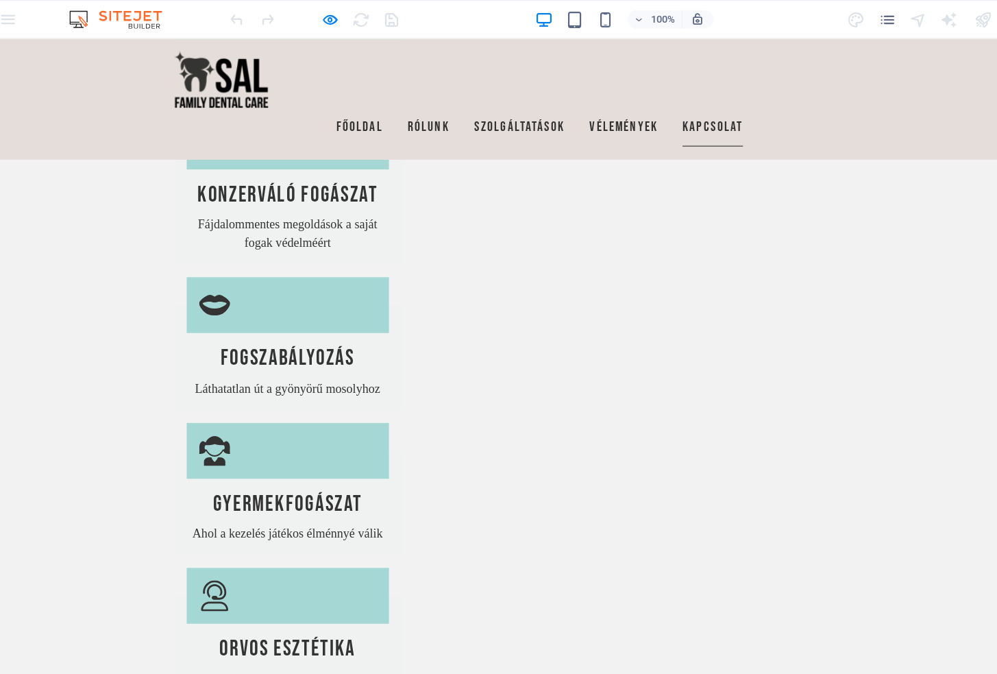
scroll to position [2132, 0]
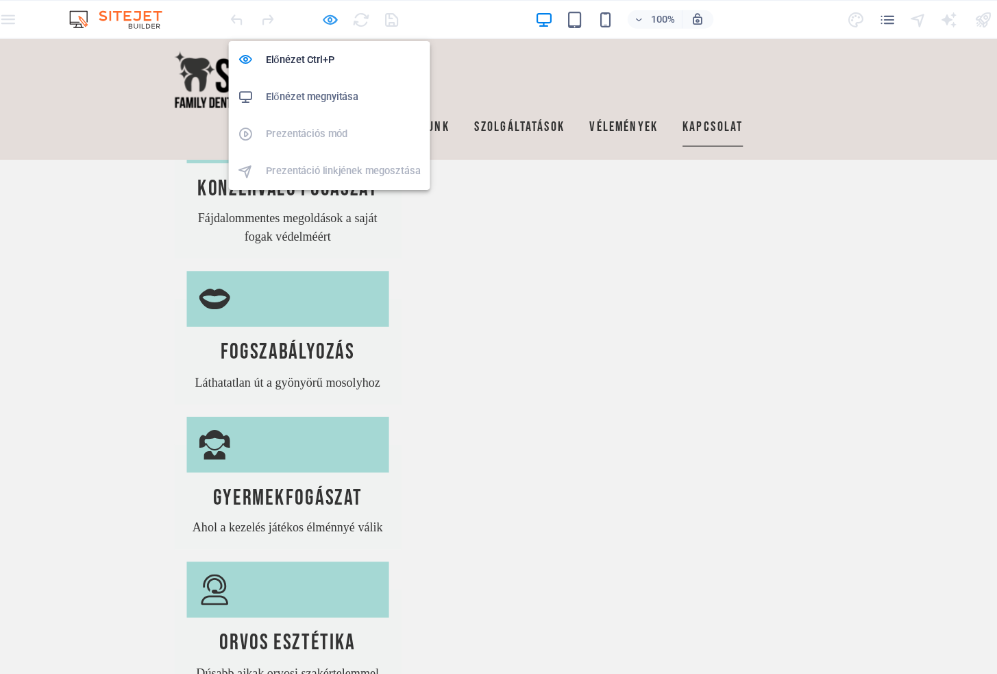
click at [0, 0] on icon "button" at bounding box center [0, 0] width 0 height 0
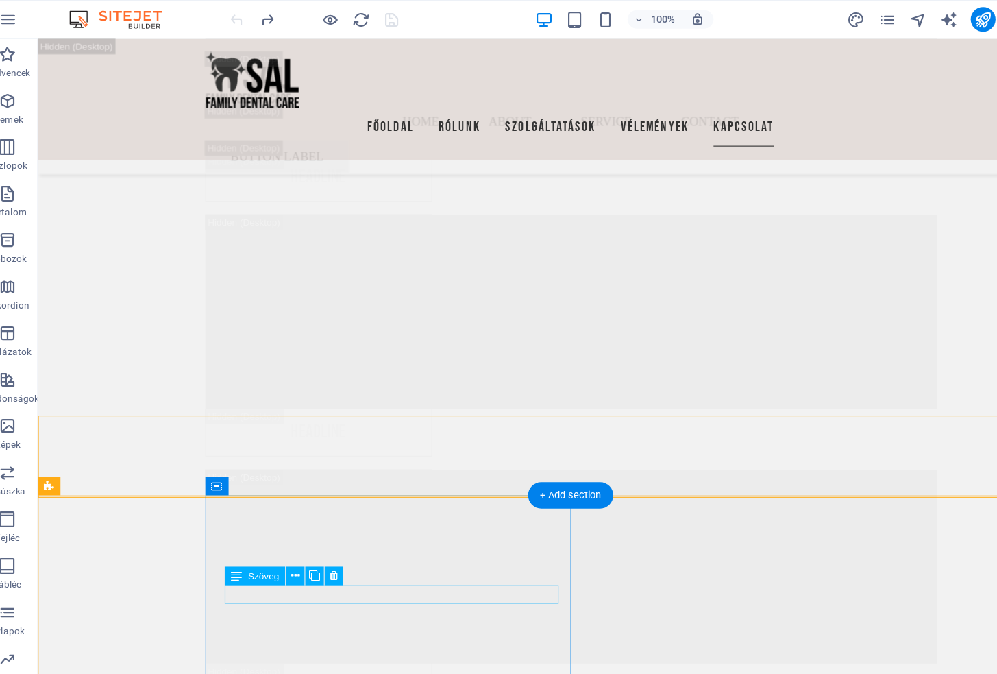
scroll to position [18761, 0]
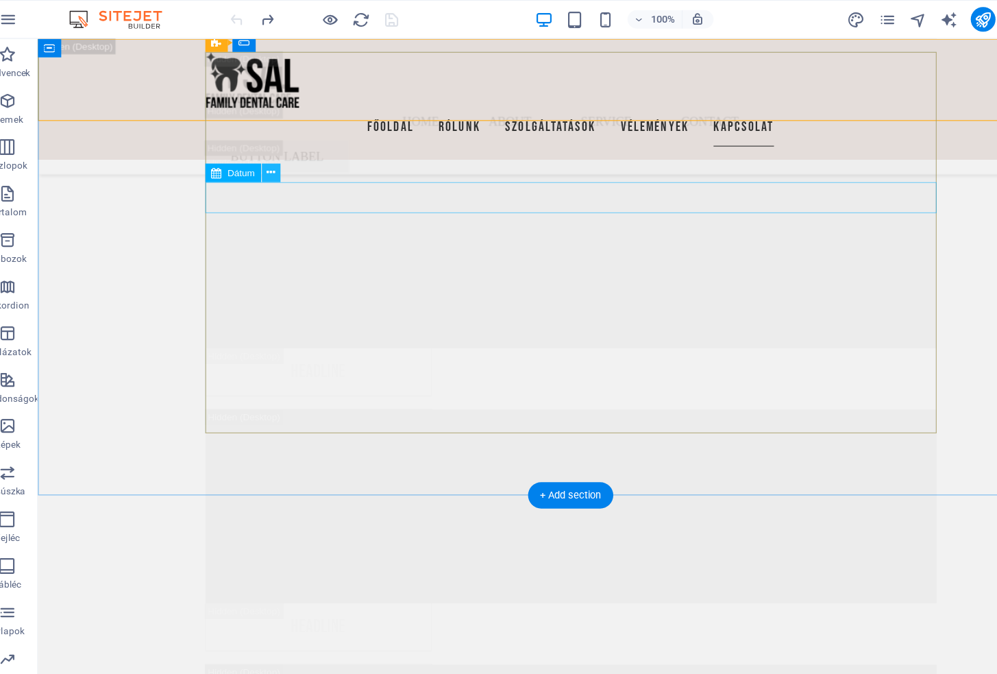
click at [257, 154] on icon at bounding box center [261, 152] width 8 height 14
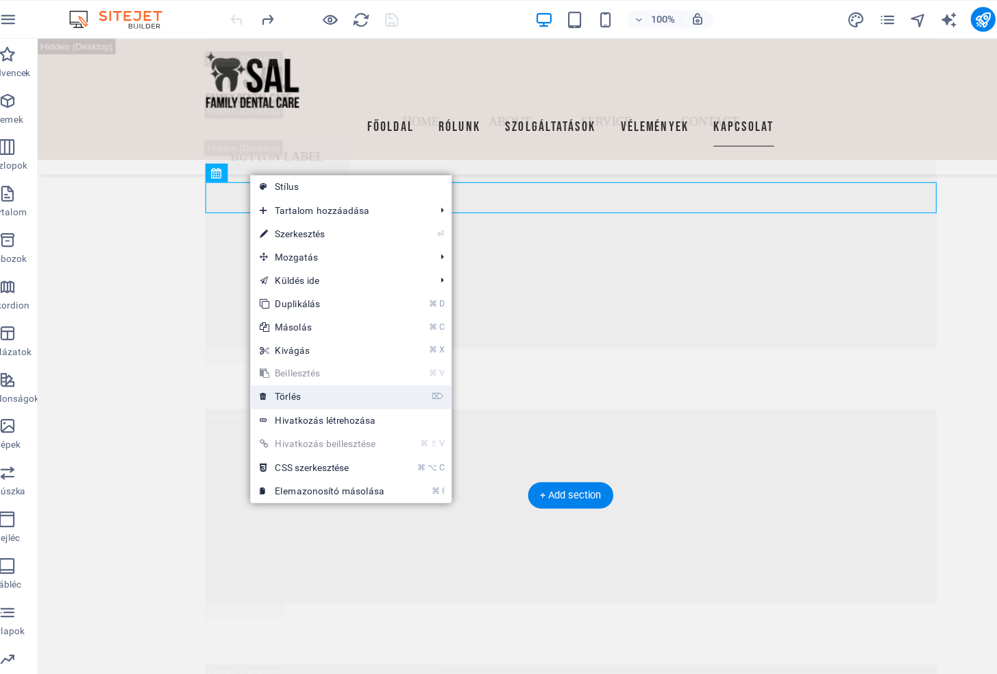
click at [267, 352] on link "⌦ Törlés" at bounding box center [306, 351] width 127 height 21
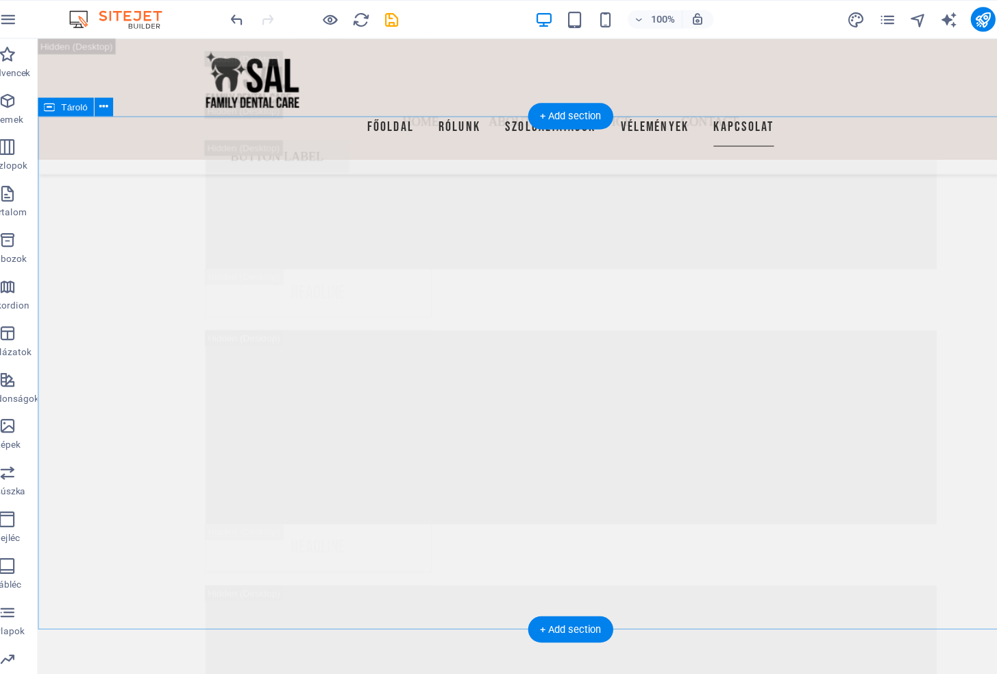
scroll to position [18595, 0]
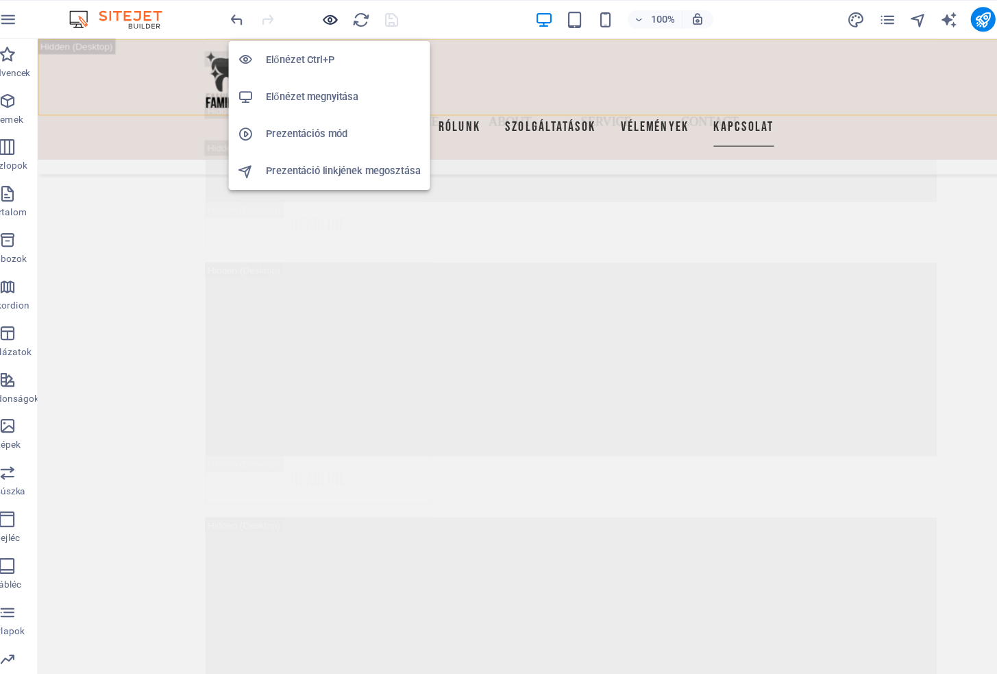
click at [0, 0] on icon "button" at bounding box center [0, 0] width 0 height 0
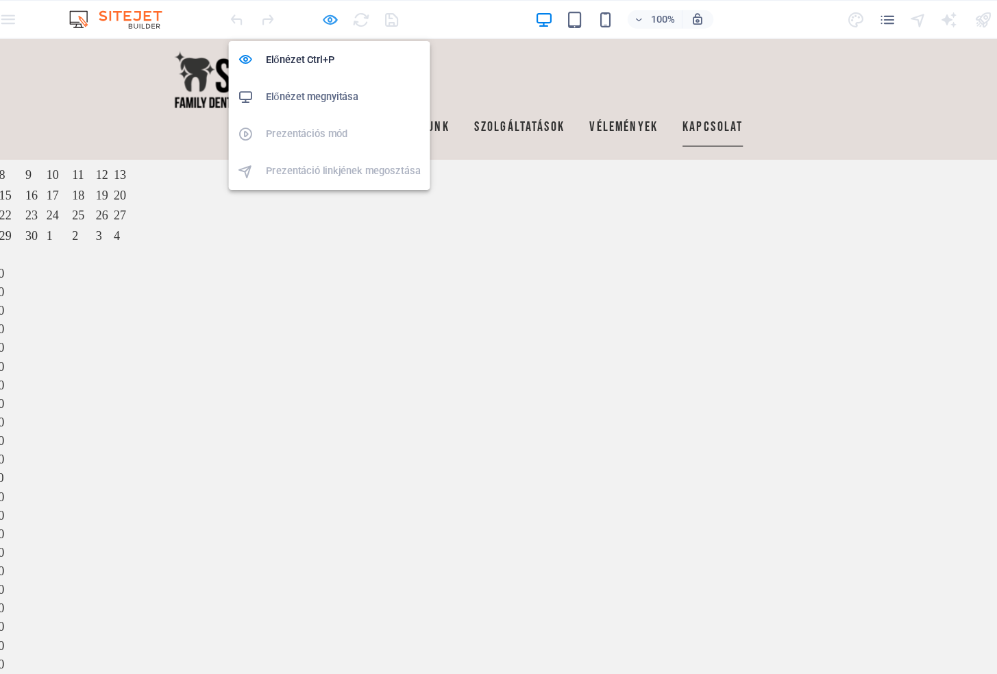
scroll to position [2227, 0]
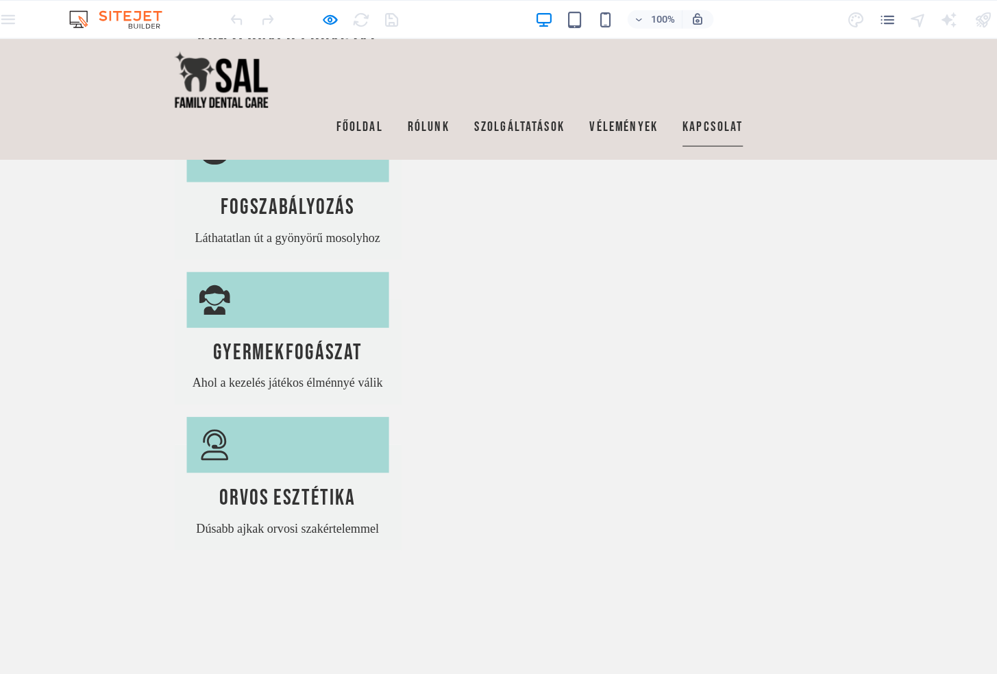
scroll to position [2031, 0]
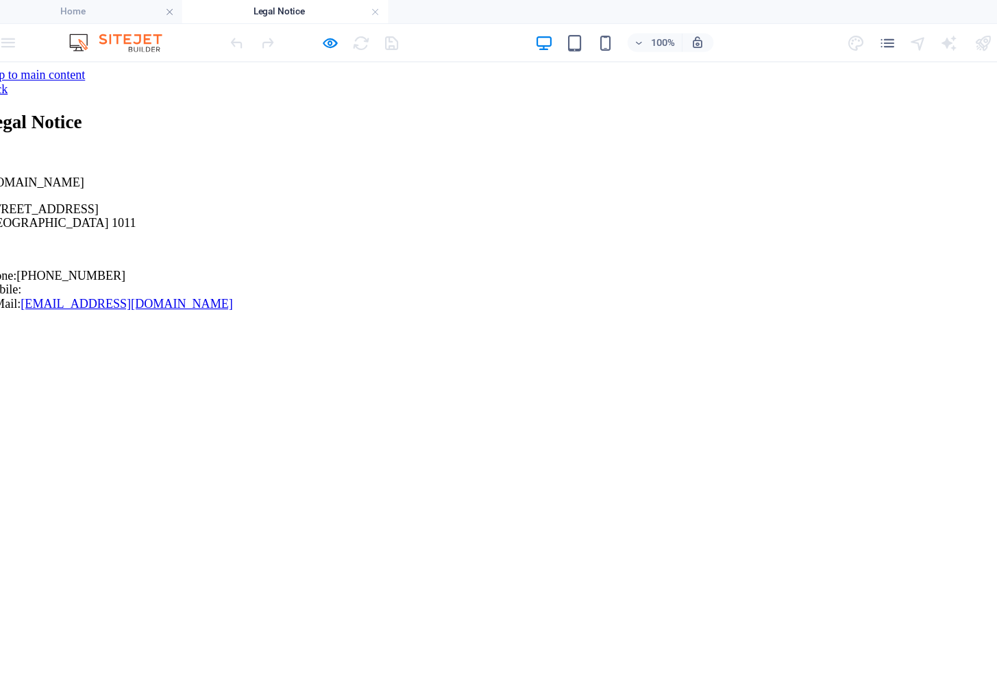
scroll to position [0, 0]
click at [158, 82] on div "Back" at bounding box center [474, 86] width 986 height 12
click at [306, 38] on icon "button" at bounding box center [314, 38] width 16 height 16
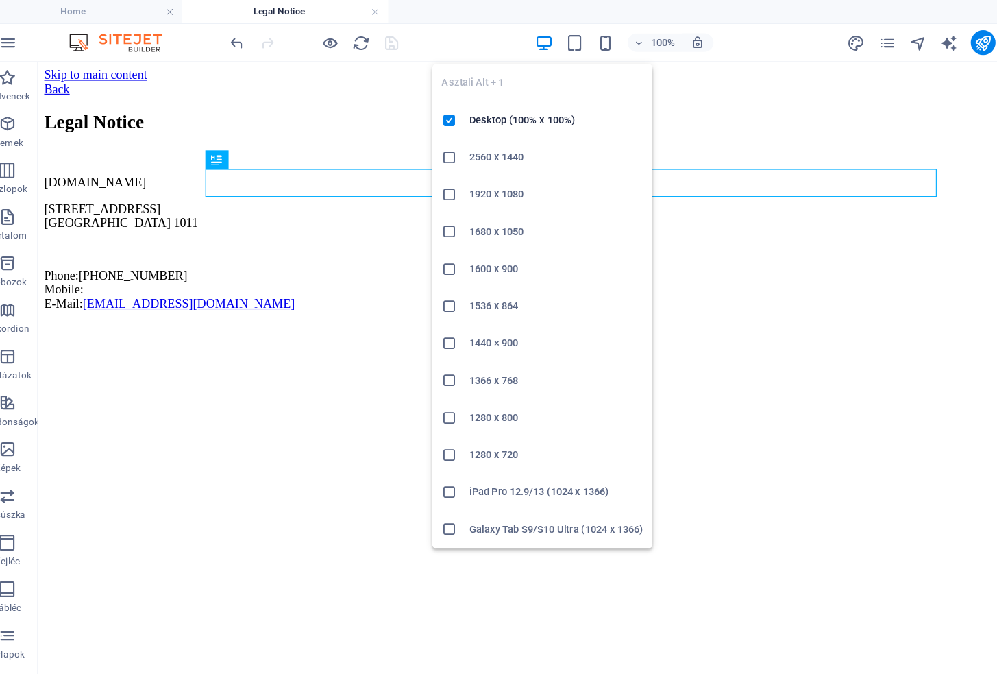
click at [494, 35] on icon "button" at bounding box center [502, 38] width 16 height 16
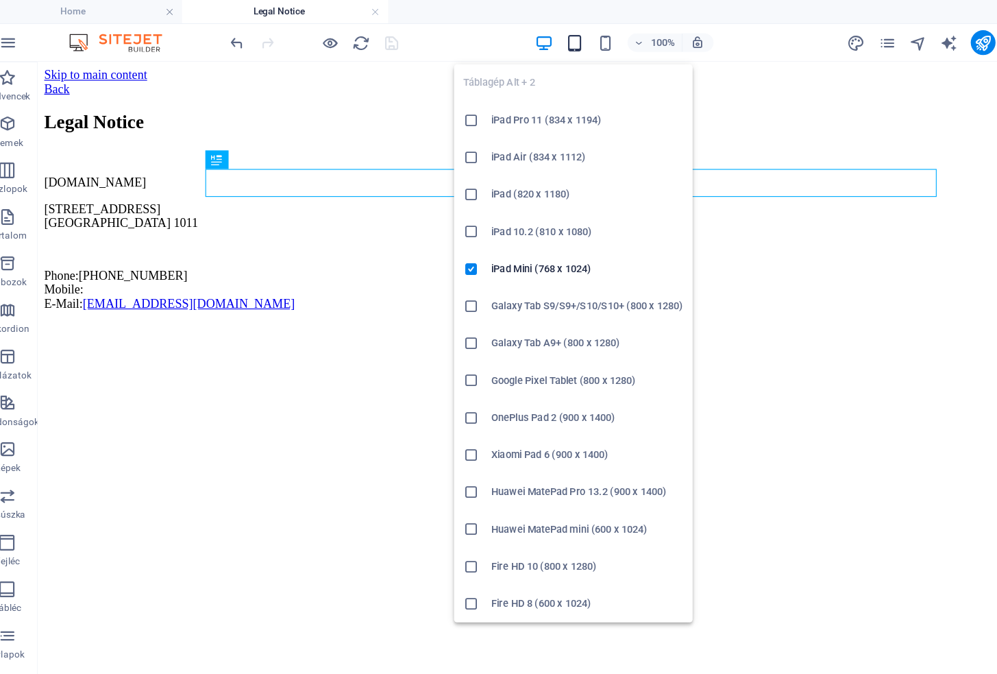
click at [522, 35] on icon "button" at bounding box center [530, 38] width 16 height 16
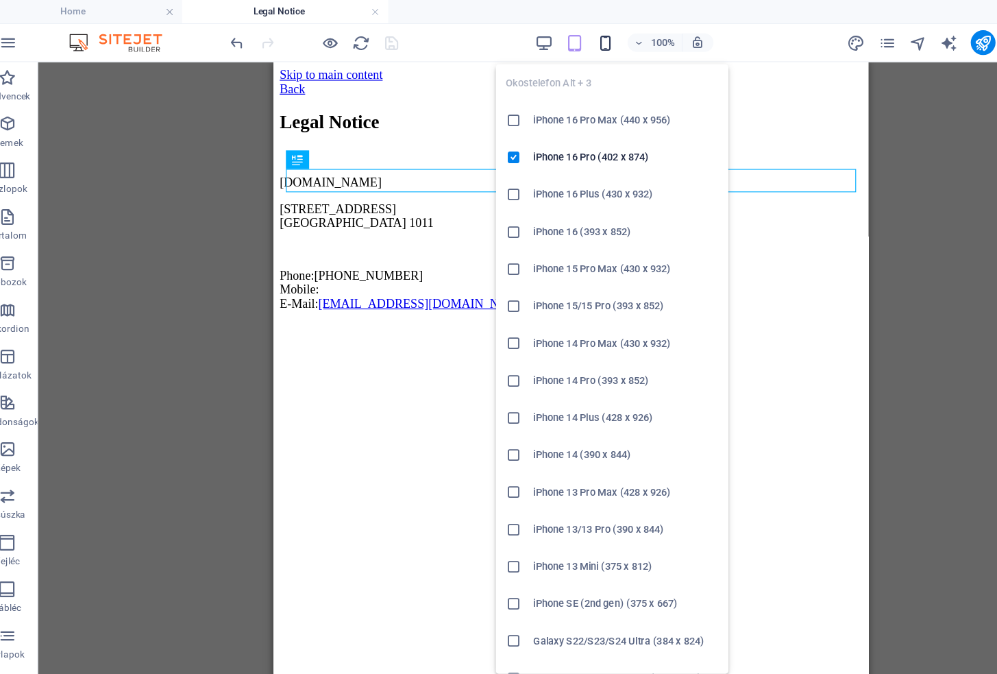
click at [549, 40] on icon "button" at bounding box center [557, 38] width 16 height 16
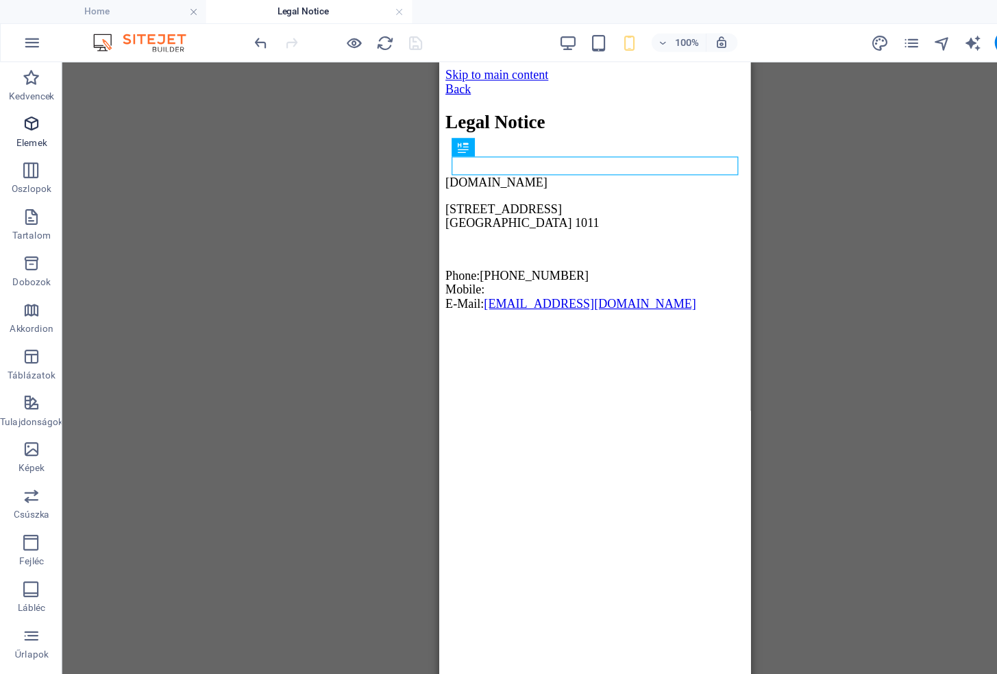
click at [29, 115] on icon "button" at bounding box center [28, 109] width 16 height 16
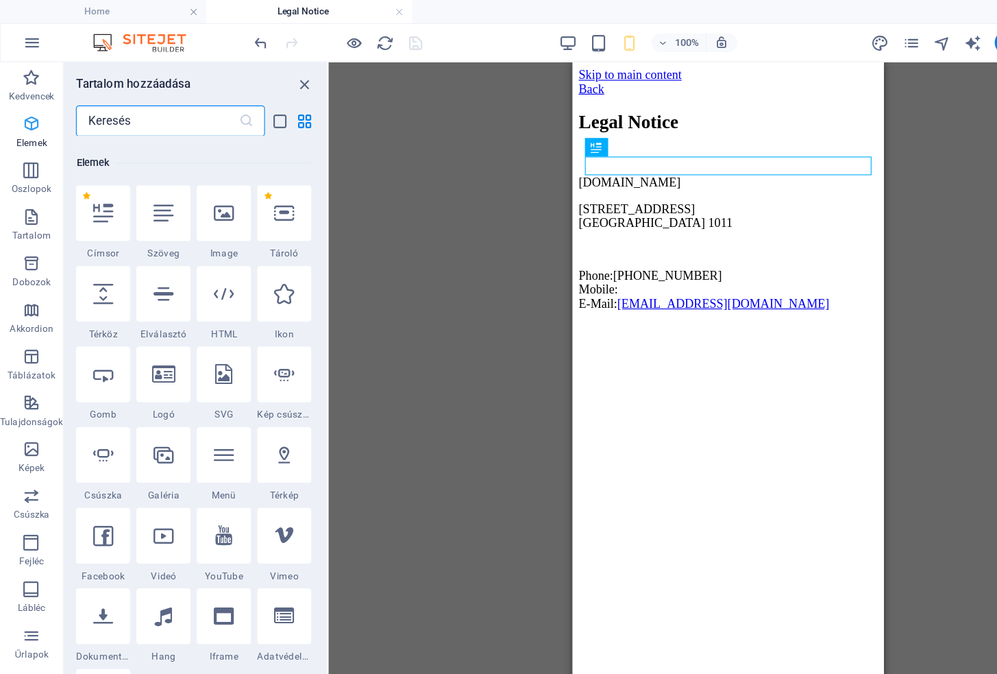
scroll to position [146, 0]
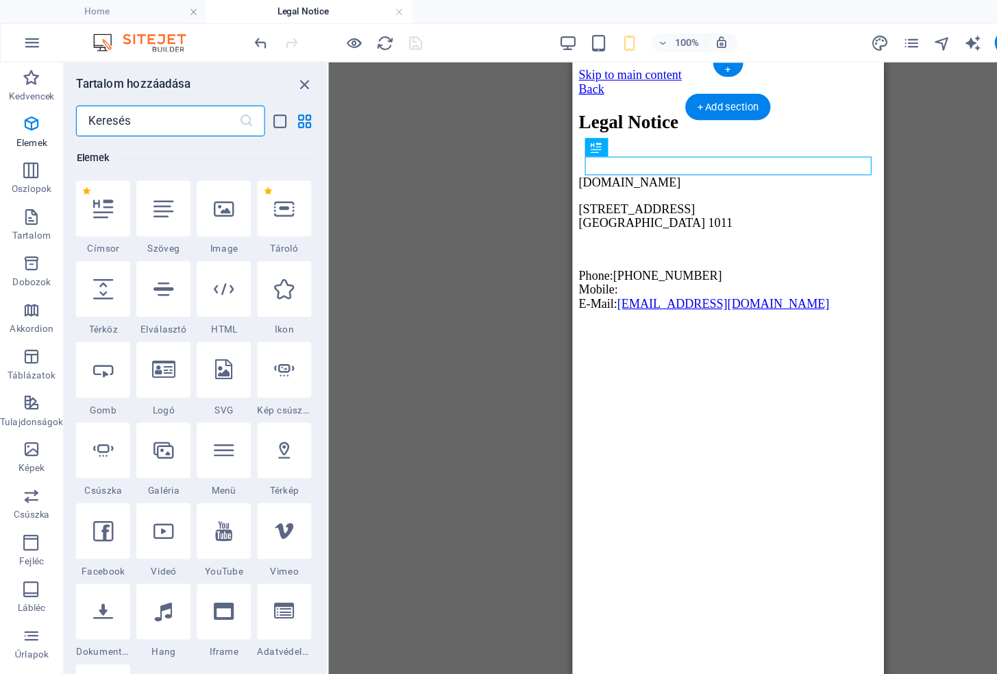
click at [607, 80] on div "Back" at bounding box center [709, 86] width 265 height 12
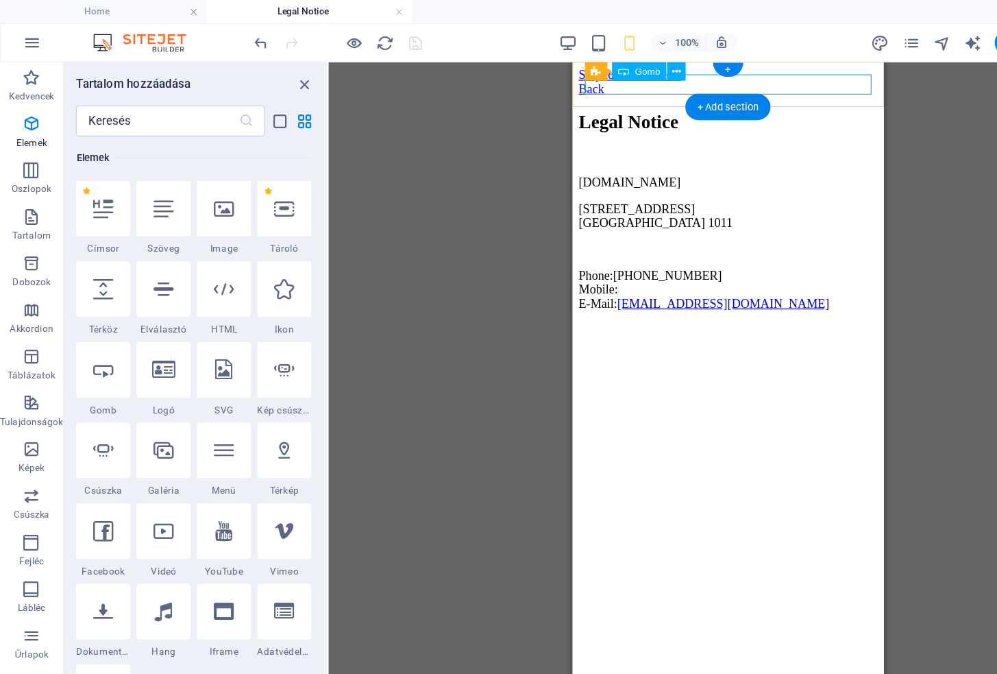
click at [585, 82] on div "Back" at bounding box center [709, 86] width 265 height 12
click at [268, 73] on icon "close panel" at bounding box center [271, 74] width 16 height 16
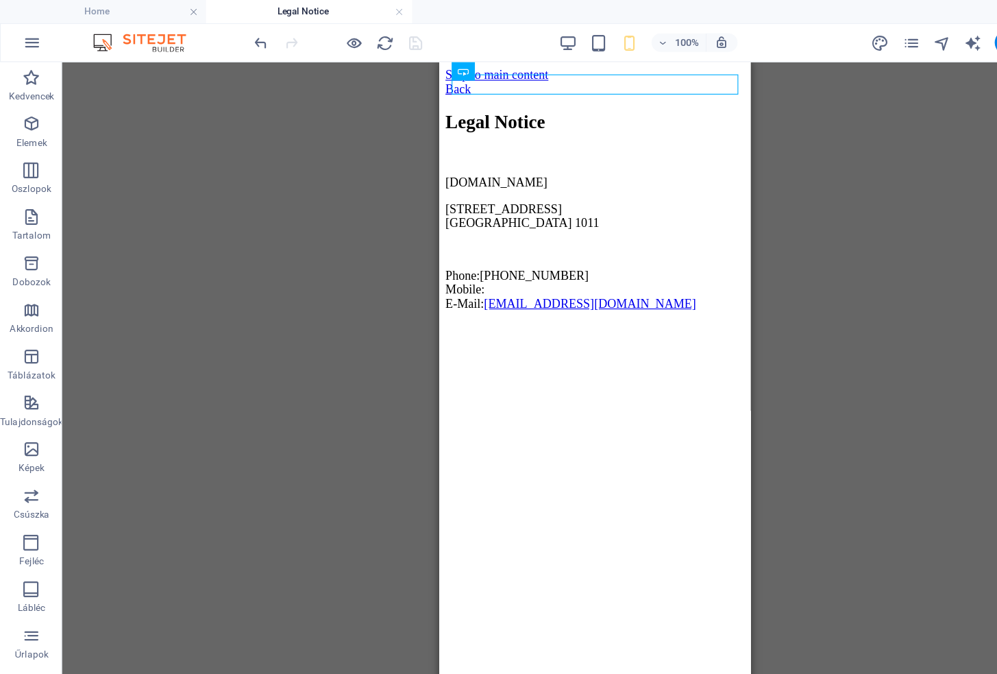
scroll to position [0, 0]
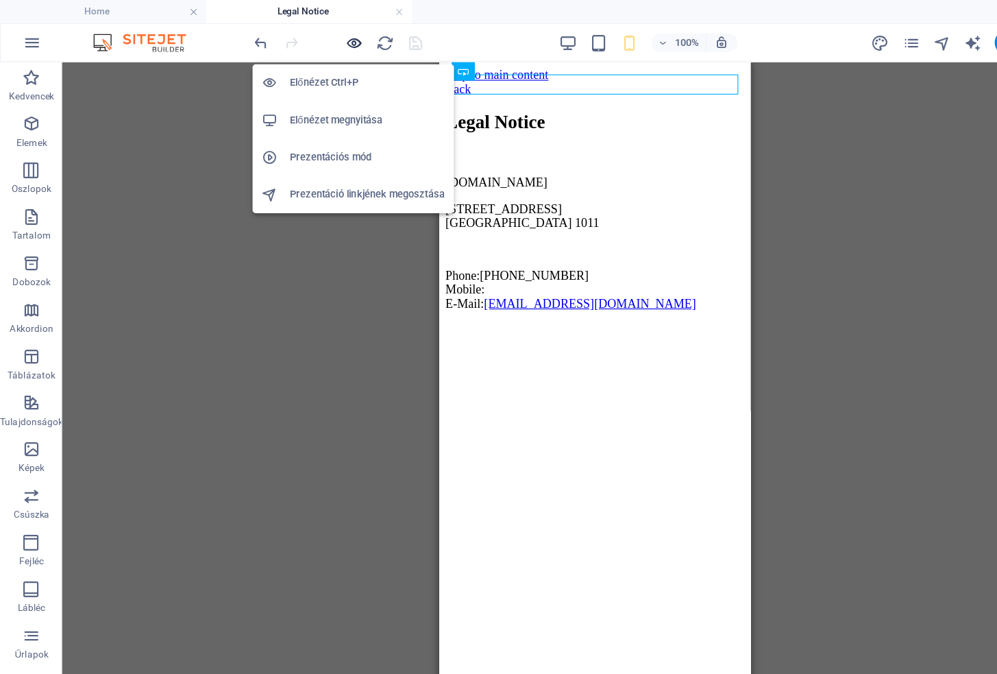
click at [315, 37] on icon "button" at bounding box center [314, 38] width 16 height 16
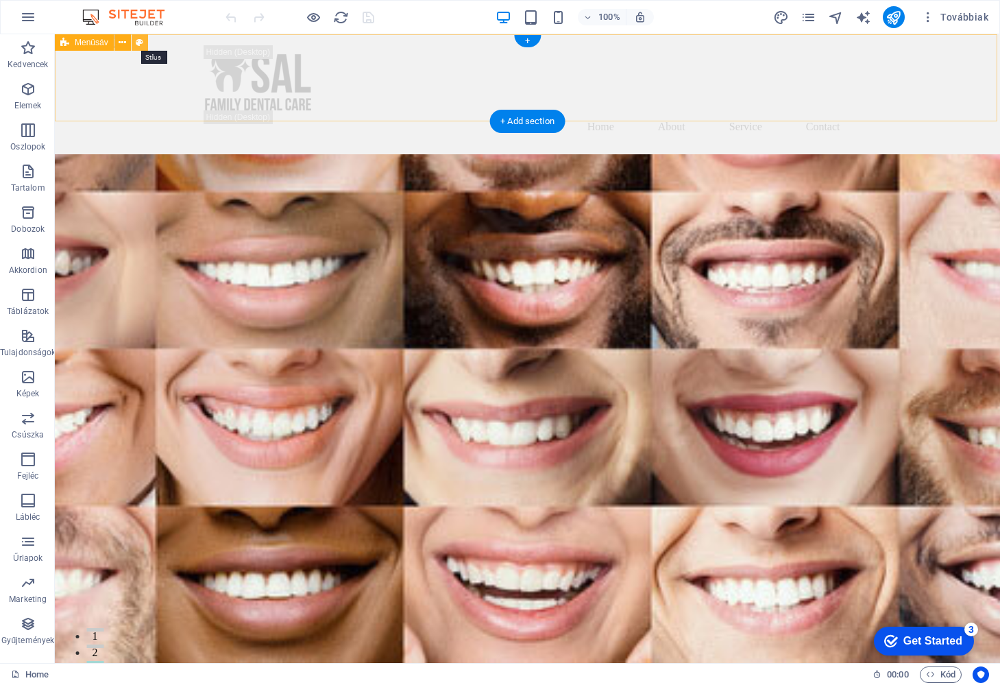
click at [142, 42] on icon at bounding box center [140, 43] width 8 height 14
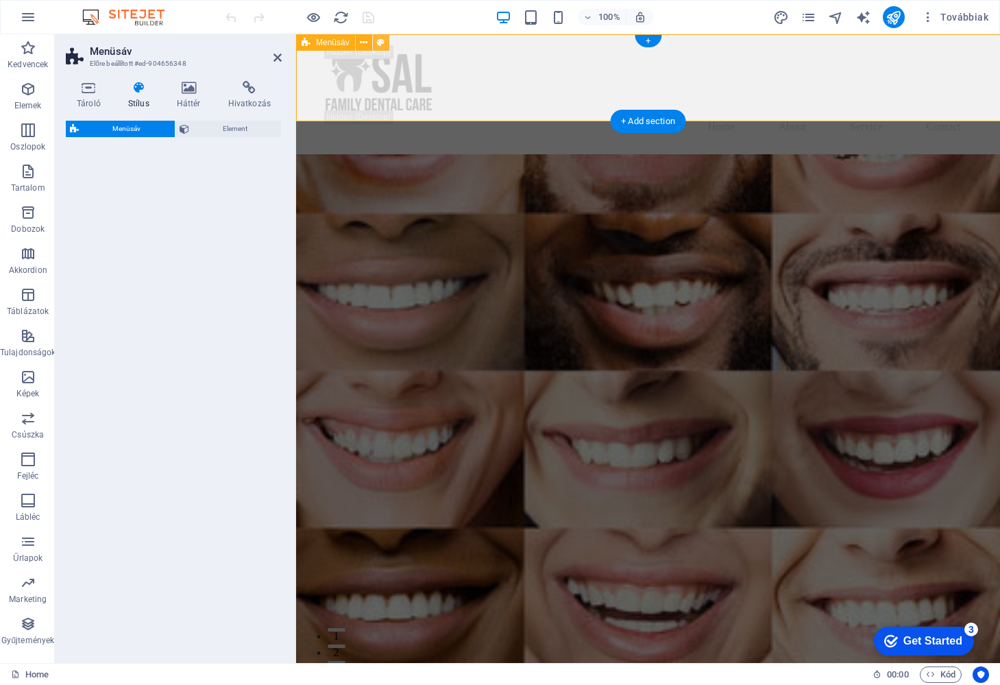
select select "rem"
select select "preset-menu-v2-home-logo-nav-h1-image-text-menu"
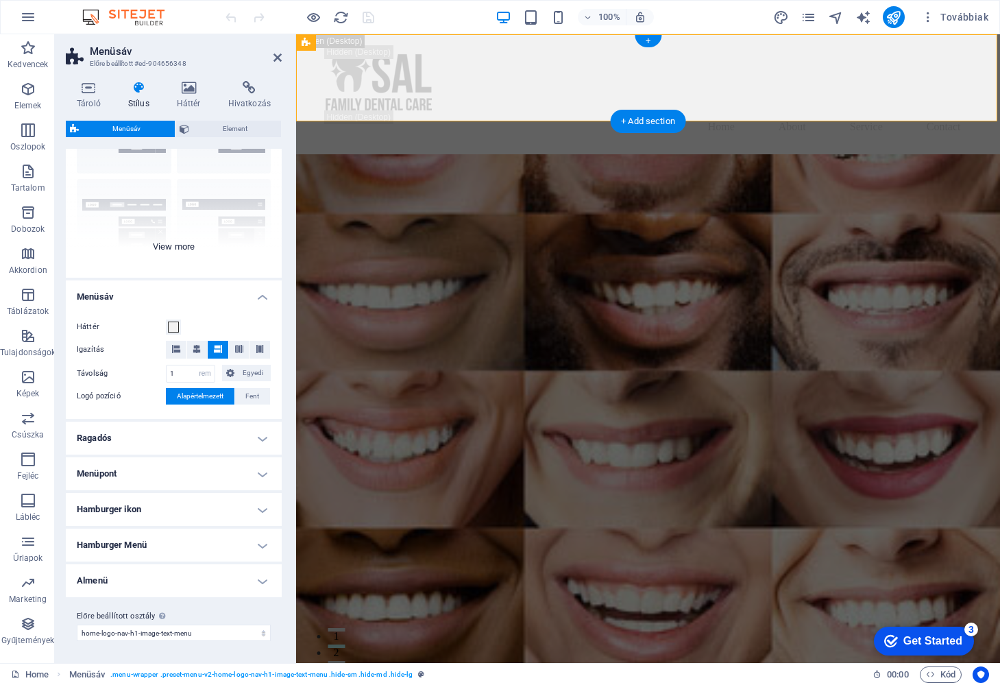
scroll to position [101, 0]
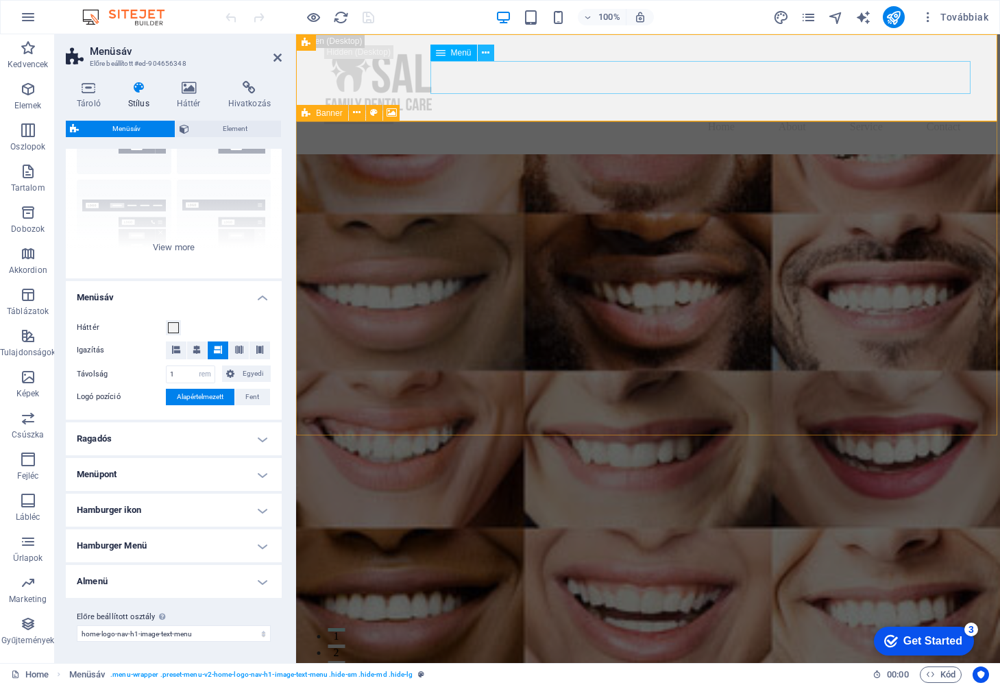
click at [485, 53] on icon at bounding box center [486, 53] width 8 height 14
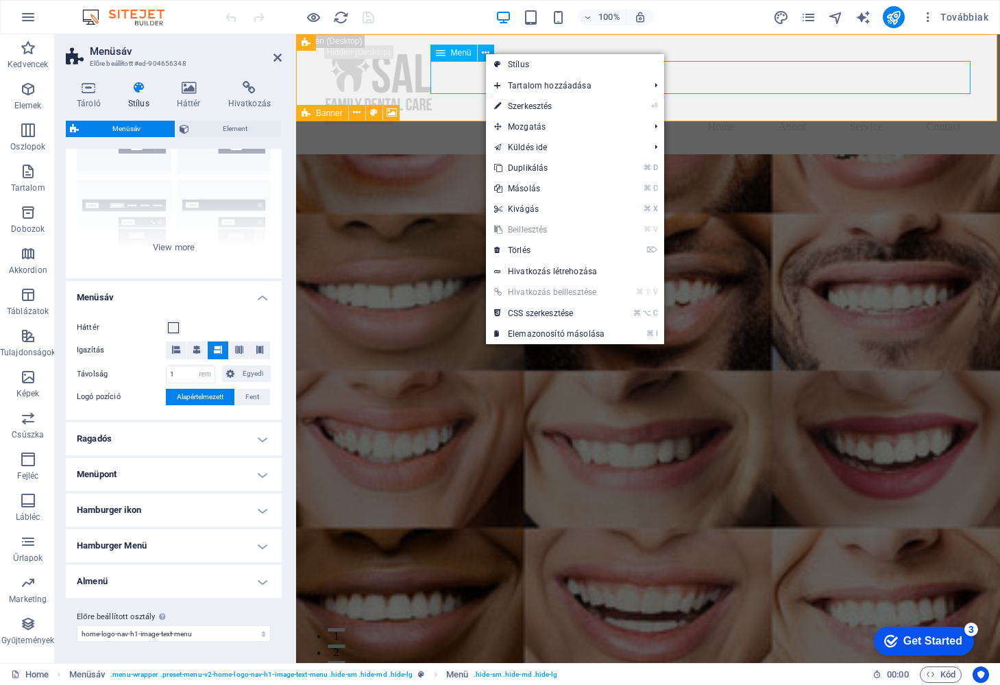
click at [450, 54] on div "Menü" at bounding box center [454, 53] width 47 height 16
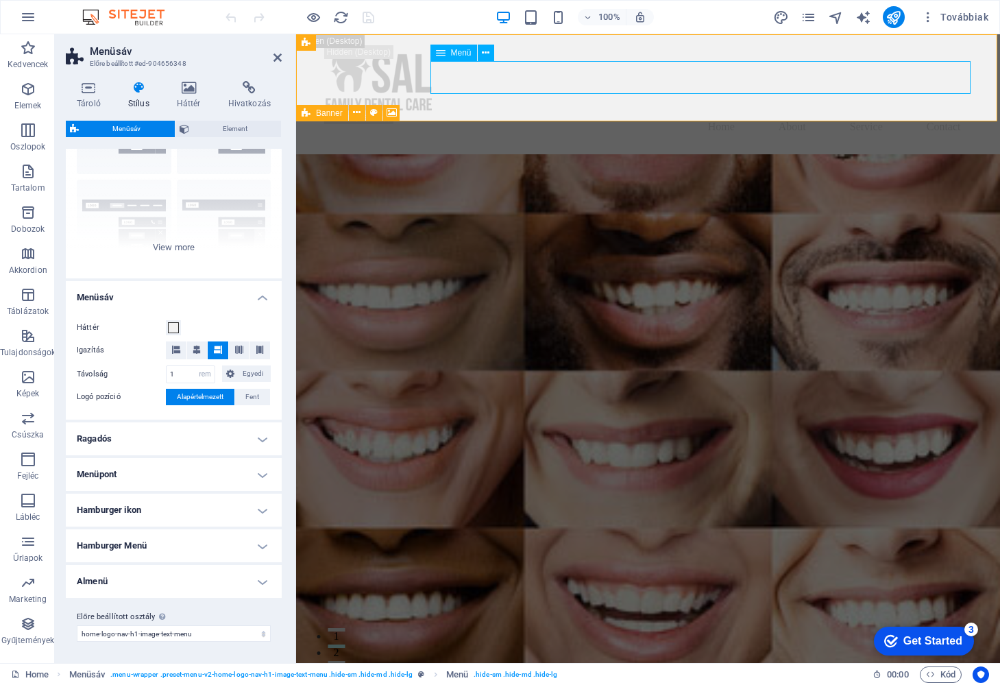
click at [450, 54] on div "Menü" at bounding box center [454, 53] width 47 height 16
select select
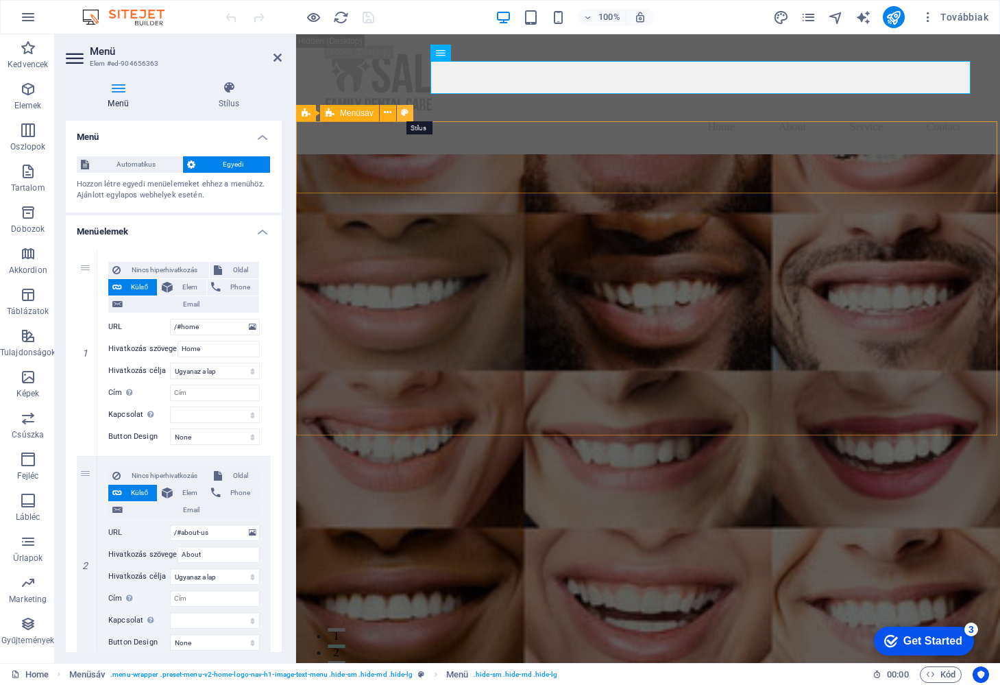
click at [405, 116] on icon at bounding box center [405, 113] width 8 height 14
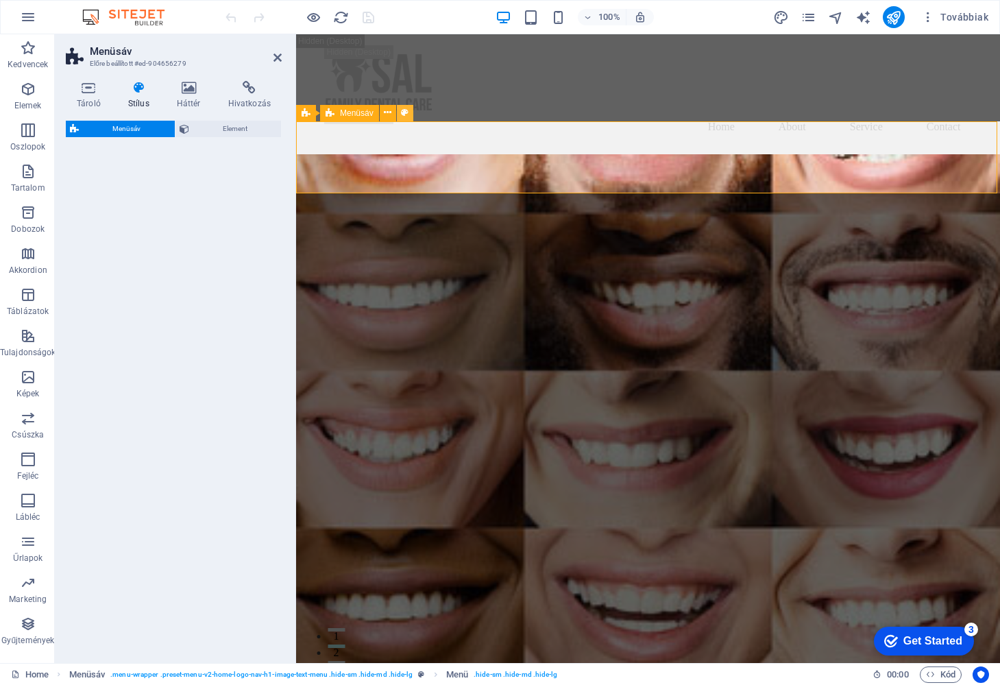
select select "rem"
select select "preset-menu-v2-home-hero-logo-nav-h1-menu"
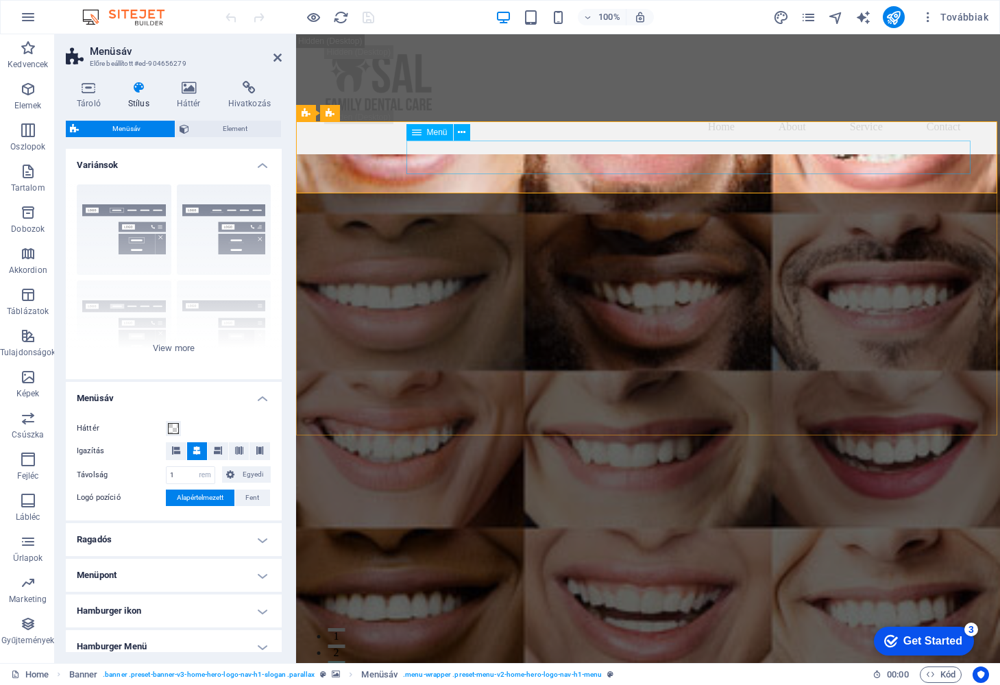
select select
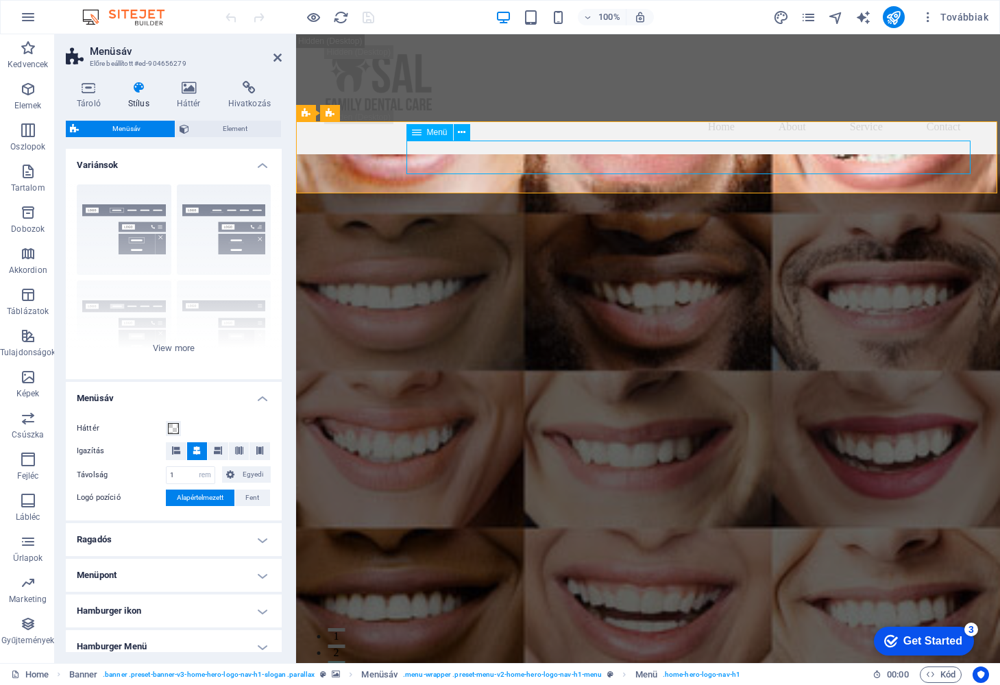
select select
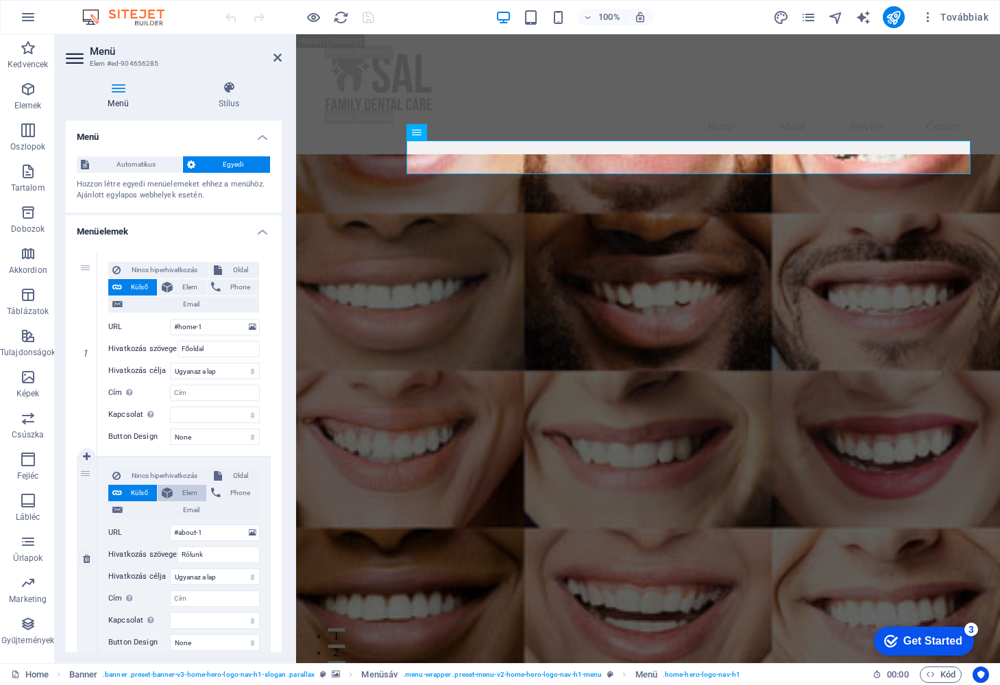
click at [184, 490] on span "Elem" at bounding box center [189, 493] width 25 height 16
select select
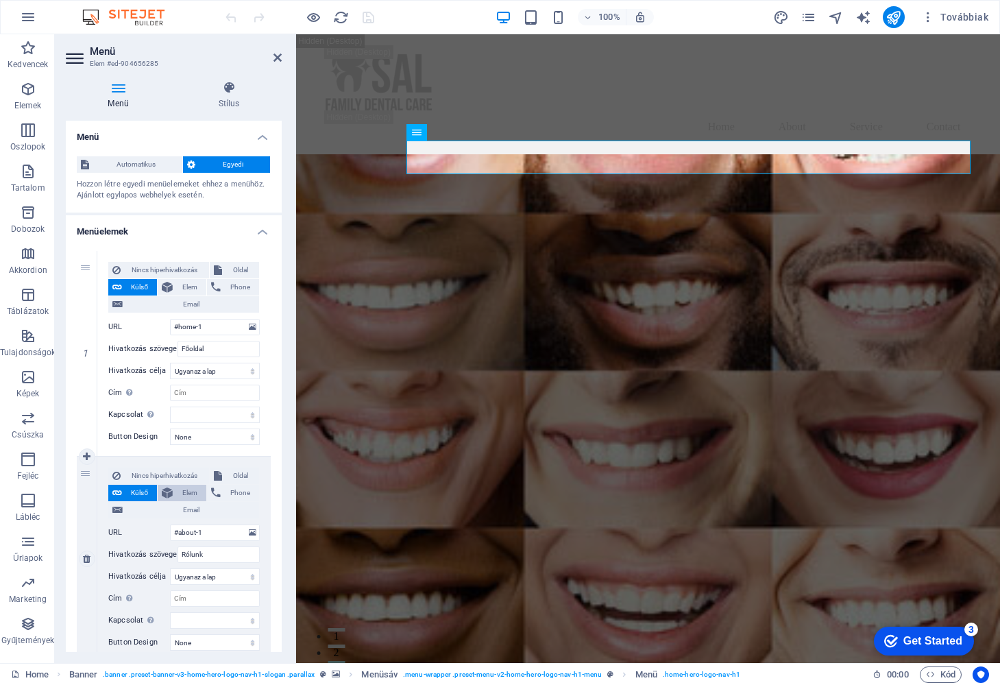
select select
click at [274, 59] on icon at bounding box center [278, 57] width 8 height 11
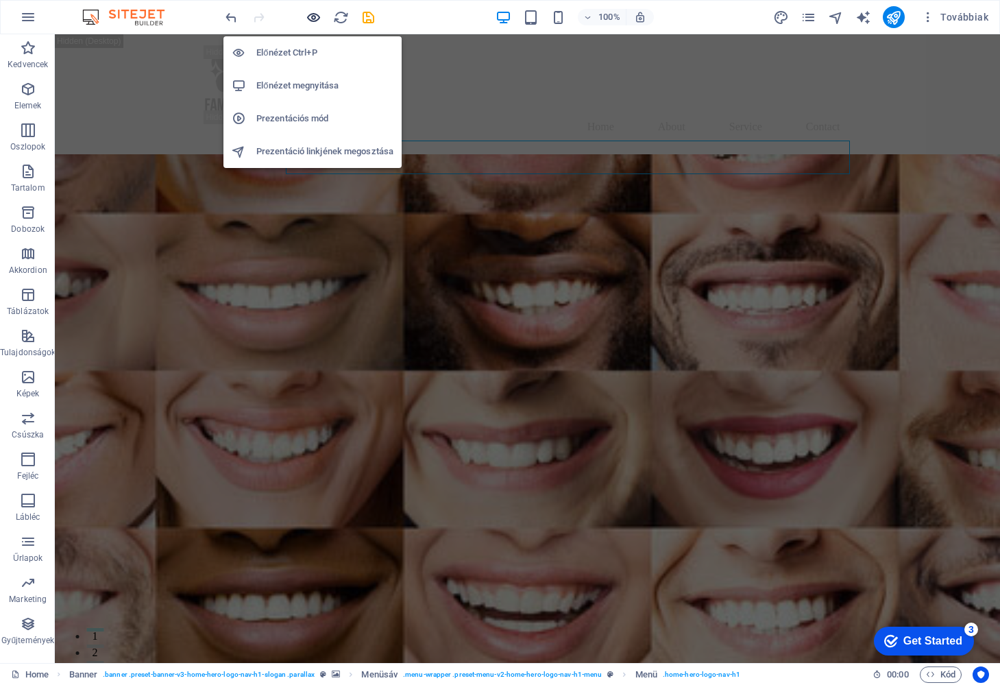
click at [315, 15] on icon "button" at bounding box center [314, 18] width 16 height 16
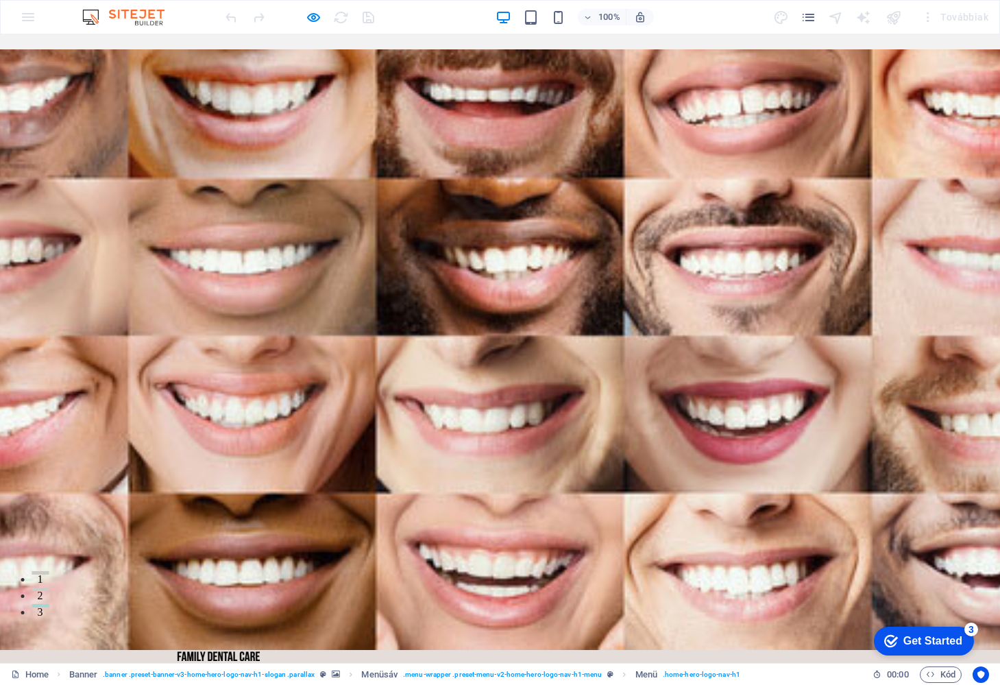
scroll to position [154, 0]
